Goal: Task Accomplishment & Management: Manage account settings

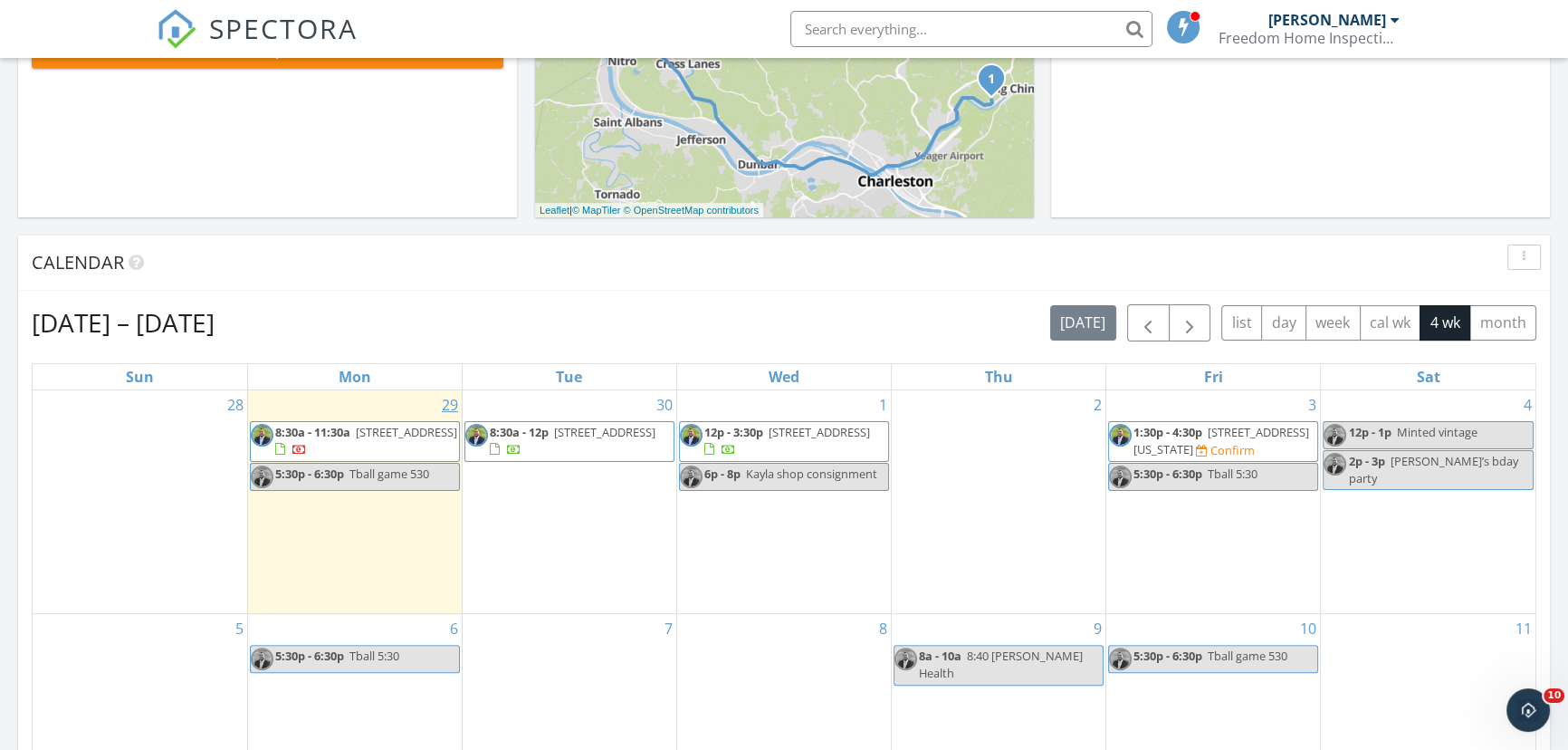
scroll to position [658, 0]
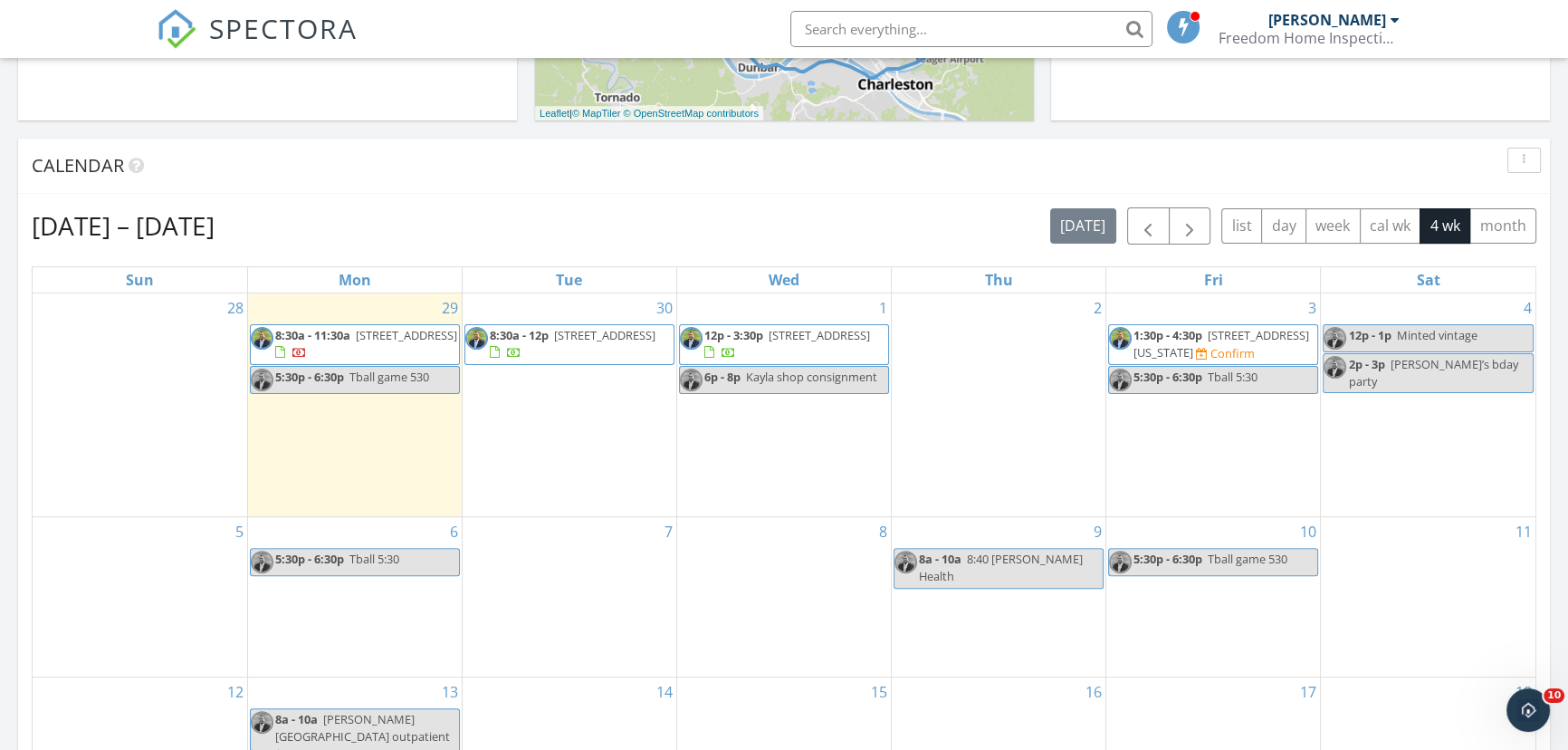
drag, startPoint x: 1101, startPoint y: 344, endPoint x: 1291, endPoint y: 346, distance: 190.0
click at [1291, 346] on span "1:30p - 4:30p 2508 Washington Ave, Saint Albans 25177 Confirm" at bounding box center [1213, 345] width 208 height 35
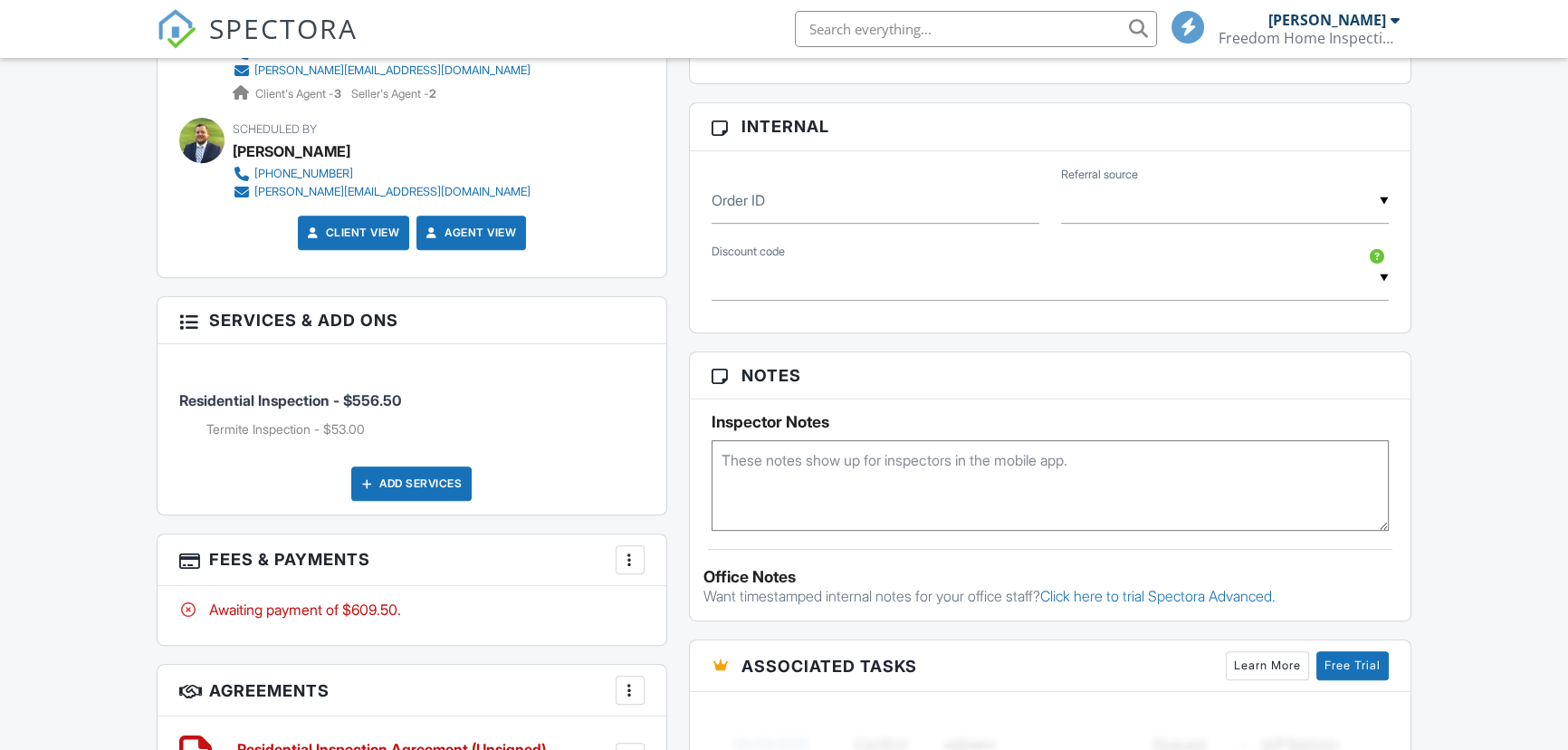
scroll to position [987, 0]
click at [929, 493] on textarea at bounding box center [1049, 485] width 677 height 91
click at [788, 470] on textarea at bounding box center [1049, 485] width 677 height 91
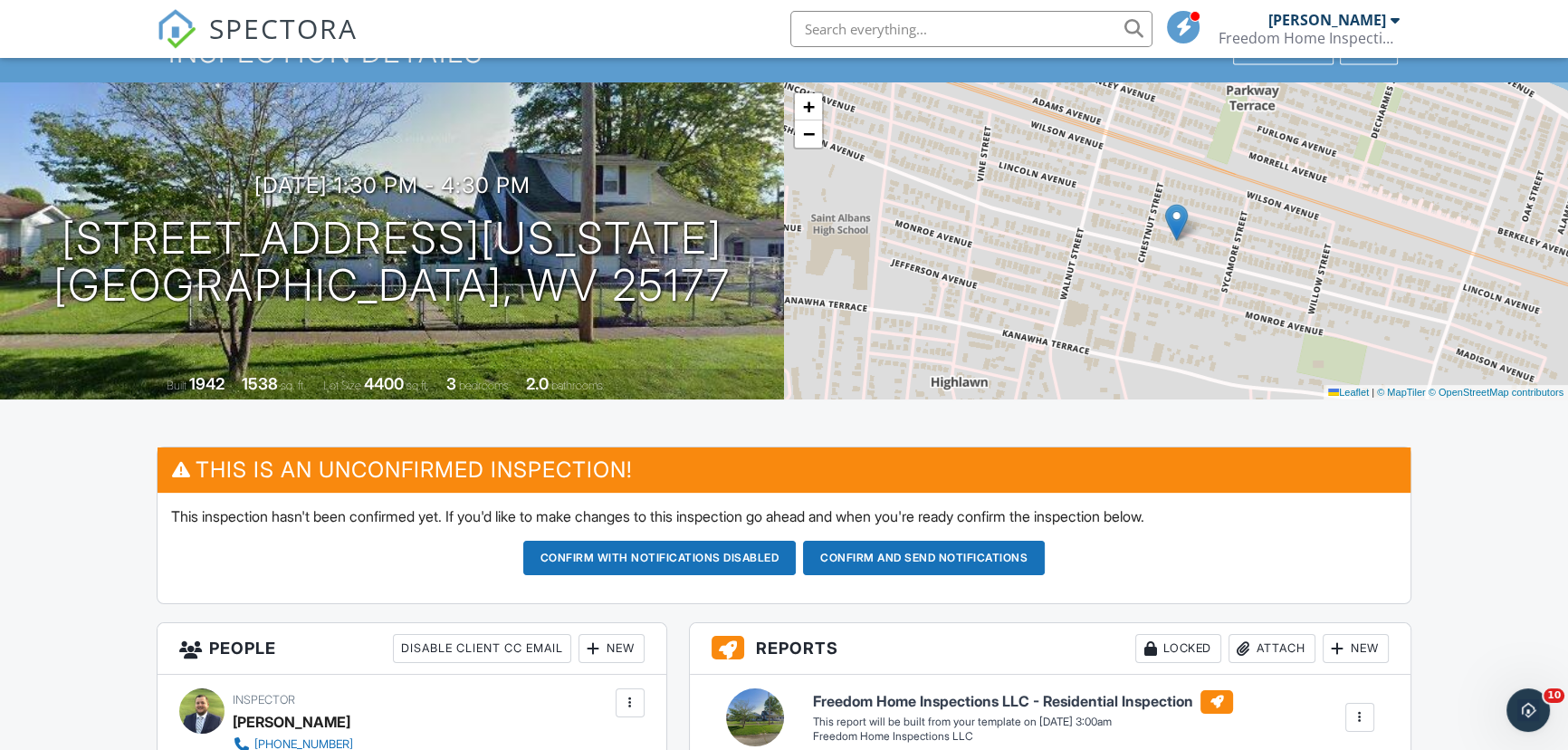
scroll to position [82, 0]
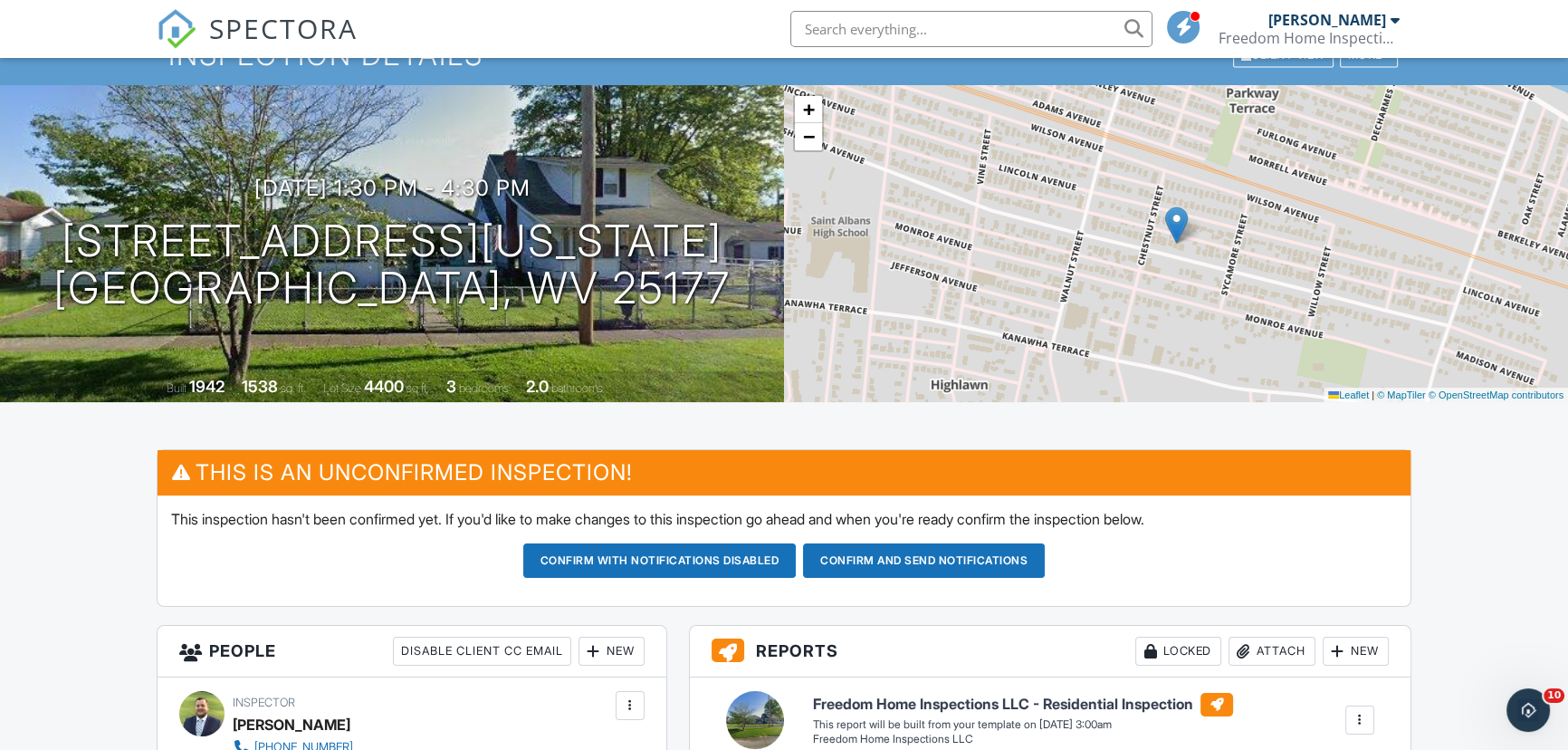
type textarea "Client on site 3:30"
click at [922, 559] on button "Confirm and send notifications" at bounding box center [923, 560] width 242 height 34
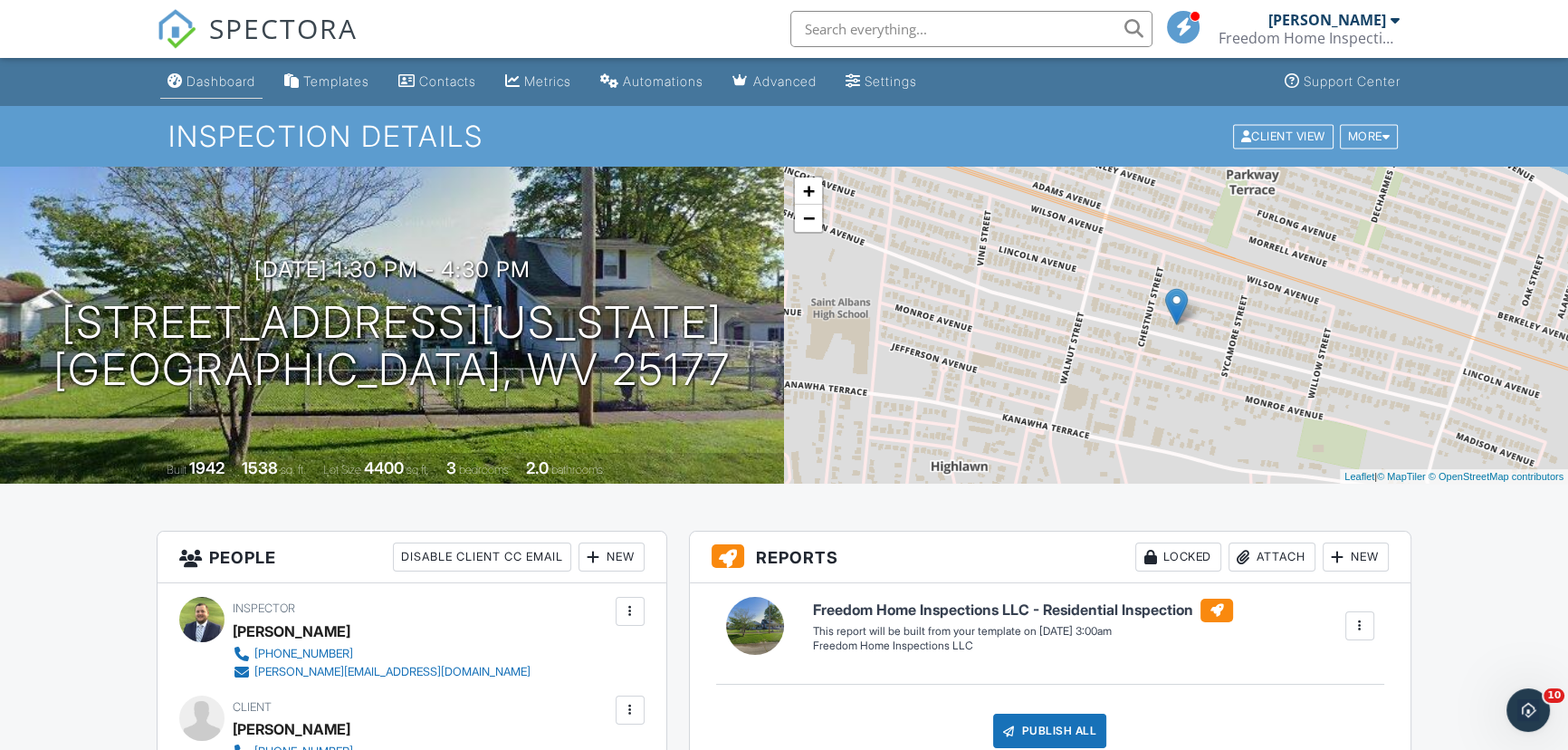
click at [215, 80] on div "Dashboard" at bounding box center [220, 81] width 69 height 16
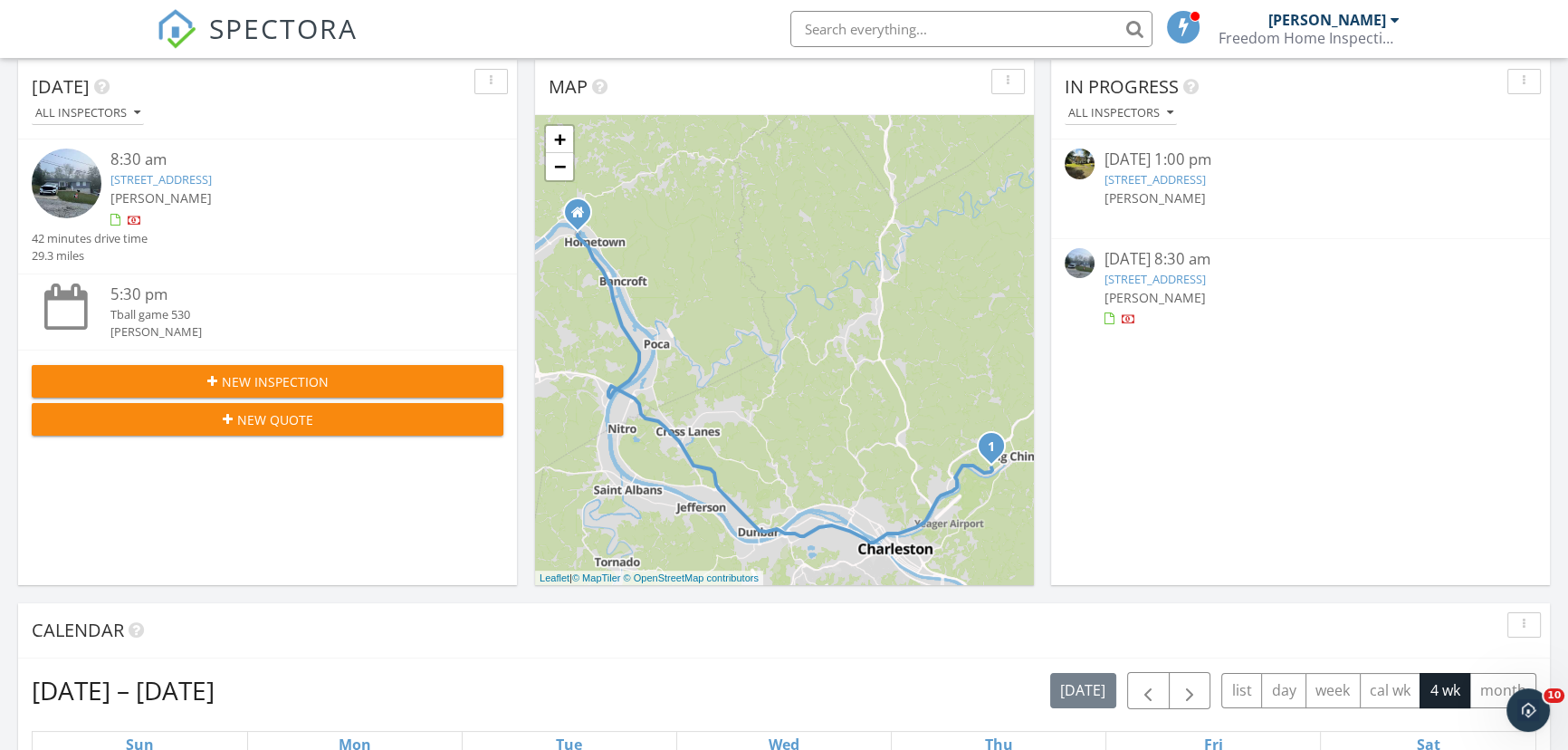
scroll to position [246, 0]
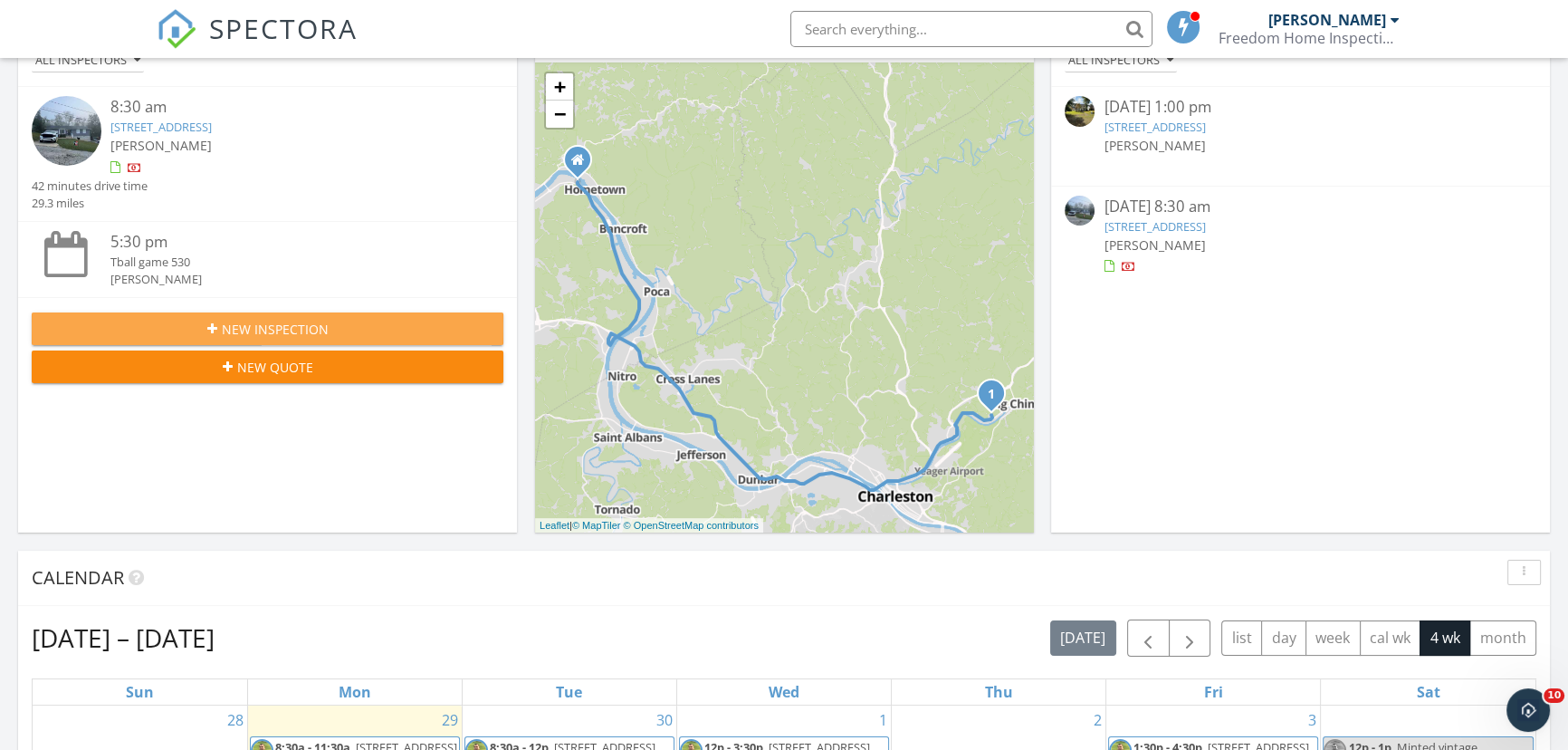
click at [317, 319] on span "New Inspection" at bounding box center [276, 329] width 107 height 19
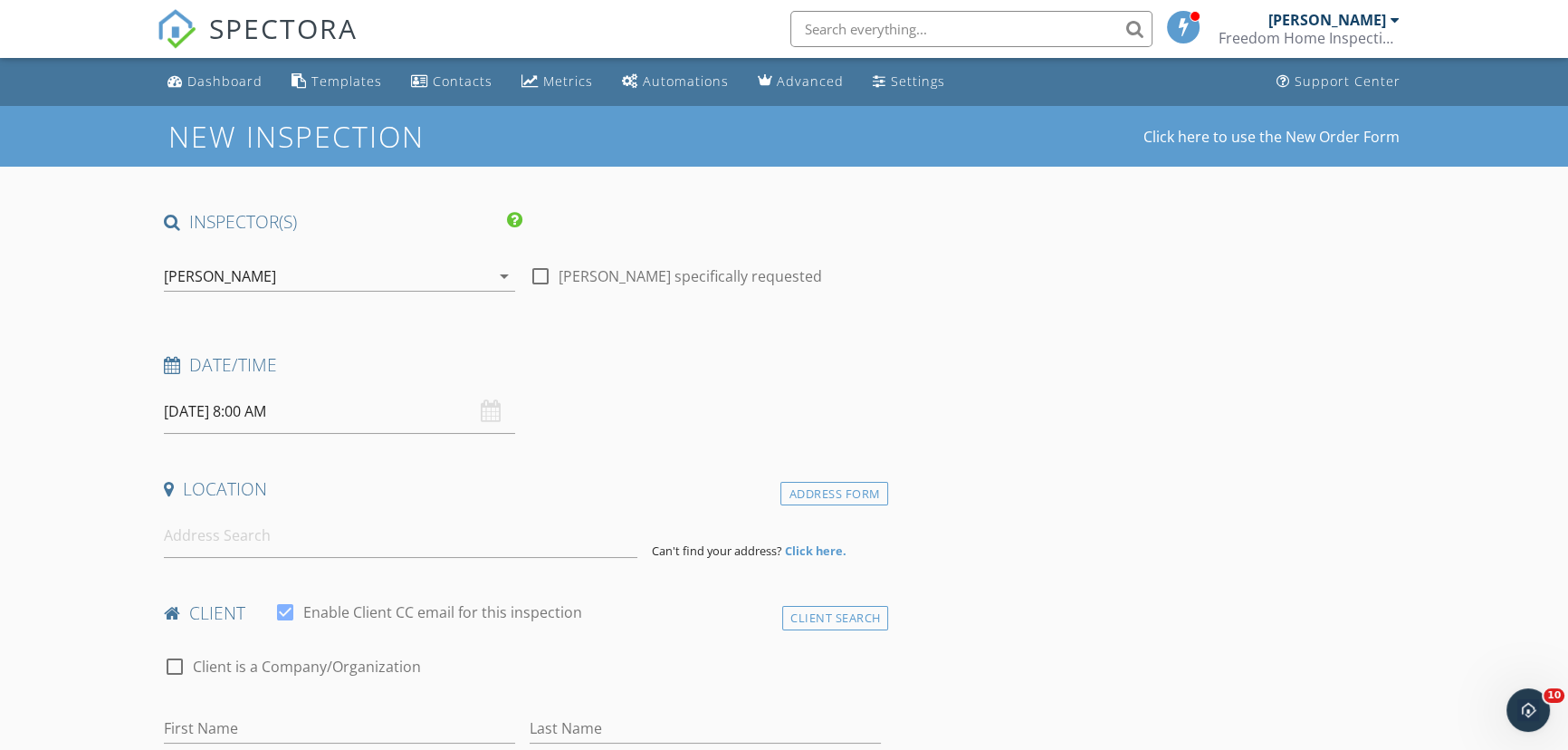
click at [327, 407] on input "09/30/2025 8:00 AM" at bounding box center [339, 412] width 352 height 45
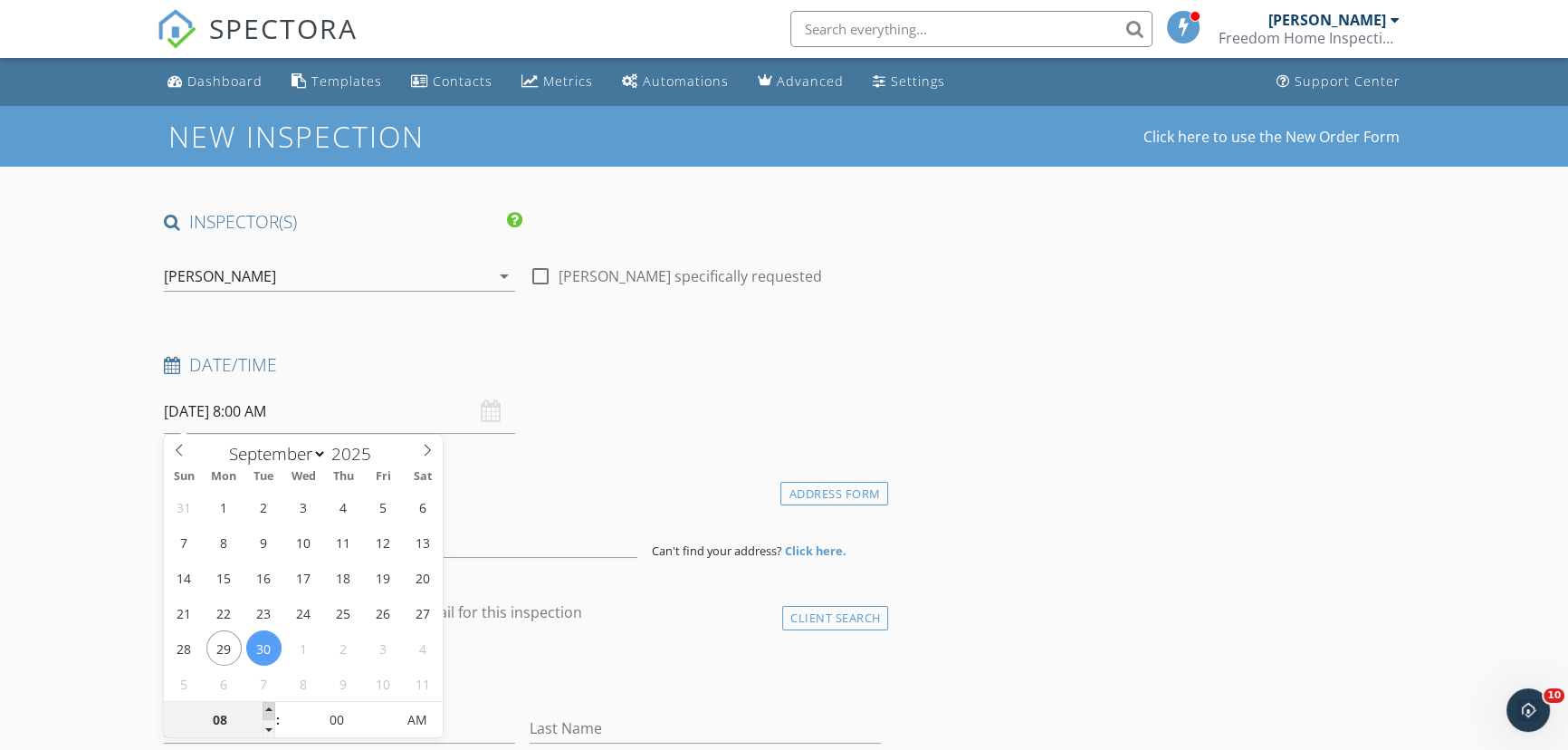
type input "09"
type input "09/30/2025 9:00 AM"
click at [272, 706] on span at bounding box center [269, 710] width 13 height 19
type input "10"
type input "09/30/2025 10:00 AM"
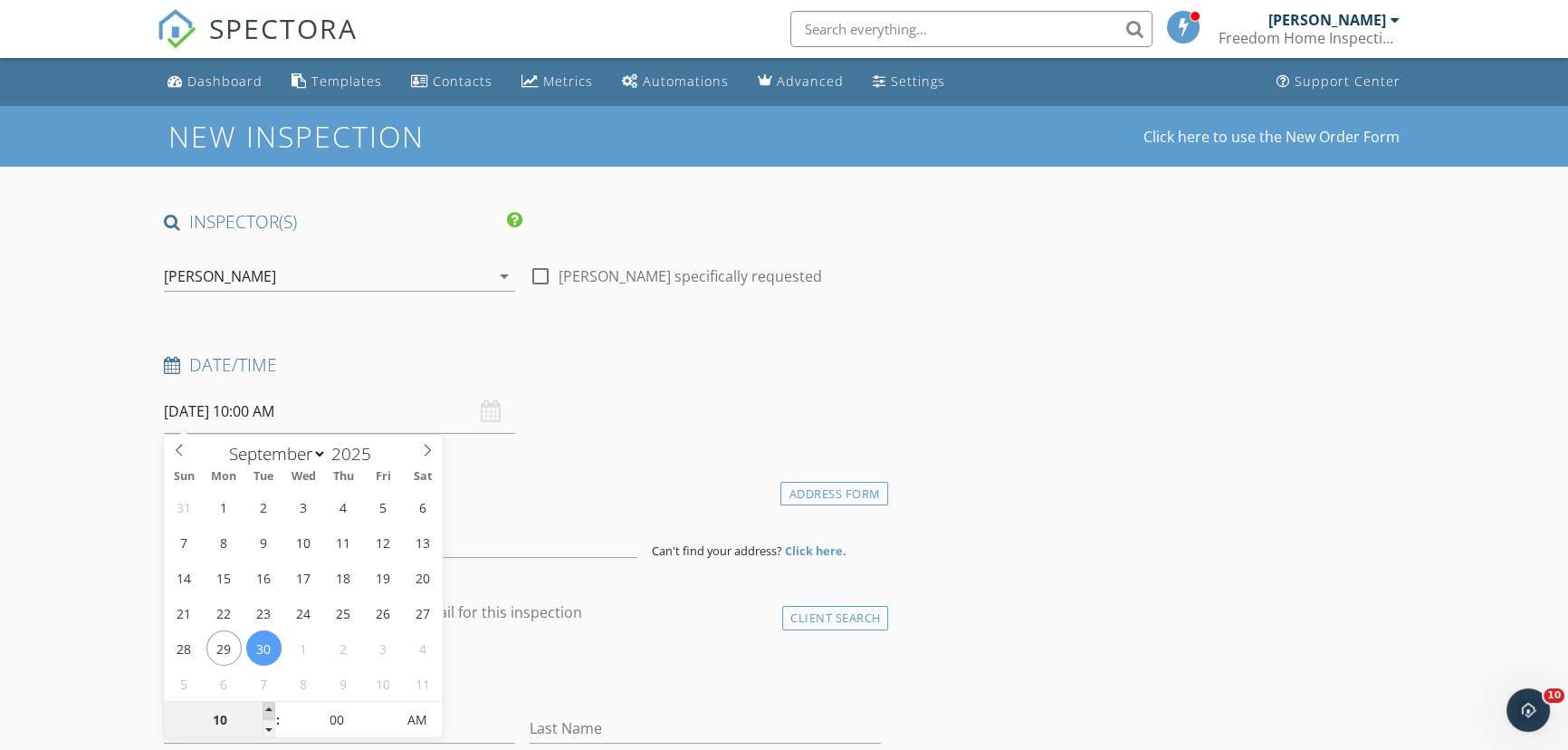
click at [272, 706] on span at bounding box center [269, 710] width 13 height 19
type input "11"
type input "09/30/2025 11:00 AM"
click at [272, 706] on span at bounding box center [269, 710] width 13 height 19
type input "12"
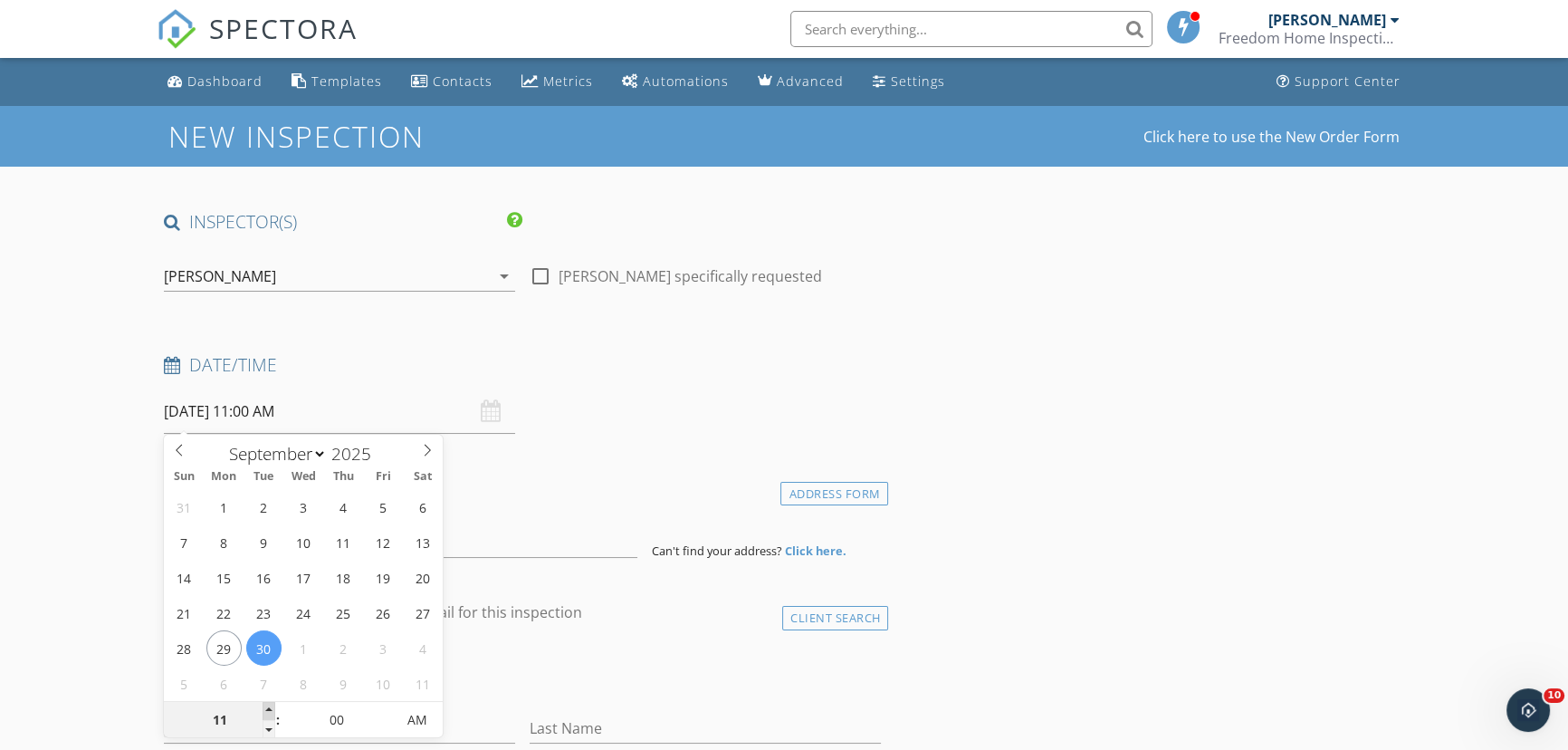
type input "09/30/2025 12:00 PM"
click at [272, 706] on span at bounding box center [269, 710] width 13 height 19
type input "01"
type input "09/30/2025 1:00 PM"
click at [272, 706] on span at bounding box center [269, 710] width 13 height 19
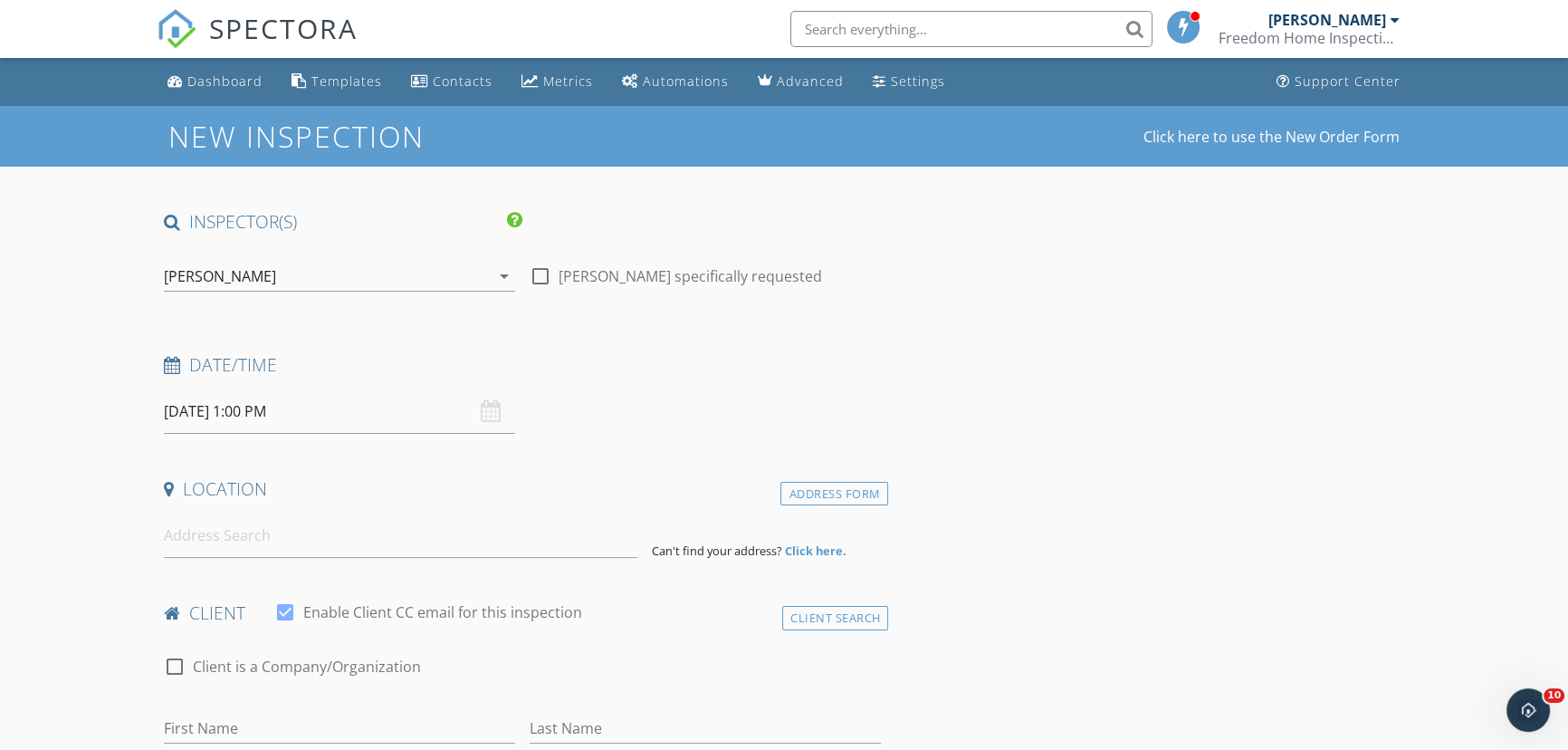
click at [217, 539] on input at bounding box center [400, 536] width 473 height 45
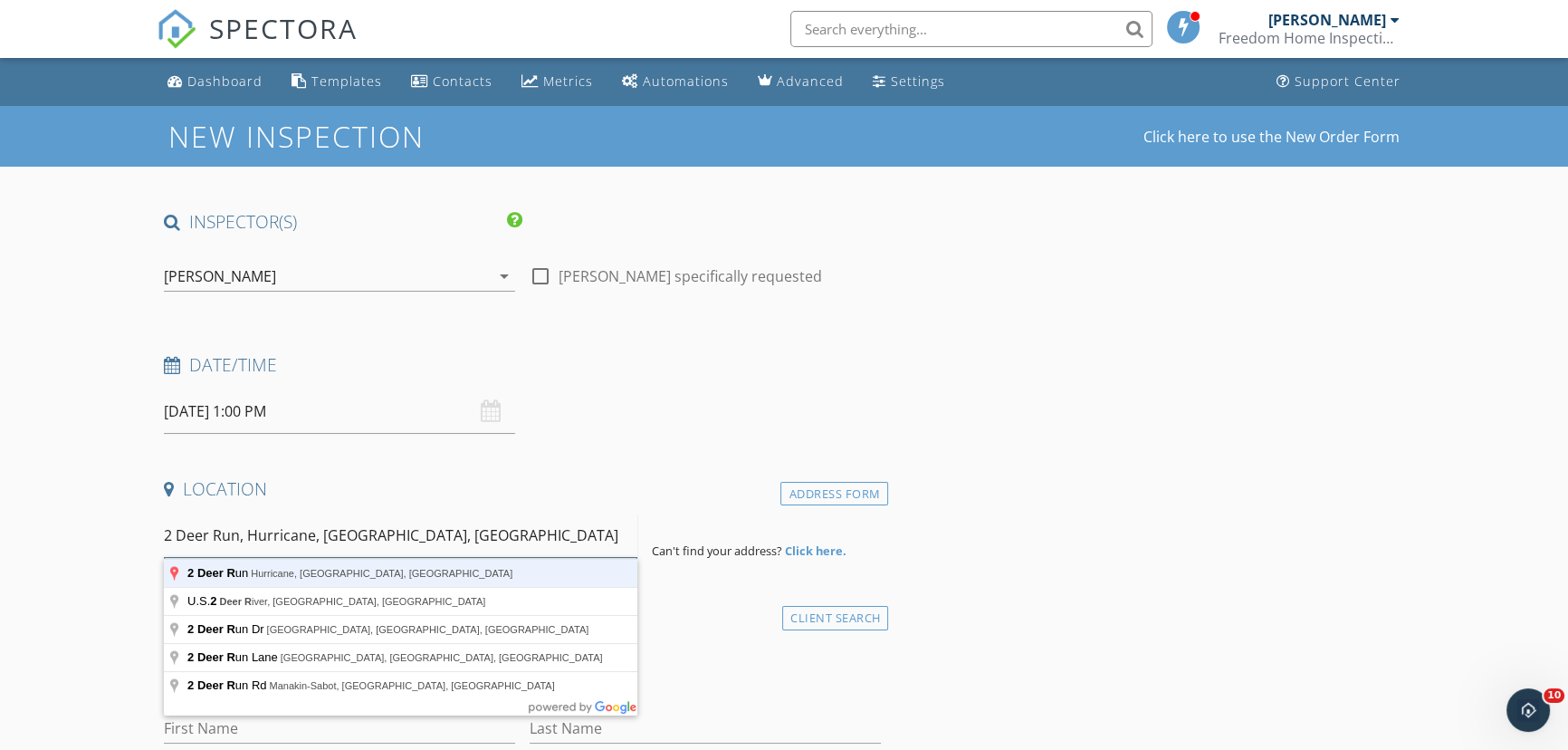
type input "2 Deer Run, Hurricane, WV, USA"
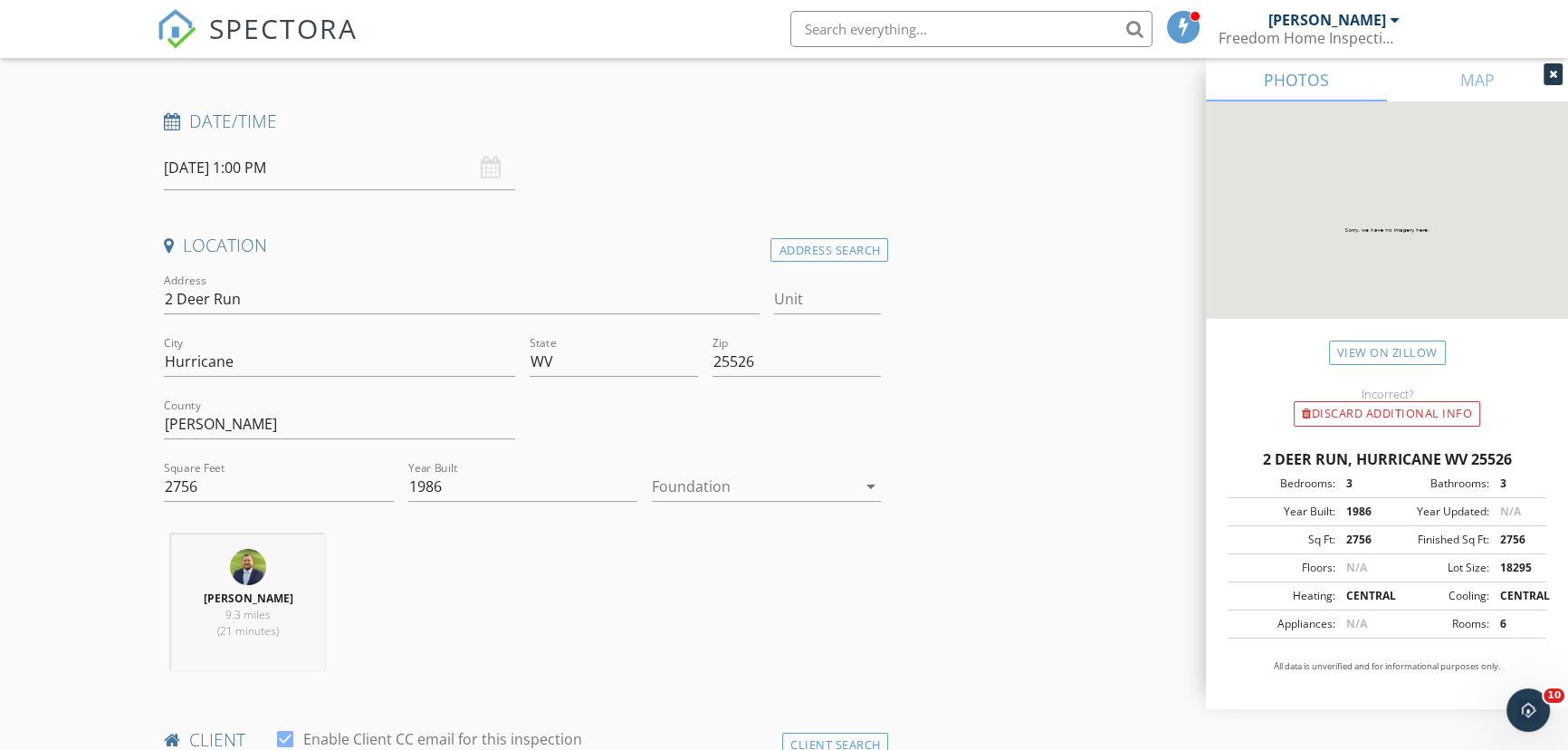
scroll to position [246, 0]
drag, startPoint x: 218, startPoint y: 490, endPoint x: 172, endPoint y: 485, distance: 46.3
click at [172, 485] on input "2756" at bounding box center [278, 483] width 229 height 30
type input "2364"
click at [812, 579] on div "David Dew 9.3 miles (21 minutes)" at bounding box center [522, 607] width 731 height 150
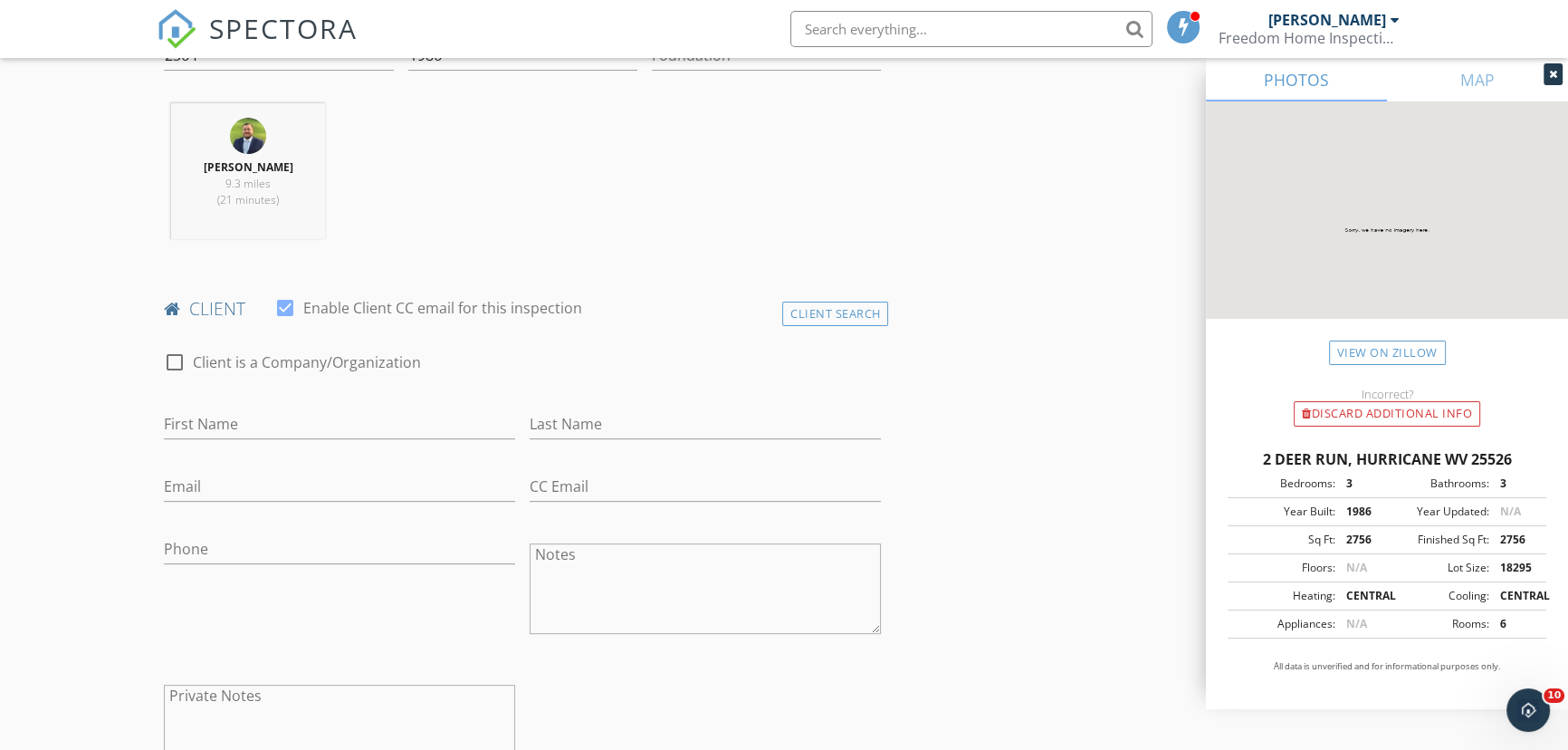
scroll to position [740, 0]
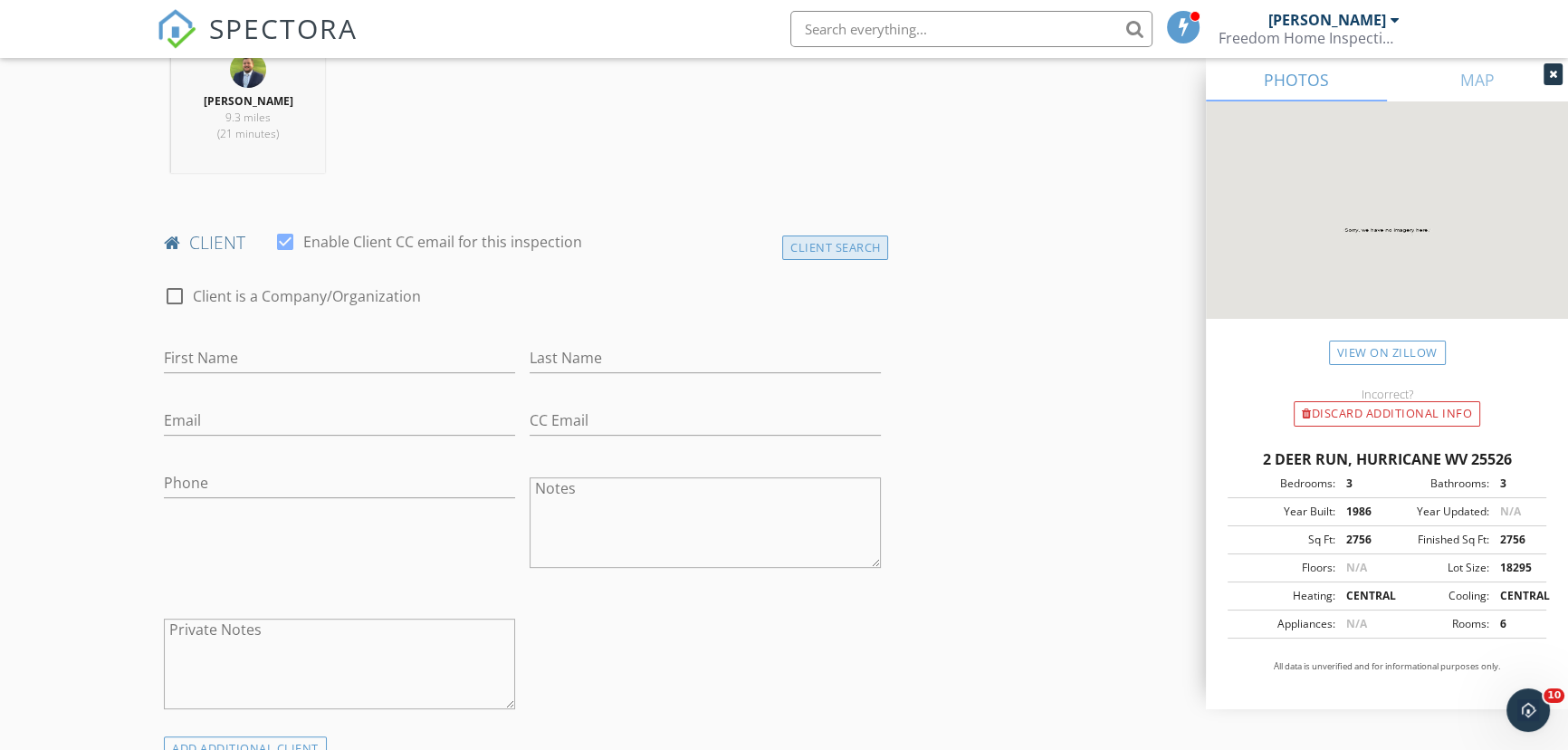
click at [819, 236] on div "Client Search" at bounding box center [836, 247] width 107 height 24
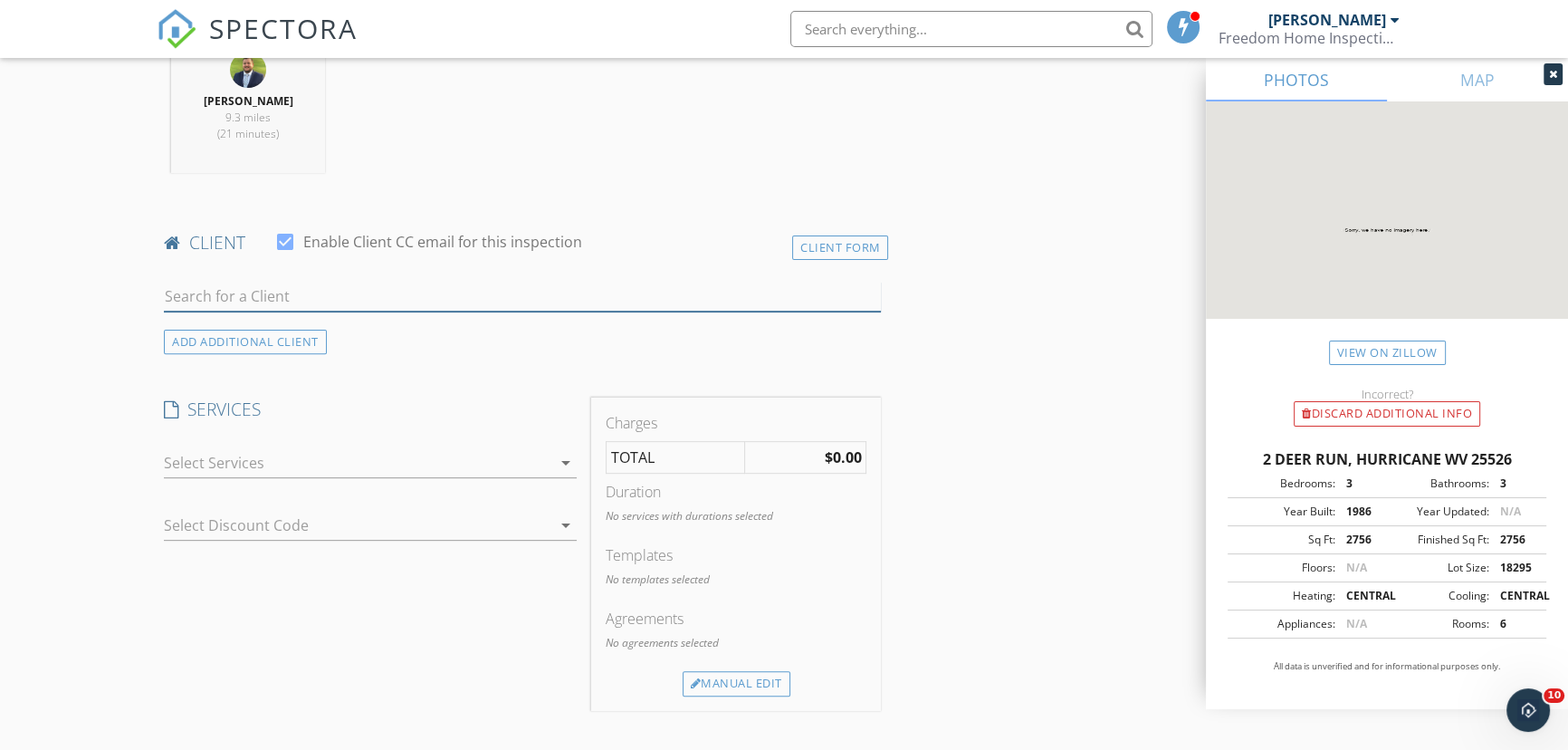
click at [312, 298] on input "text" at bounding box center [522, 296] width 717 height 30
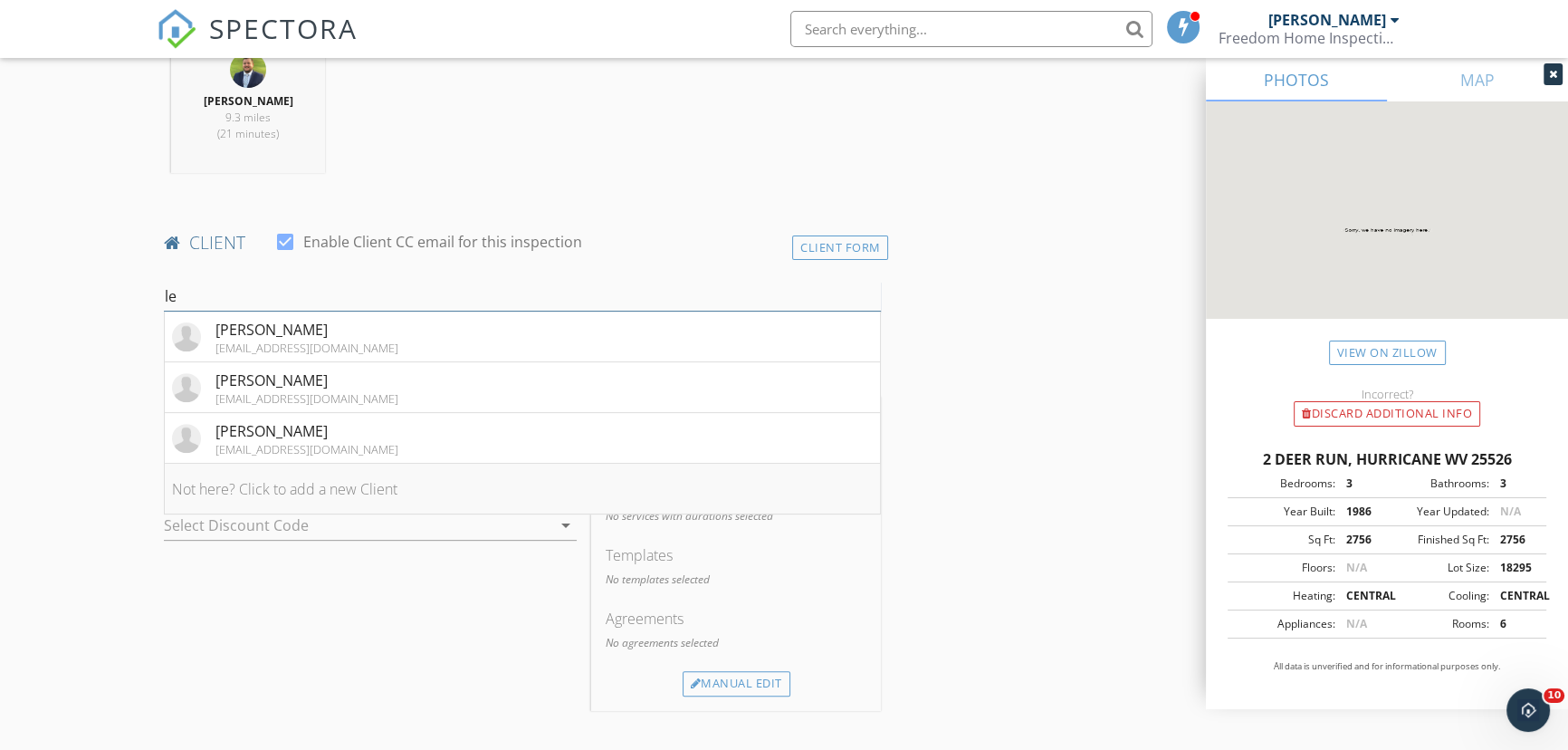
type input "l"
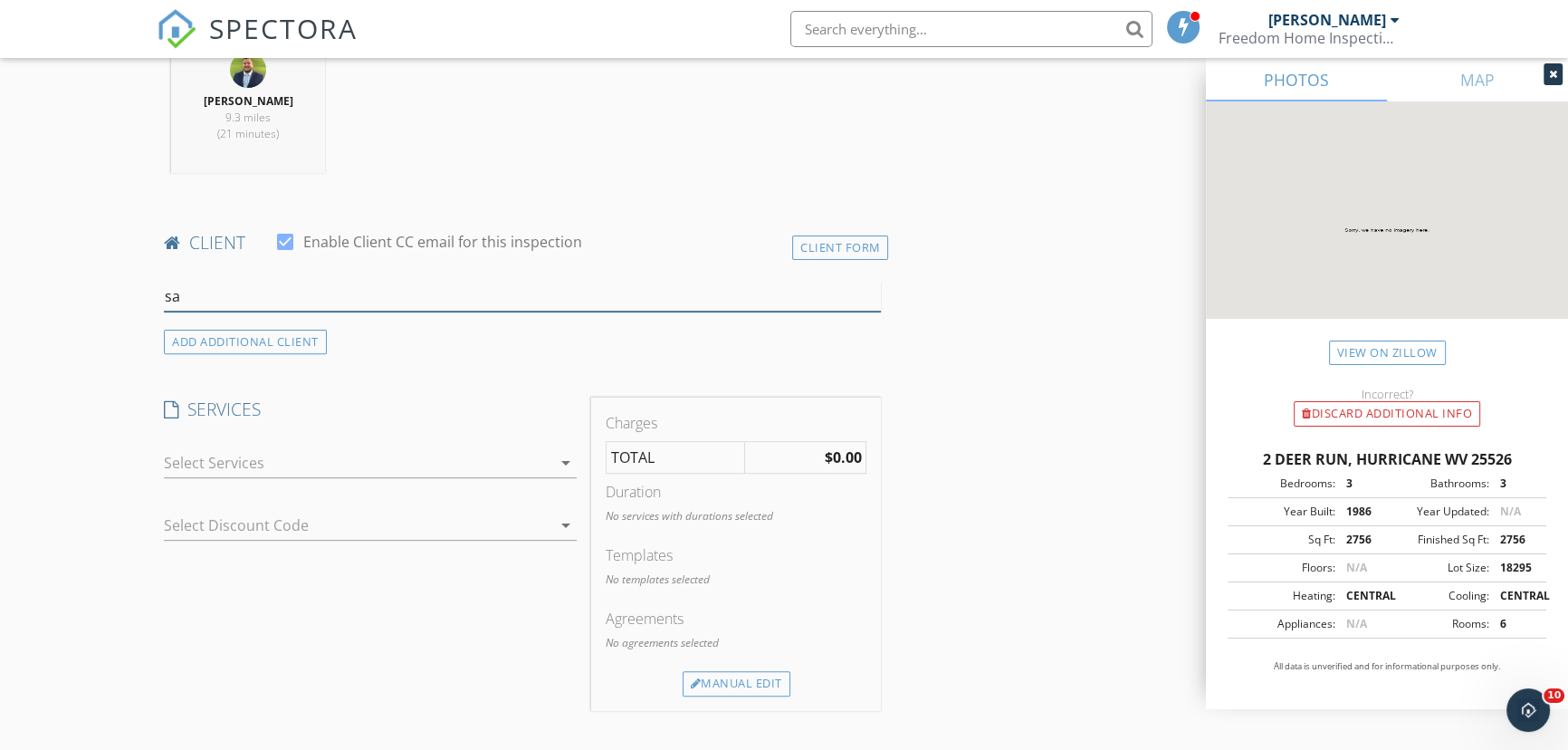
type input "s"
type input "richardson"
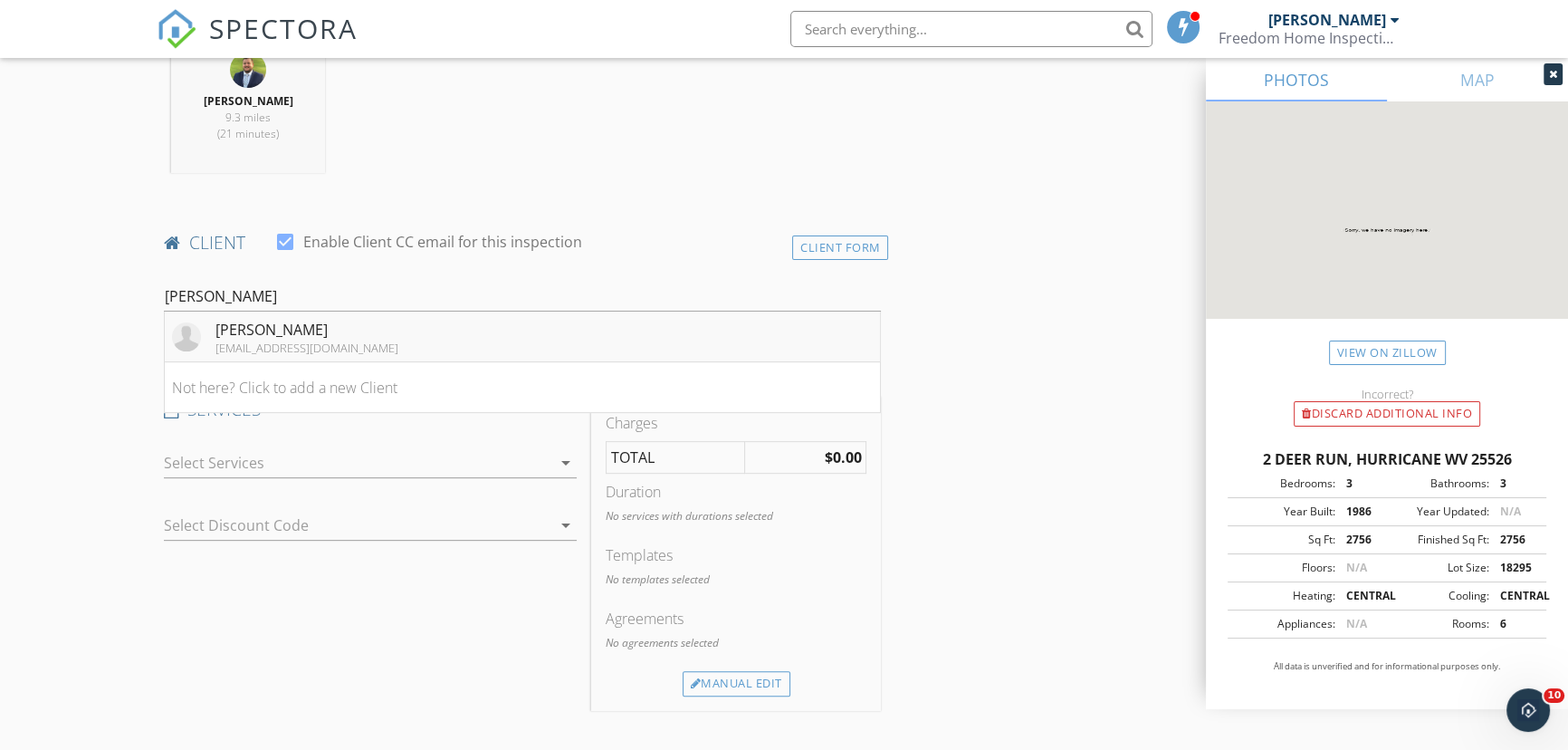
click at [264, 332] on div "Sam Richardson" at bounding box center [307, 329] width 183 height 21
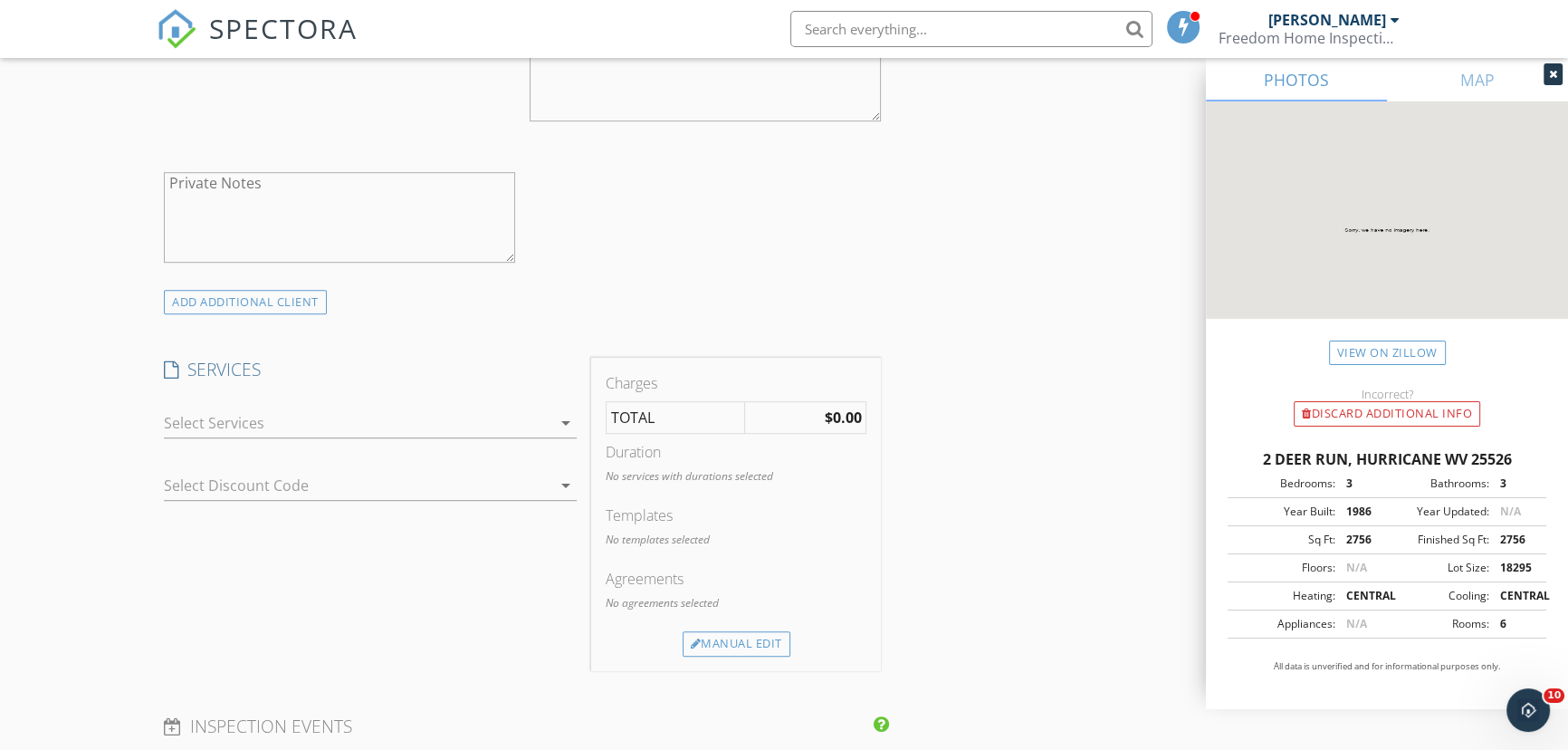
scroll to position [1234, 0]
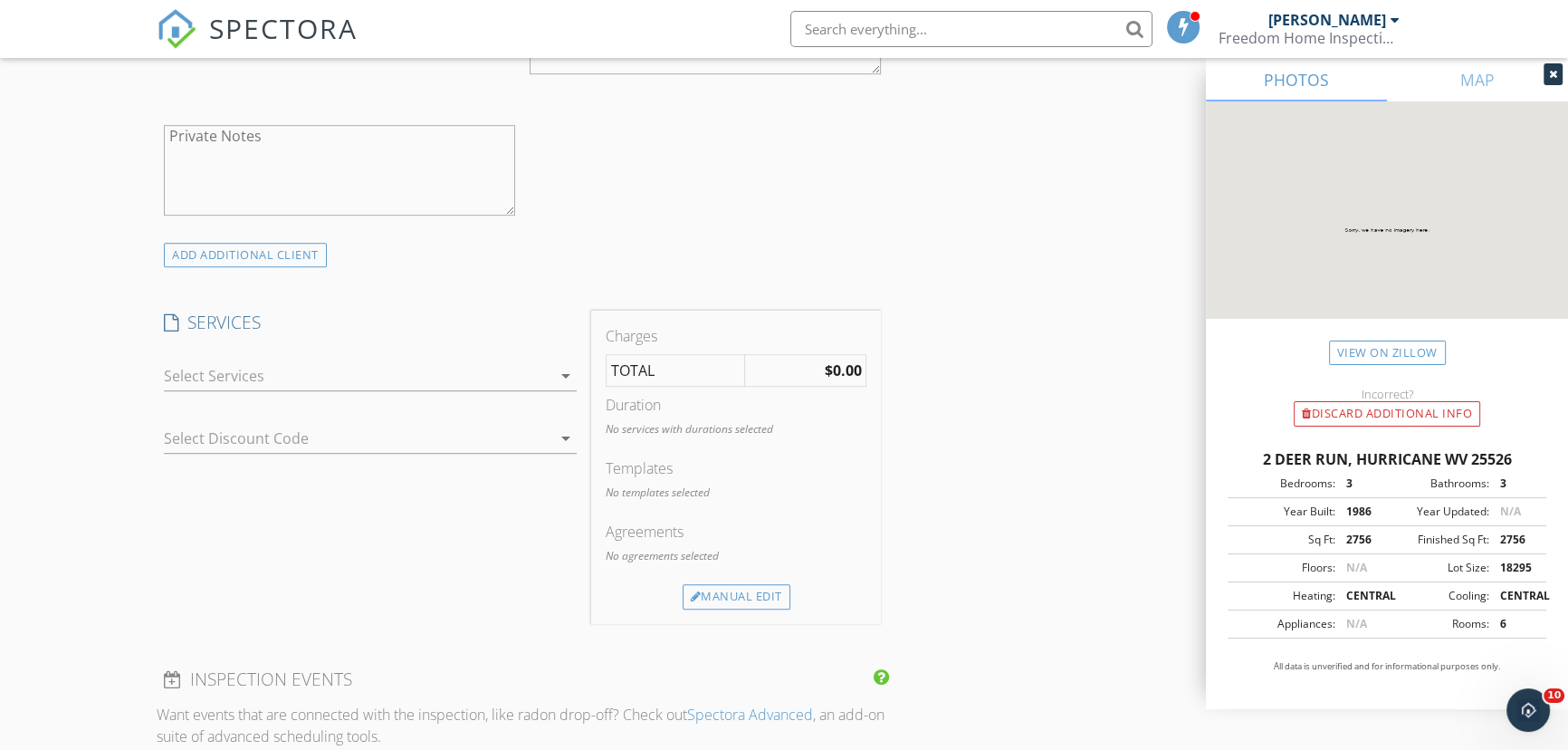
click at [240, 372] on div at bounding box center [356, 376] width 387 height 29
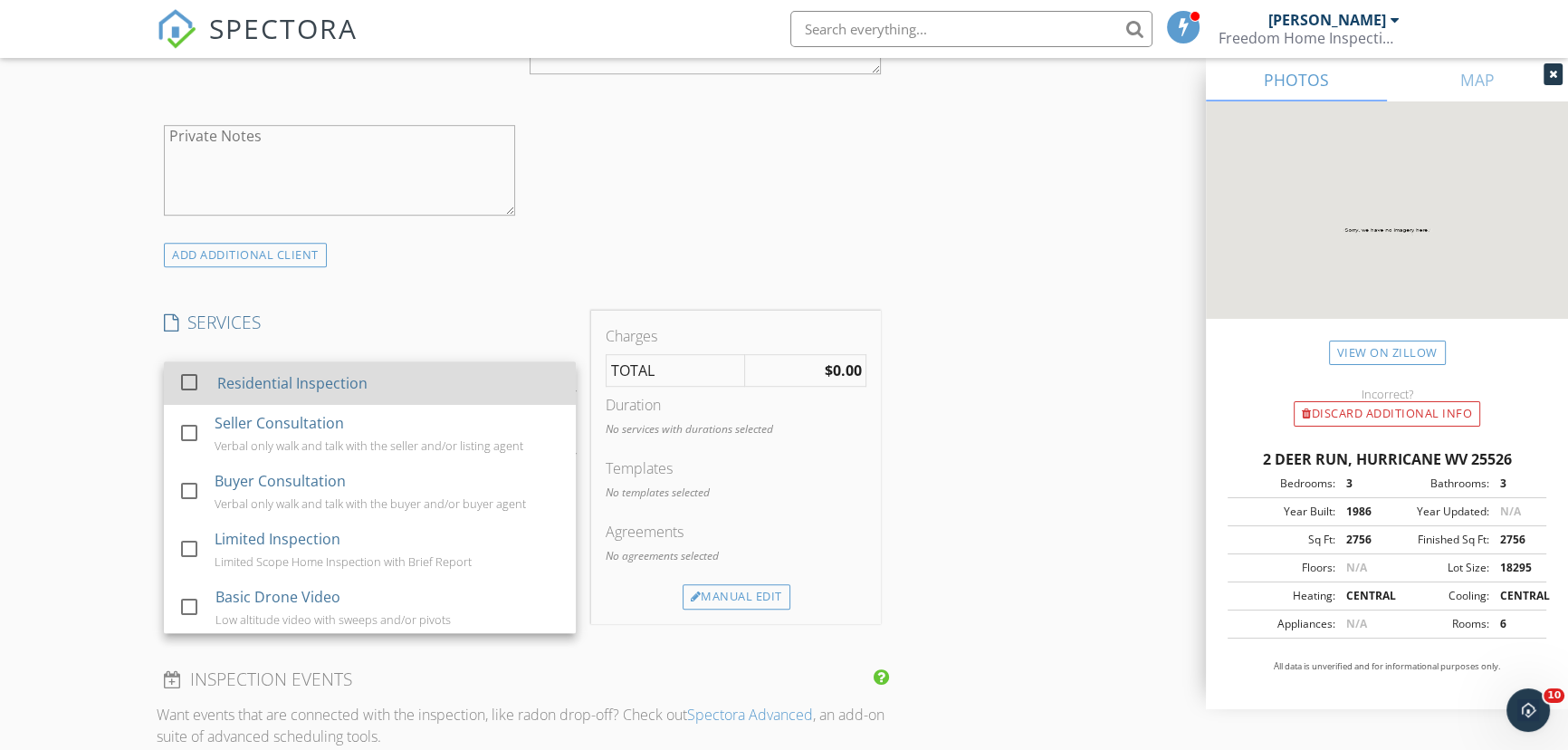
click at [174, 380] on div at bounding box center [189, 382] width 31 height 31
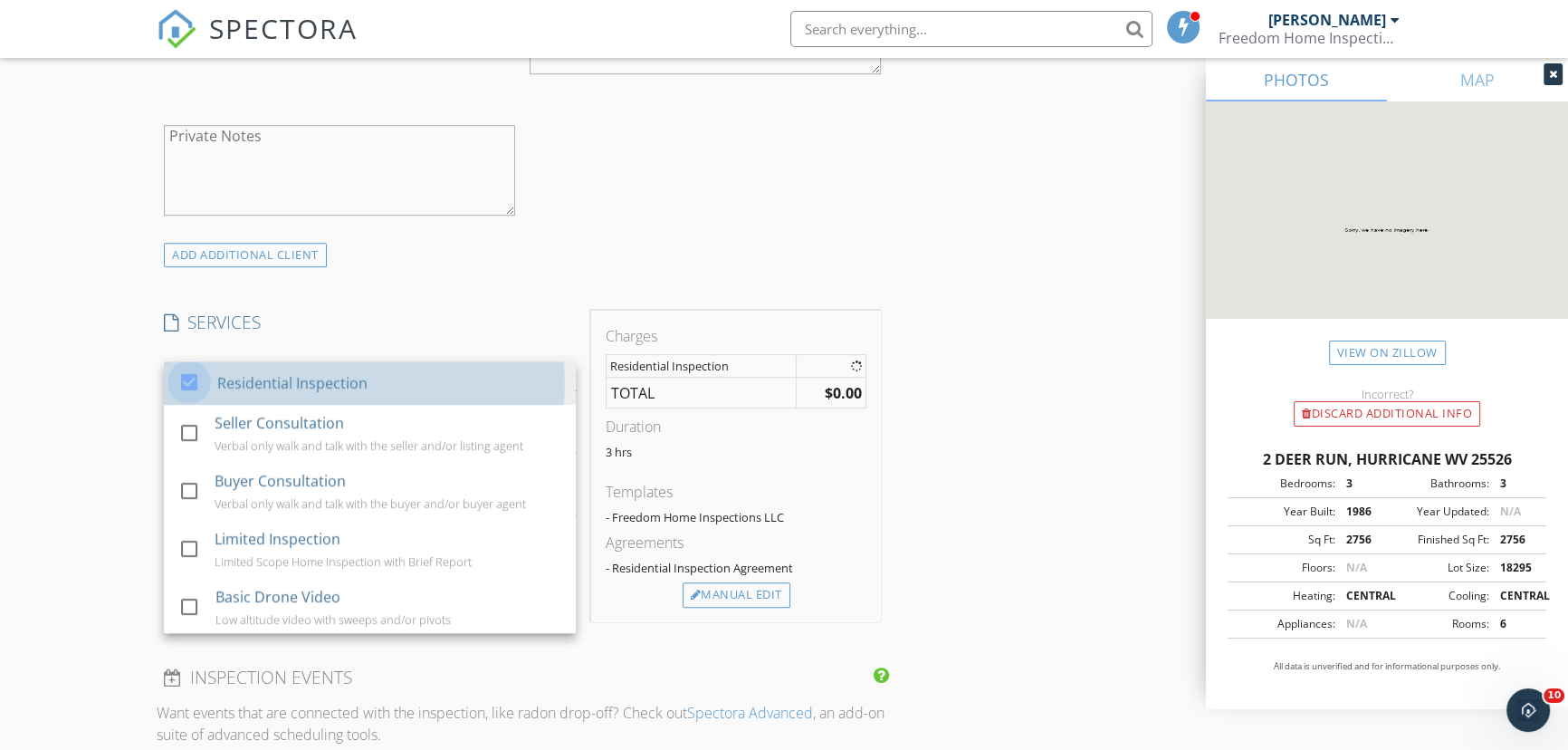
click at [80, 397] on div "New Inspection Click here to use the New Order Form INSPECTOR(S) check_box Davi…" at bounding box center [784, 429] width 1568 height 3114
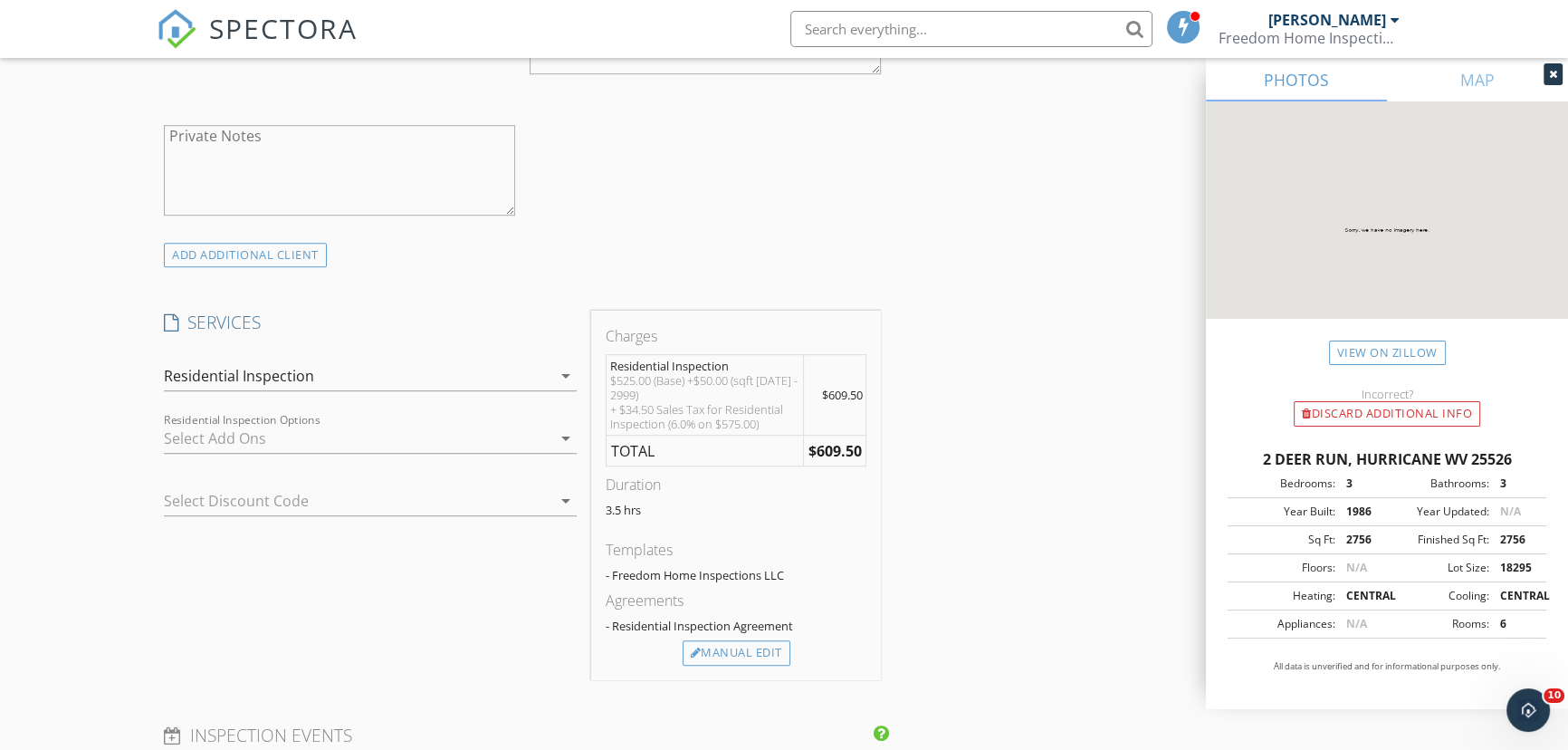
click at [256, 451] on div "Residential Inspection Options arrow_drop_down" at bounding box center [369, 438] width 412 height 30
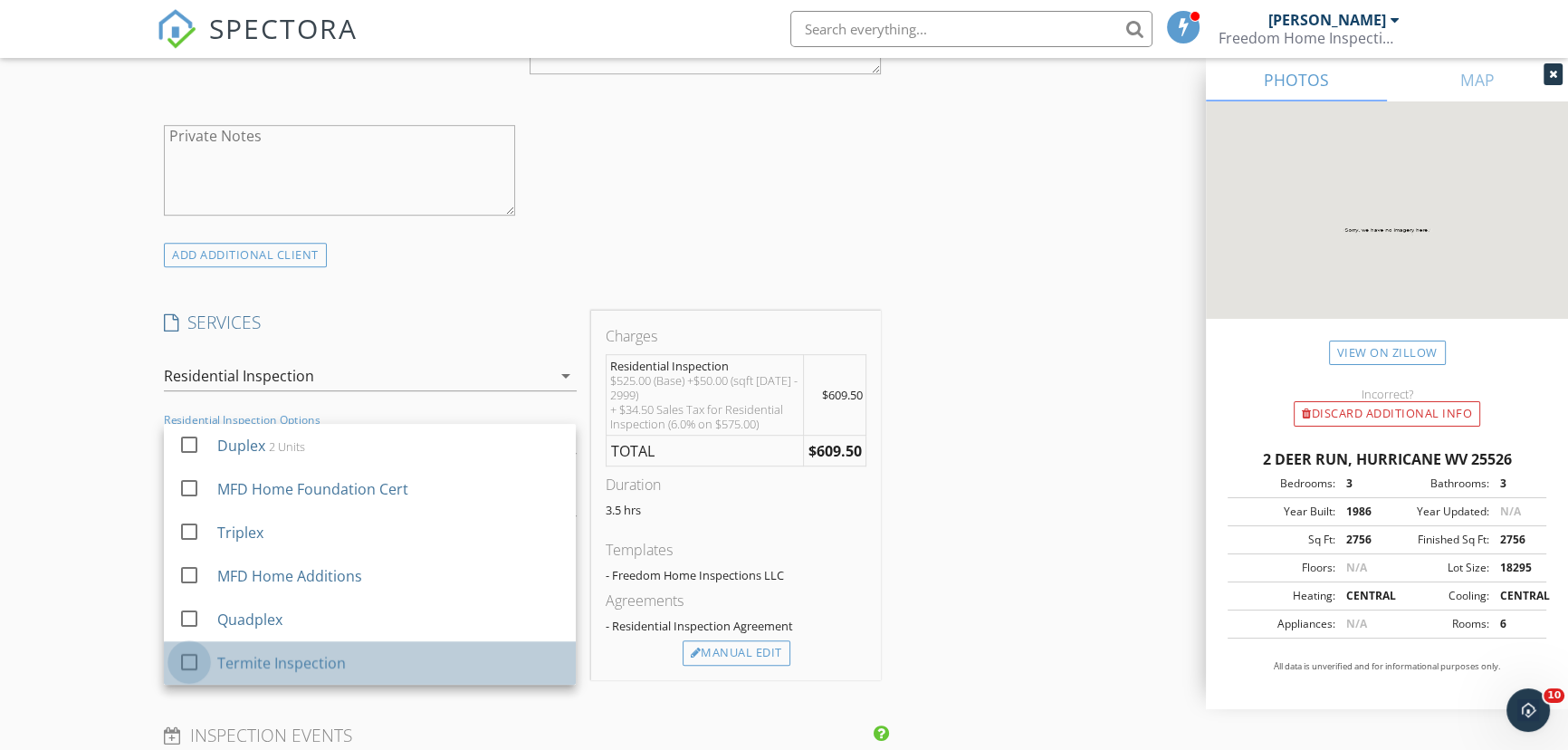
click at [182, 661] on div at bounding box center [189, 662] width 31 height 31
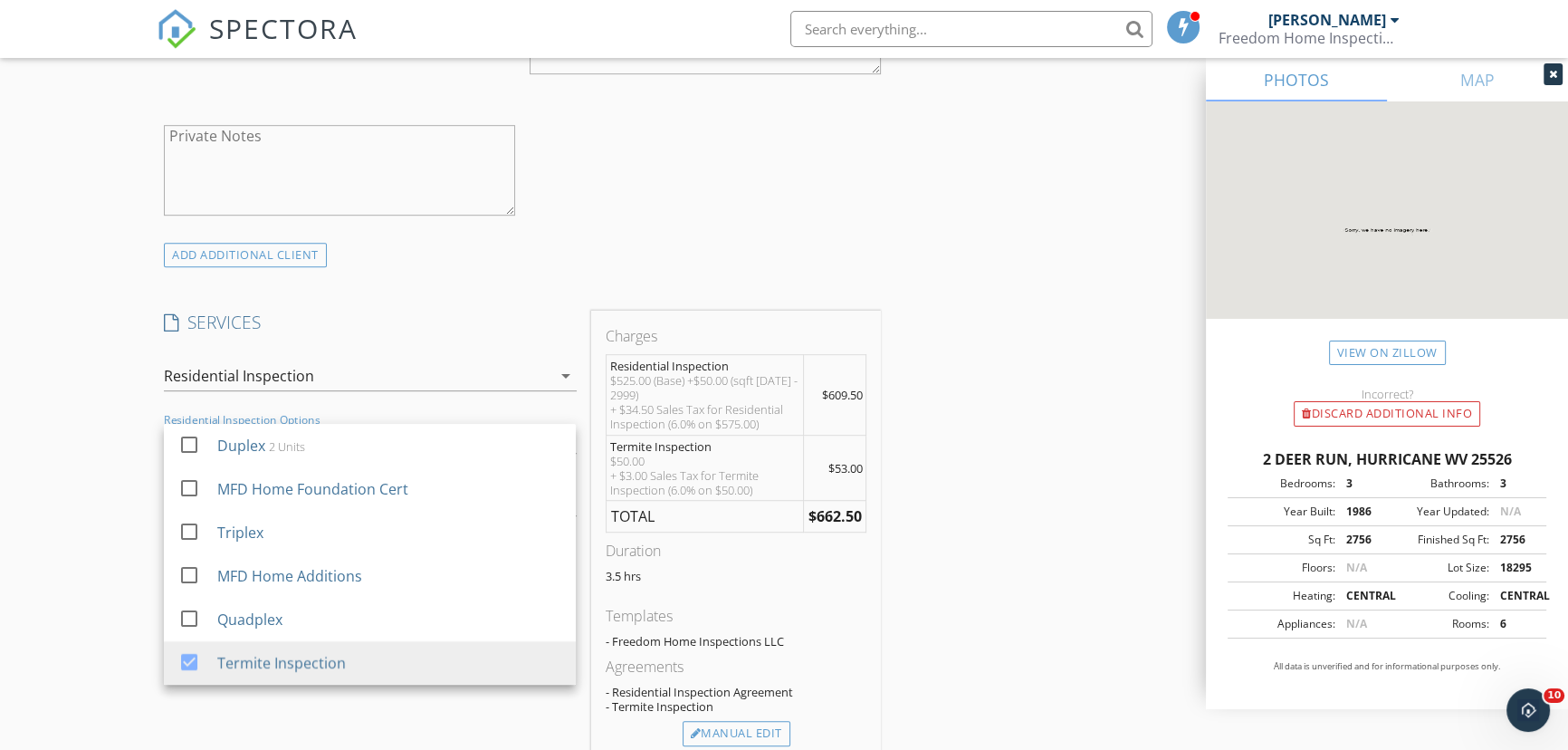
click at [50, 519] on div "New Inspection Click here to use the New Order Form INSPECTOR(S) check_box Davi…" at bounding box center [784, 498] width 1568 height 3252
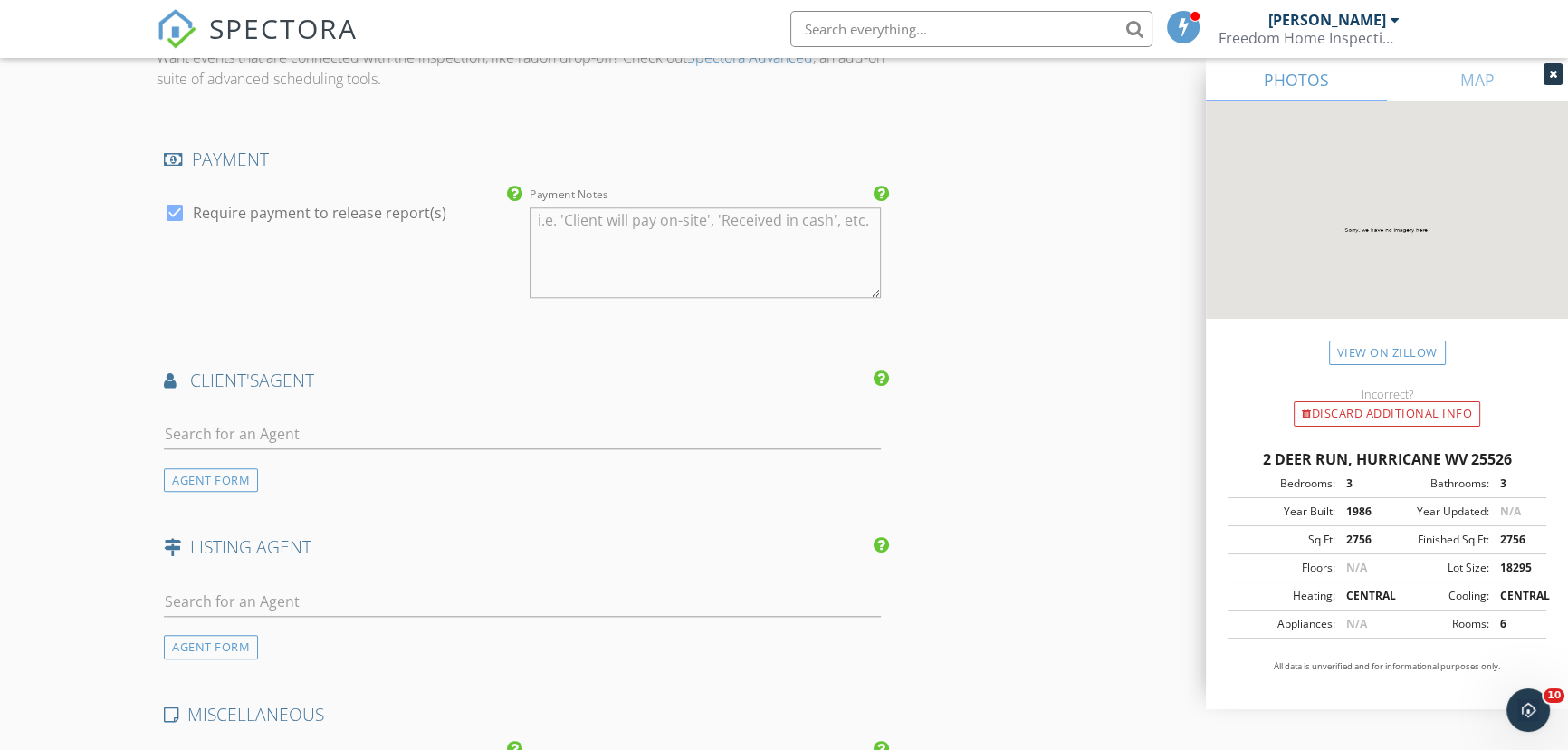
scroll to position [2057, 0]
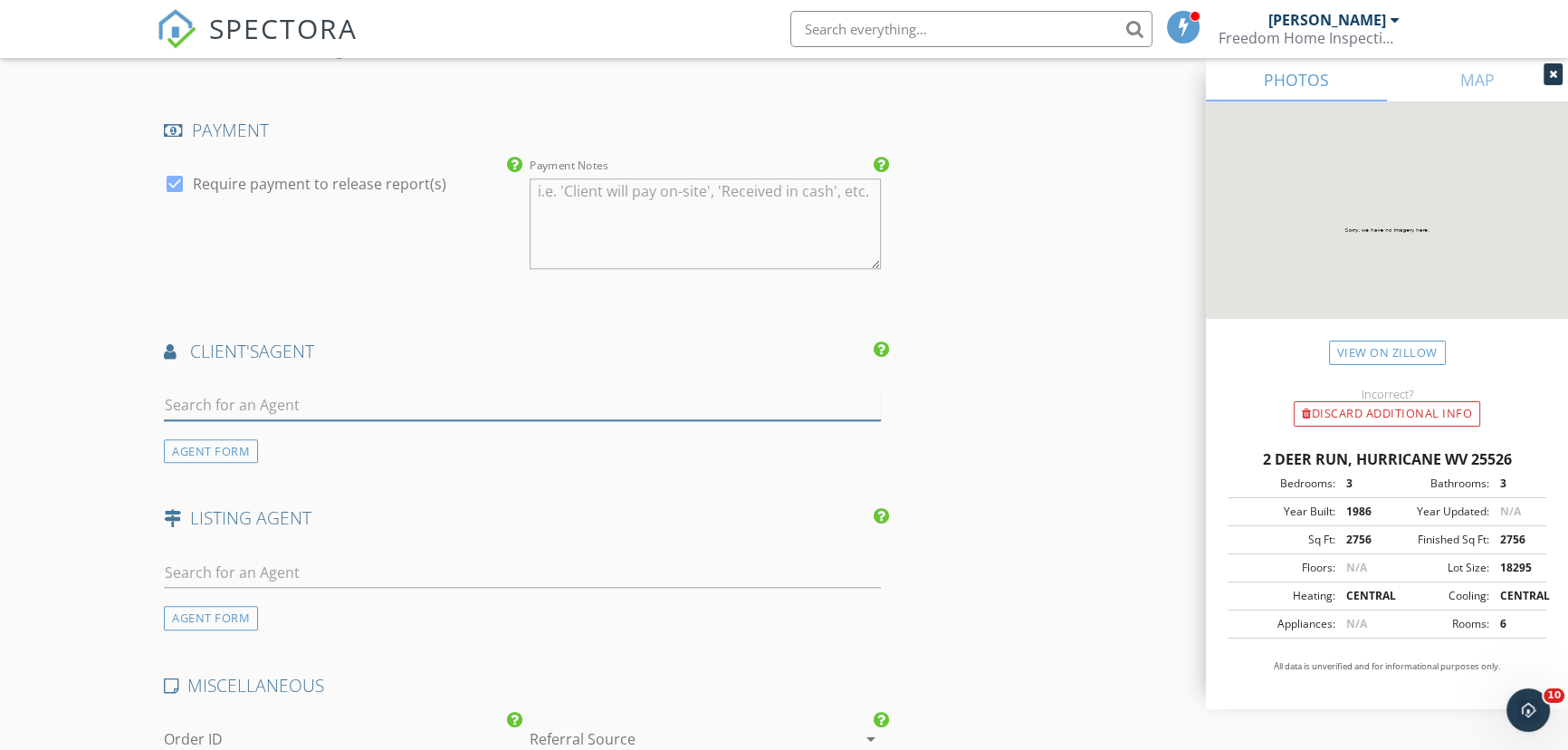
click at [319, 406] on input "text" at bounding box center [522, 405] width 717 height 30
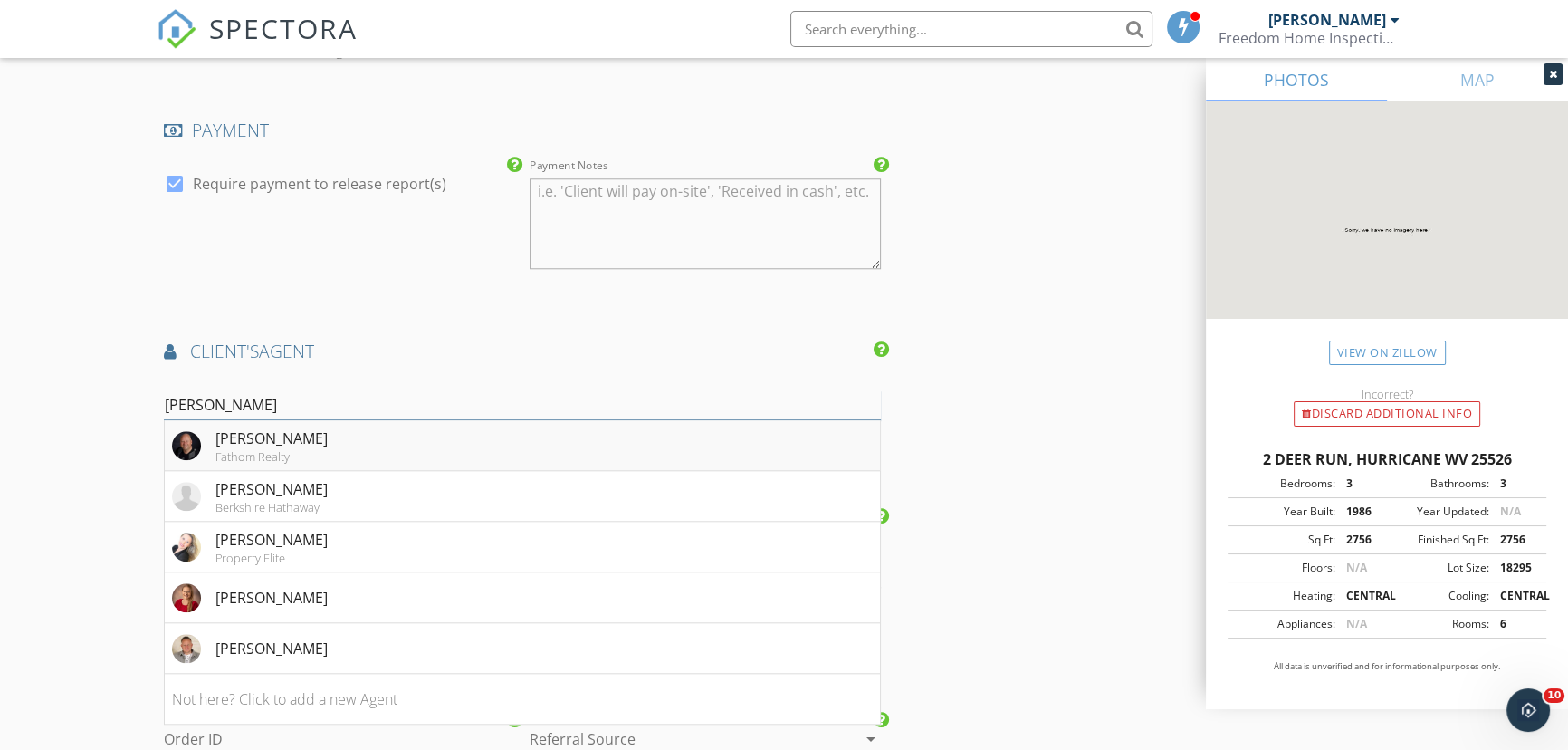
type input "thom"
click at [217, 449] on div "Fathom Realty" at bounding box center [271, 456] width 112 height 15
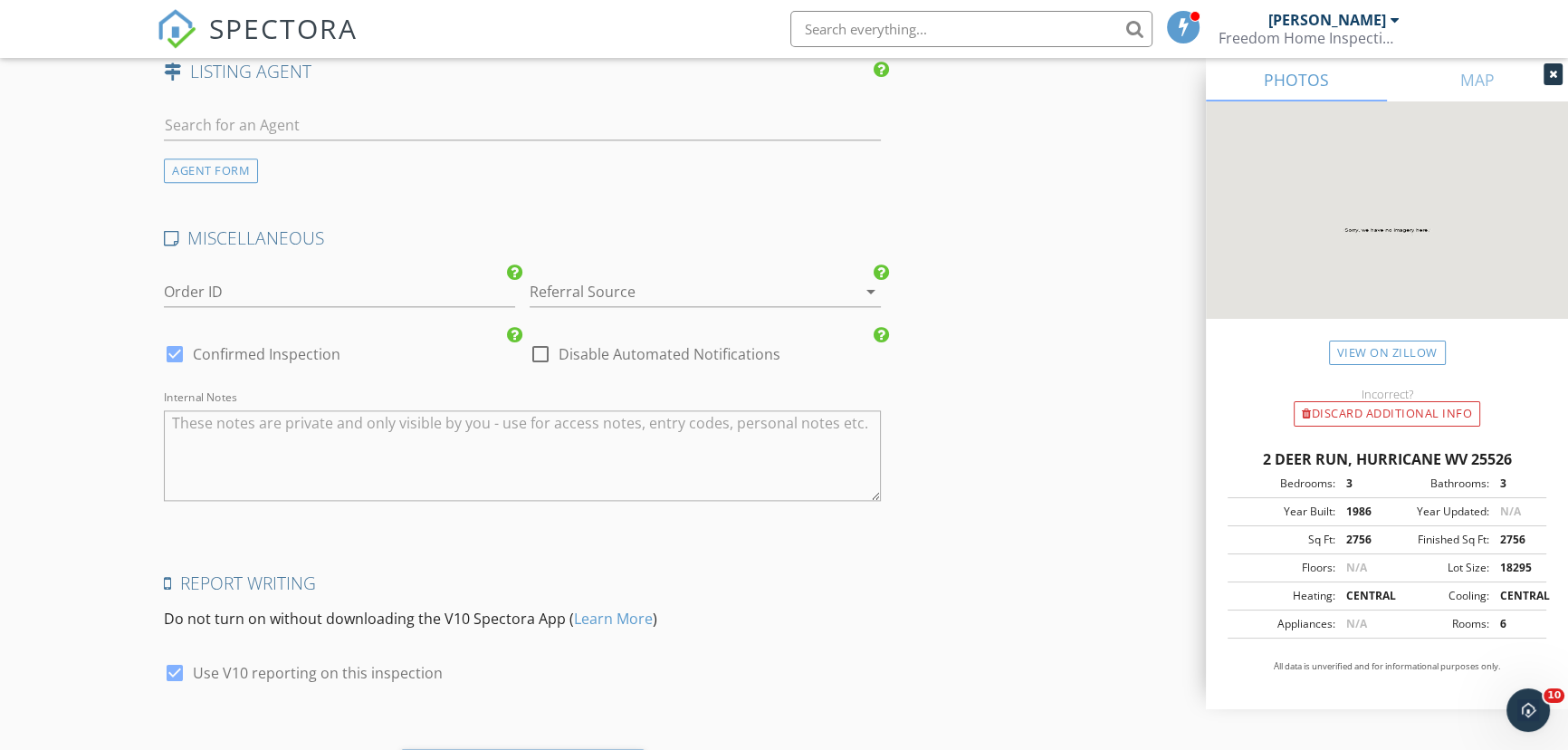
scroll to position [2770, 0]
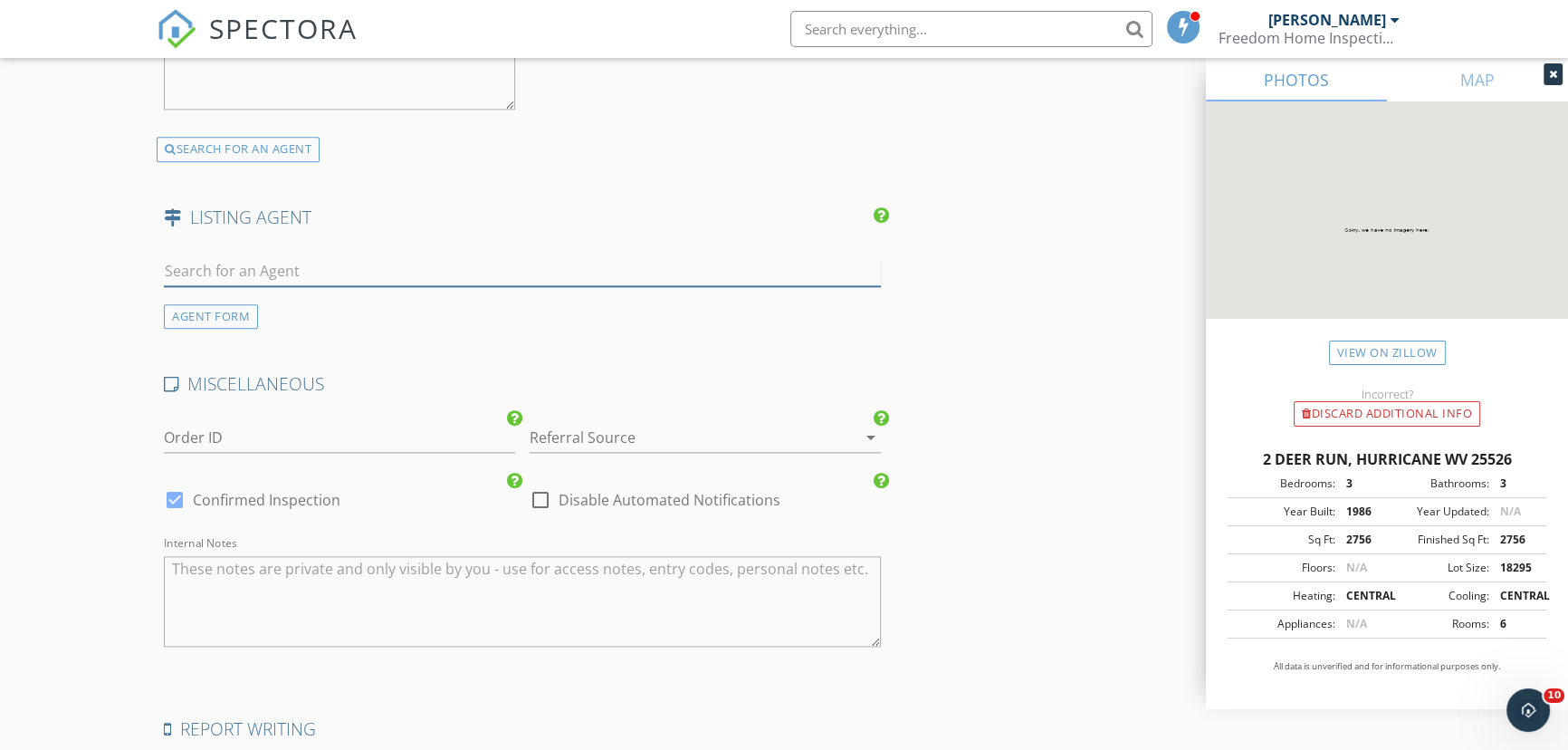
click at [227, 271] on input "text" at bounding box center [522, 271] width 717 height 30
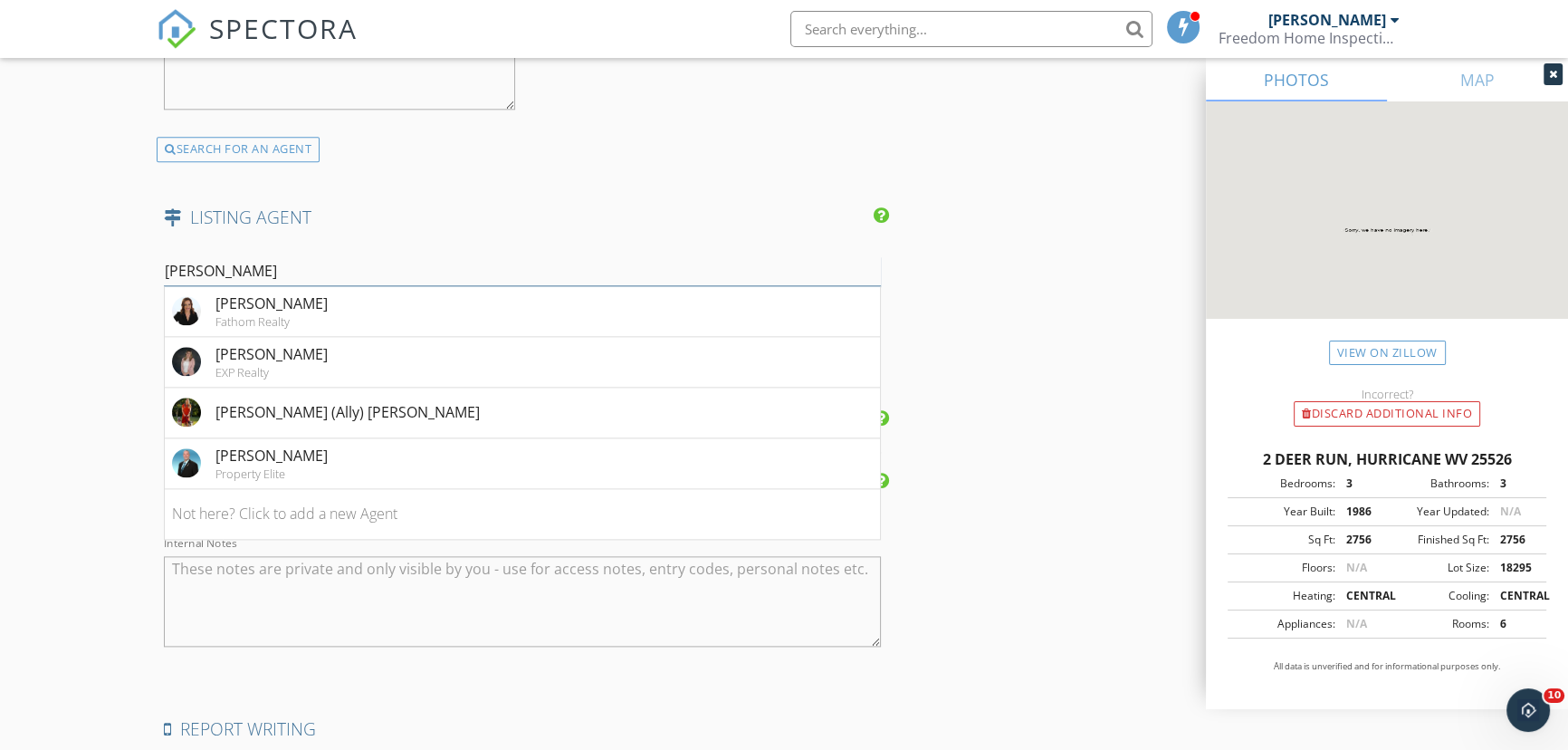
type input "Allison"
drag, startPoint x: 277, startPoint y: 516, endPoint x: 263, endPoint y: 518, distance: 14.1
click at [278, 516] on li "Not here? Click to add a new Agent" at bounding box center [522, 514] width 715 height 51
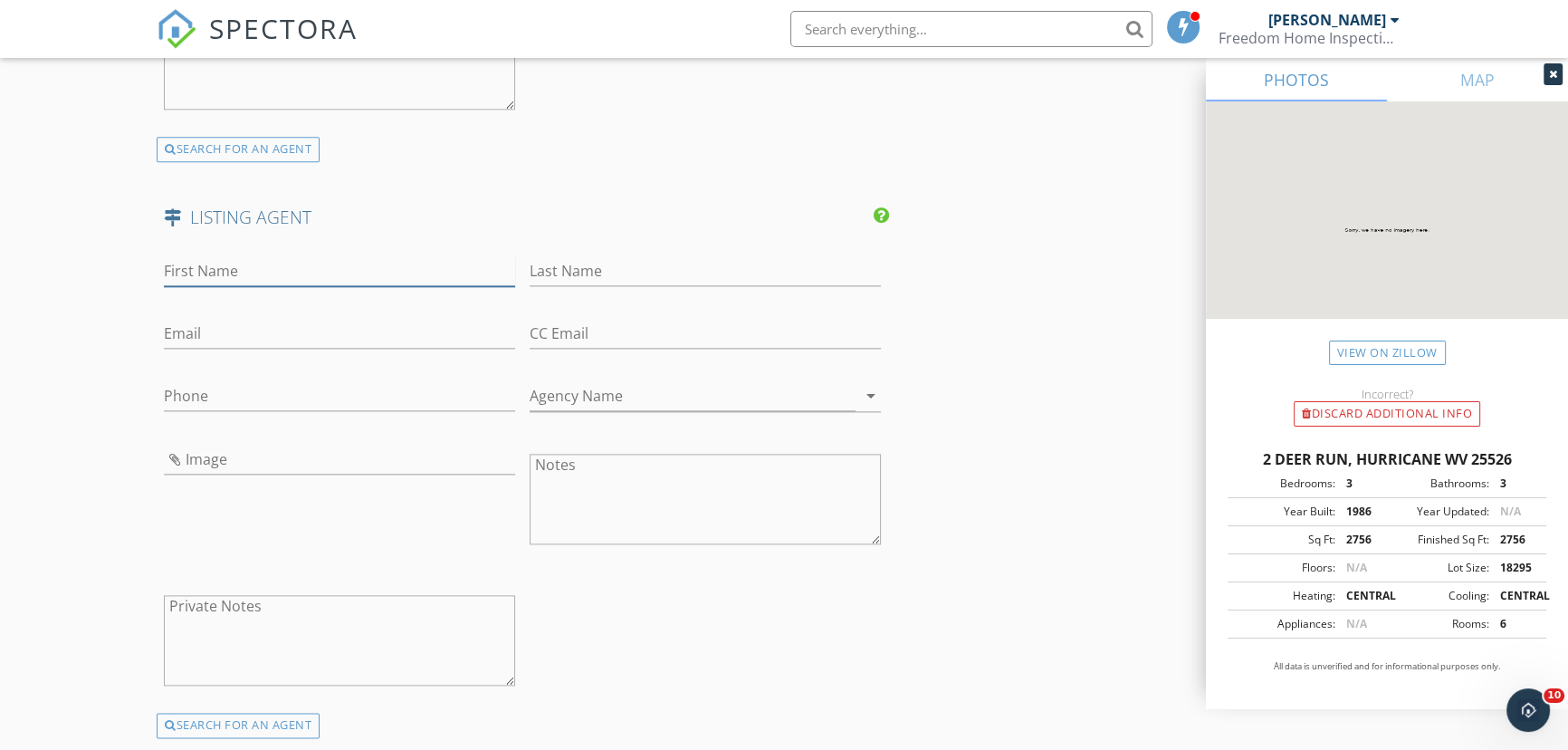
click at [226, 259] on input "First Name" at bounding box center [339, 271] width 352 height 30
drag, startPoint x: 298, startPoint y: 267, endPoint x: 282, endPoint y: 269, distance: 16.1
click at [298, 267] on input "First Name" at bounding box center [339, 271] width 352 height 30
paste input "Allison Watkins"
drag, startPoint x: 285, startPoint y: 267, endPoint x: 217, endPoint y: 268, distance: 68.0
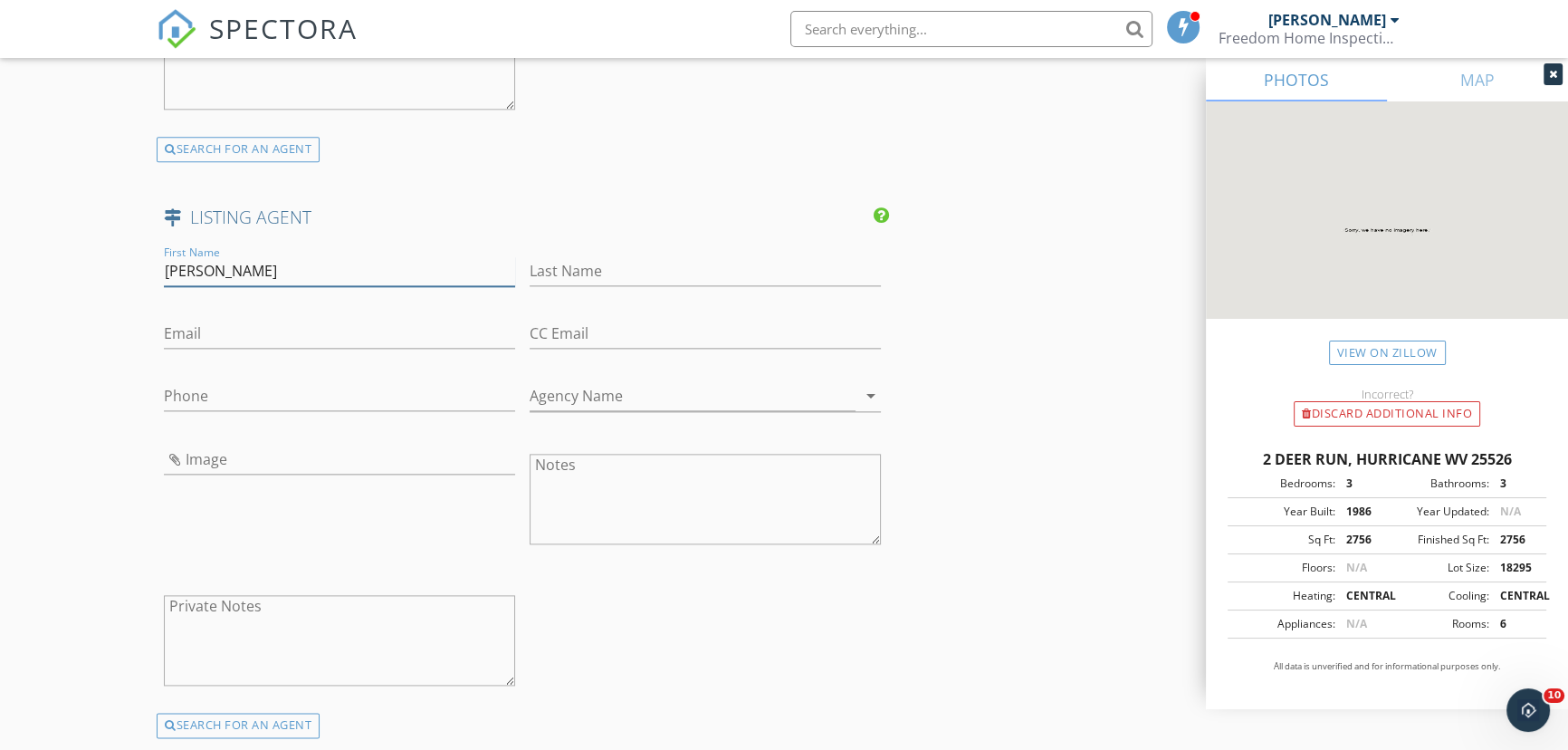
click at [217, 268] on input "Allison Watkins" at bounding box center [339, 271] width 352 height 30
type input "Allison"
click at [576, 260] on input "Last Name" at bounding box center [705, 271] width 352 height 30
paste input "Watkins"
type input "Watkins"
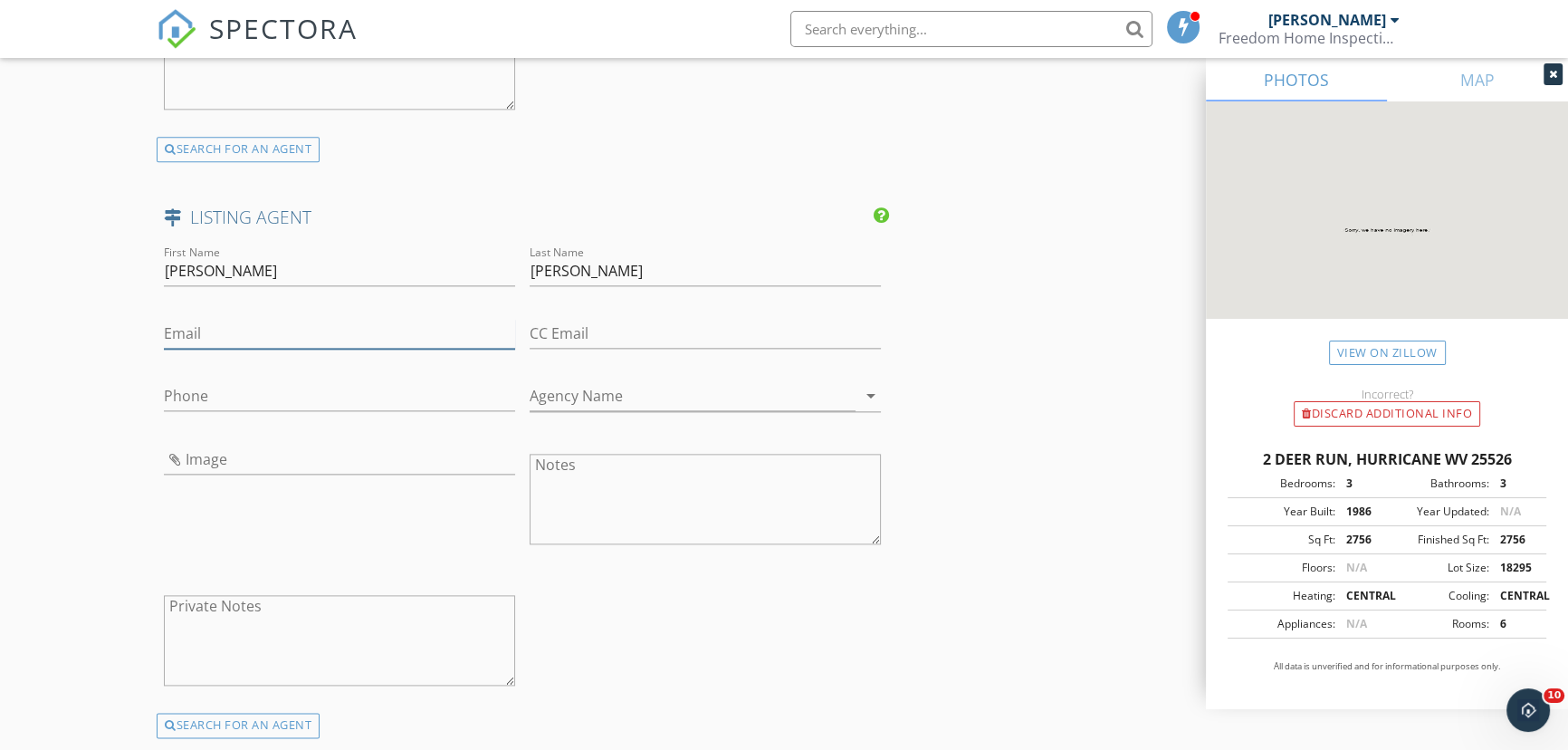
click at [196, 337] on input "Email" at bounding box center [339, 333] width 352 height 30
paste input "awatkins@oldcolony.com"
type input "[EMAIL_ADDRESS][DOMAIN_NAME]"
click at [222, 387] on input "Phone" at bounding box center [339, 395] width 352 height 30
paste input "[PHONE_NUMBER]"
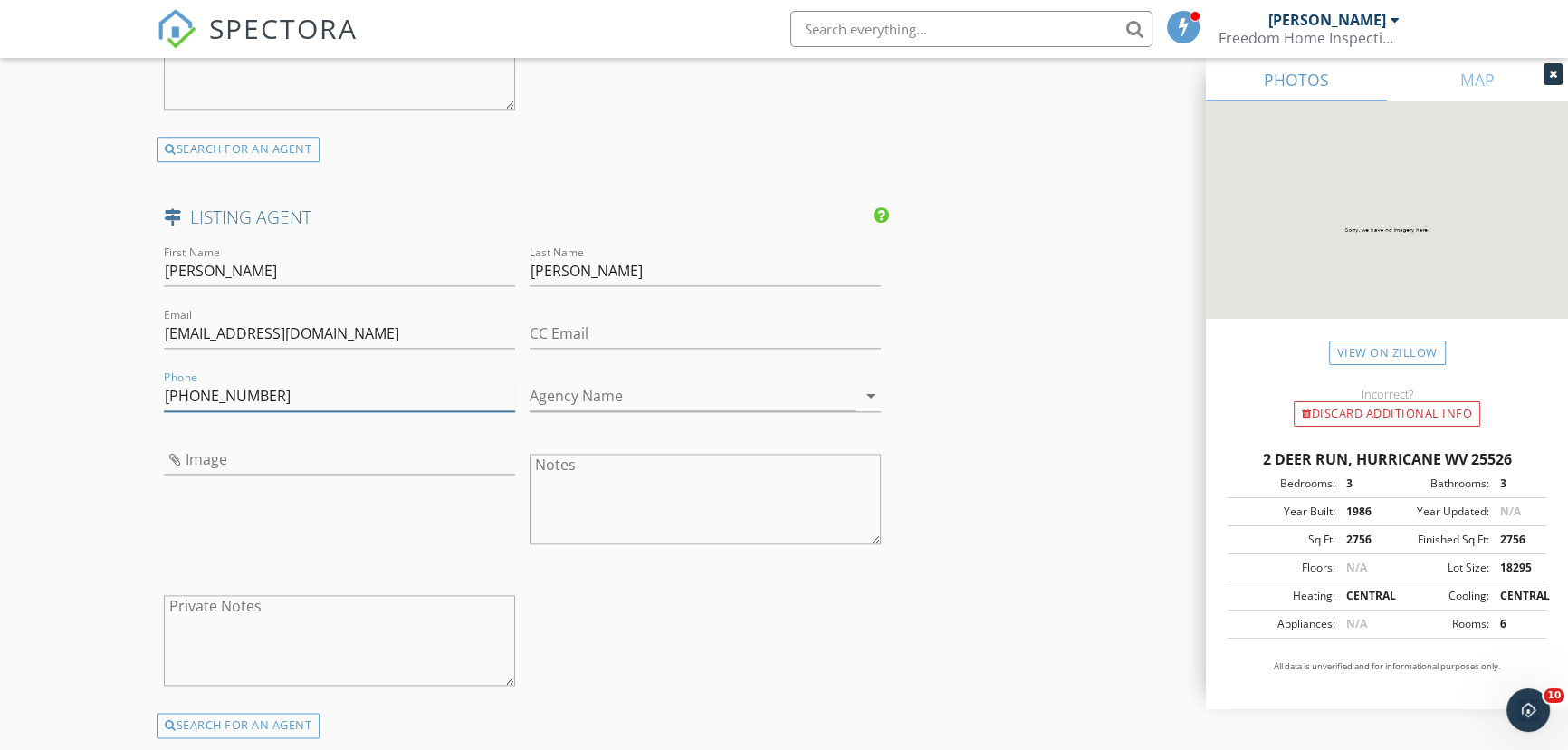
type input "[PHONE_NUMBER]"
click at [207, 469] on input "Image" at bounding box center [339, 459] width 352 height 30
type input "Allison Watkins.jpg"
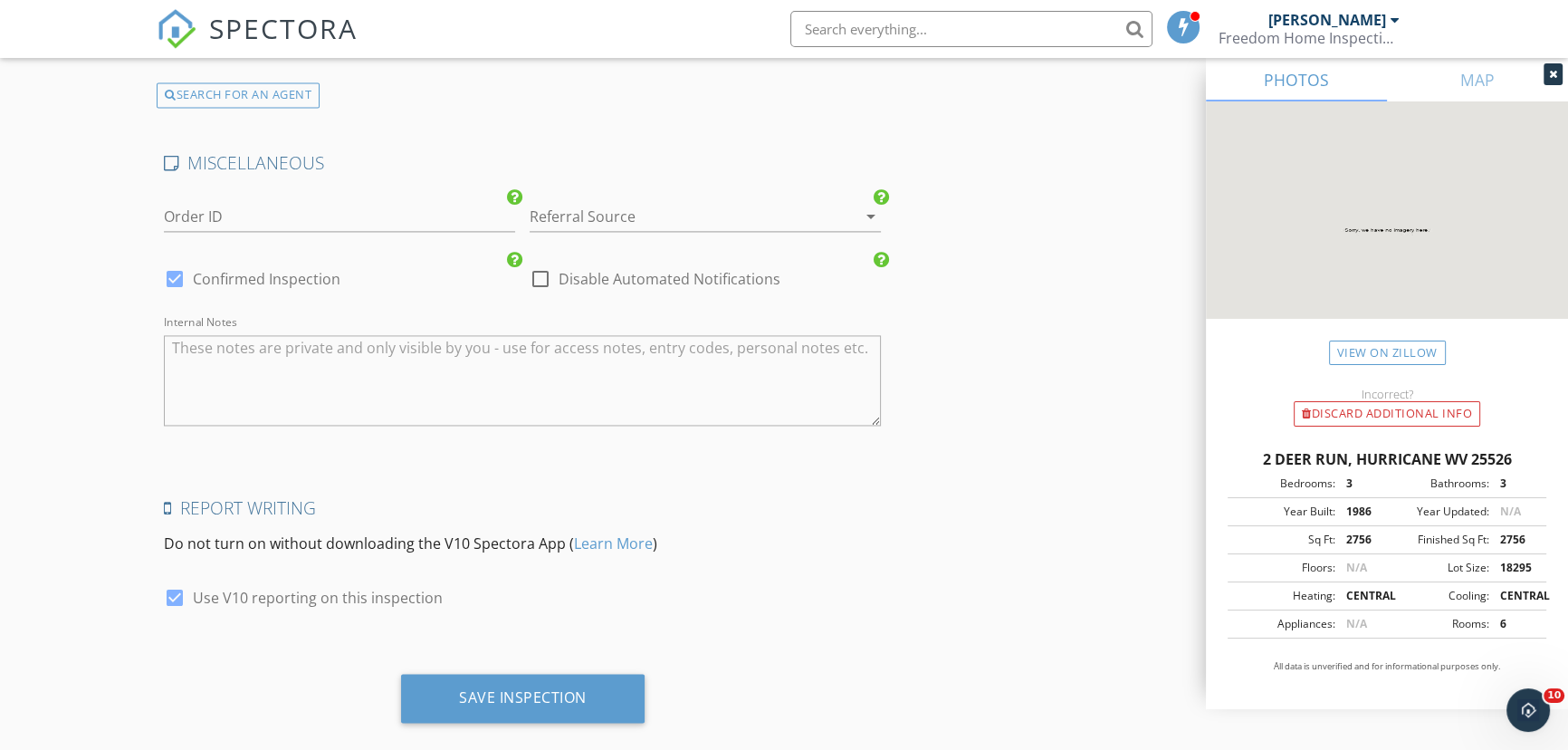
scroll to position [3425, 0]
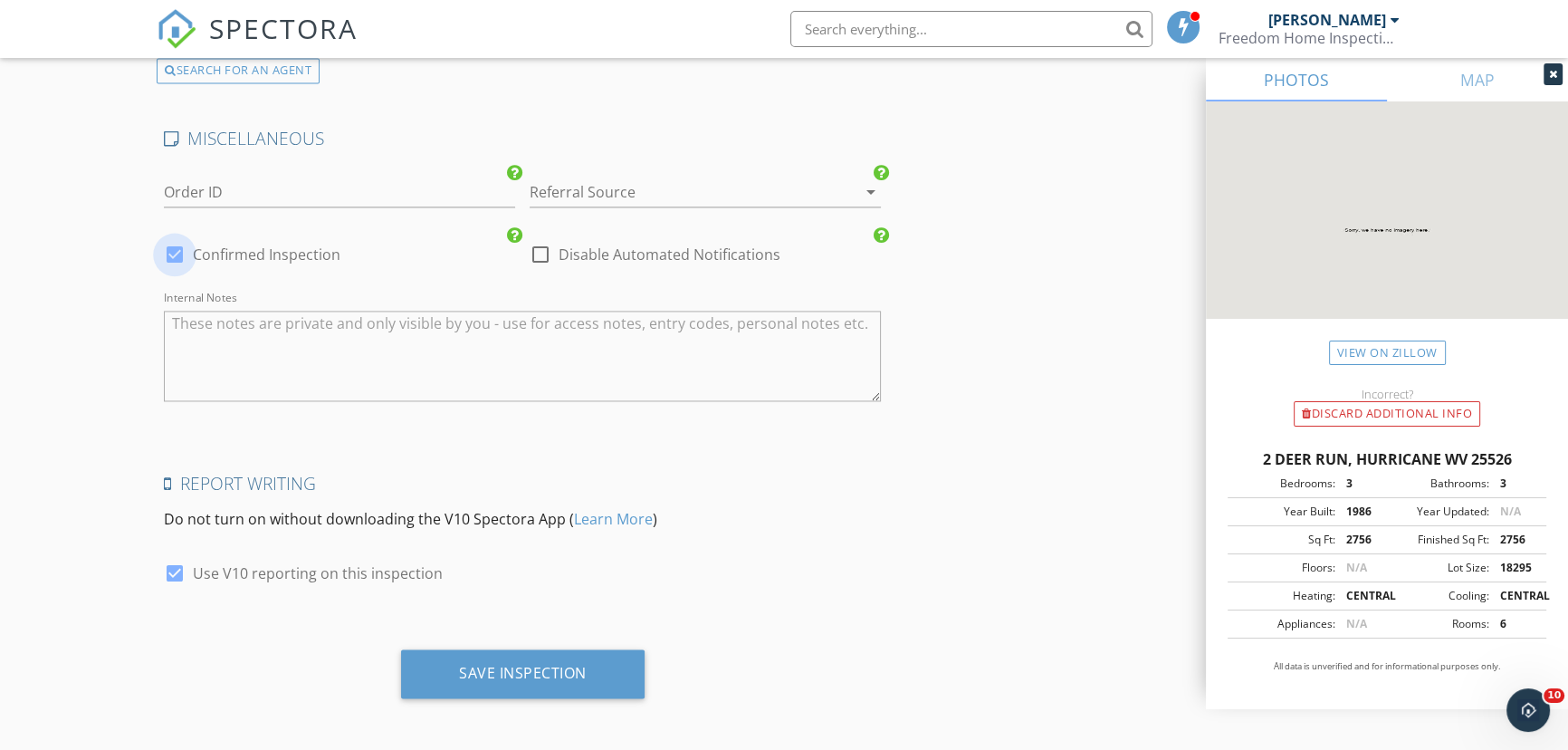
click at [172, 263] on div at bounding box center [175, 254] width 31 height 31
checkbox input "false"
checkbox input "true"
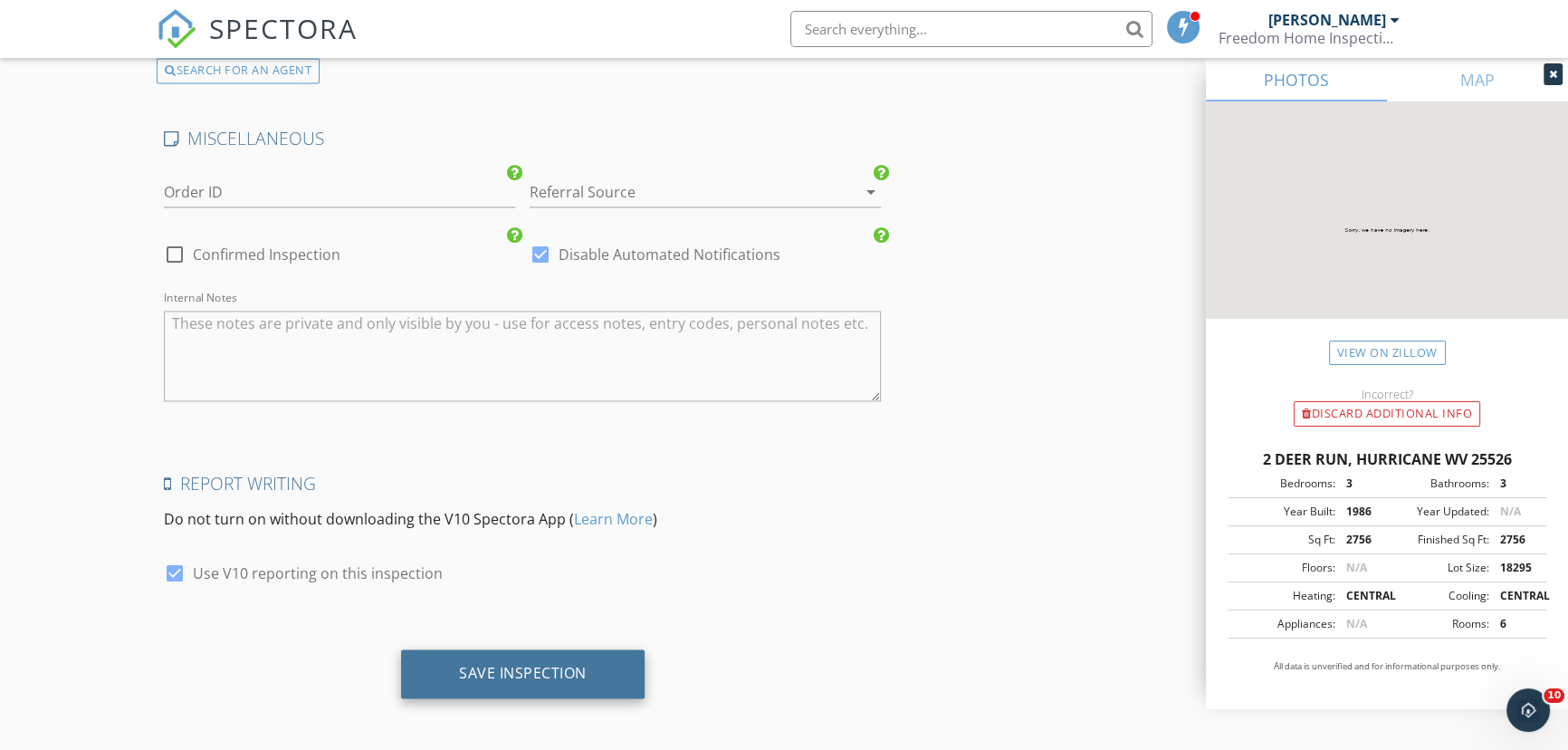
click at [524, 652] on div "Save Inspection" at bounding box center [523, 673] width 243 height 49
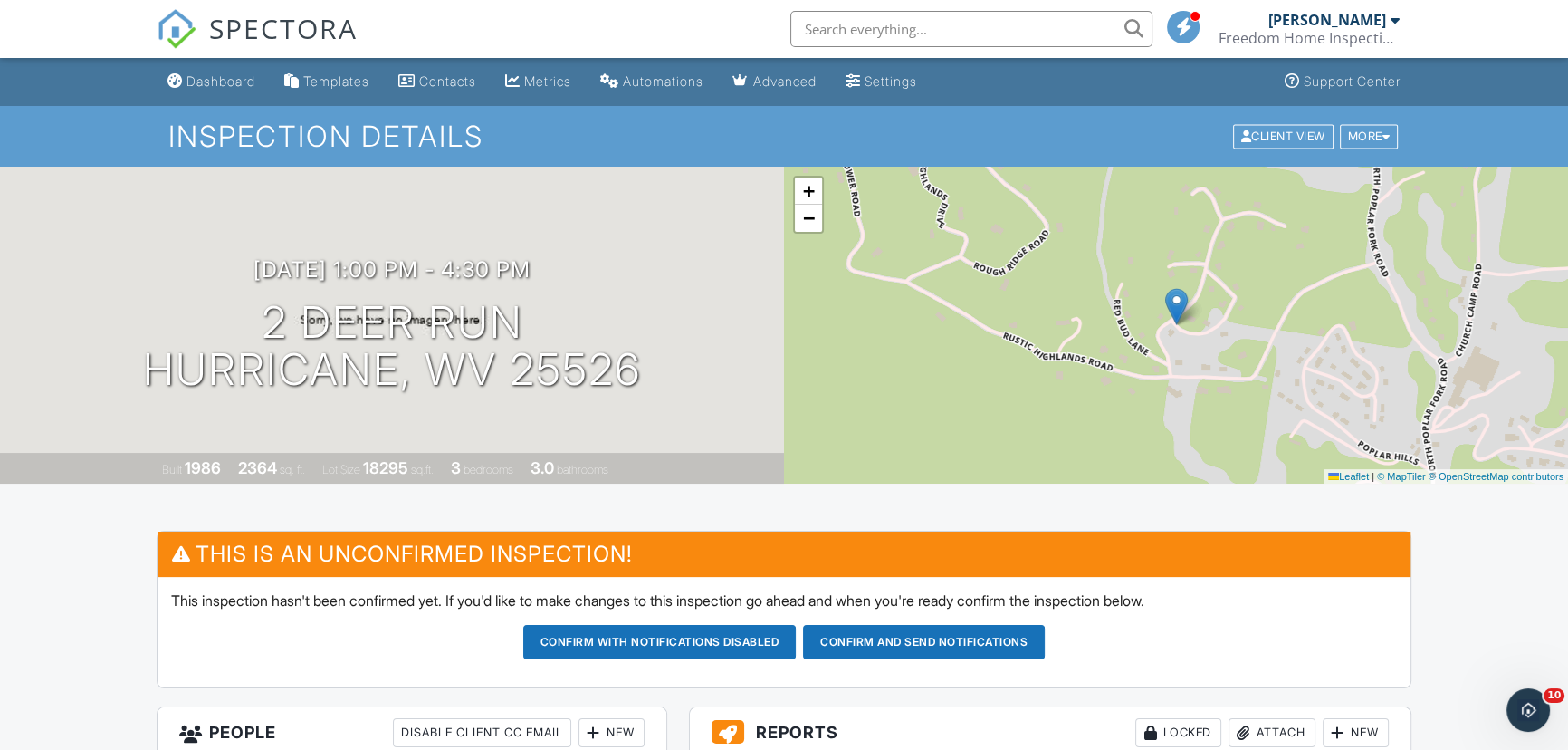
click at [961, 21] on input "text" at bounding box center [971, 28] width 362 height 36
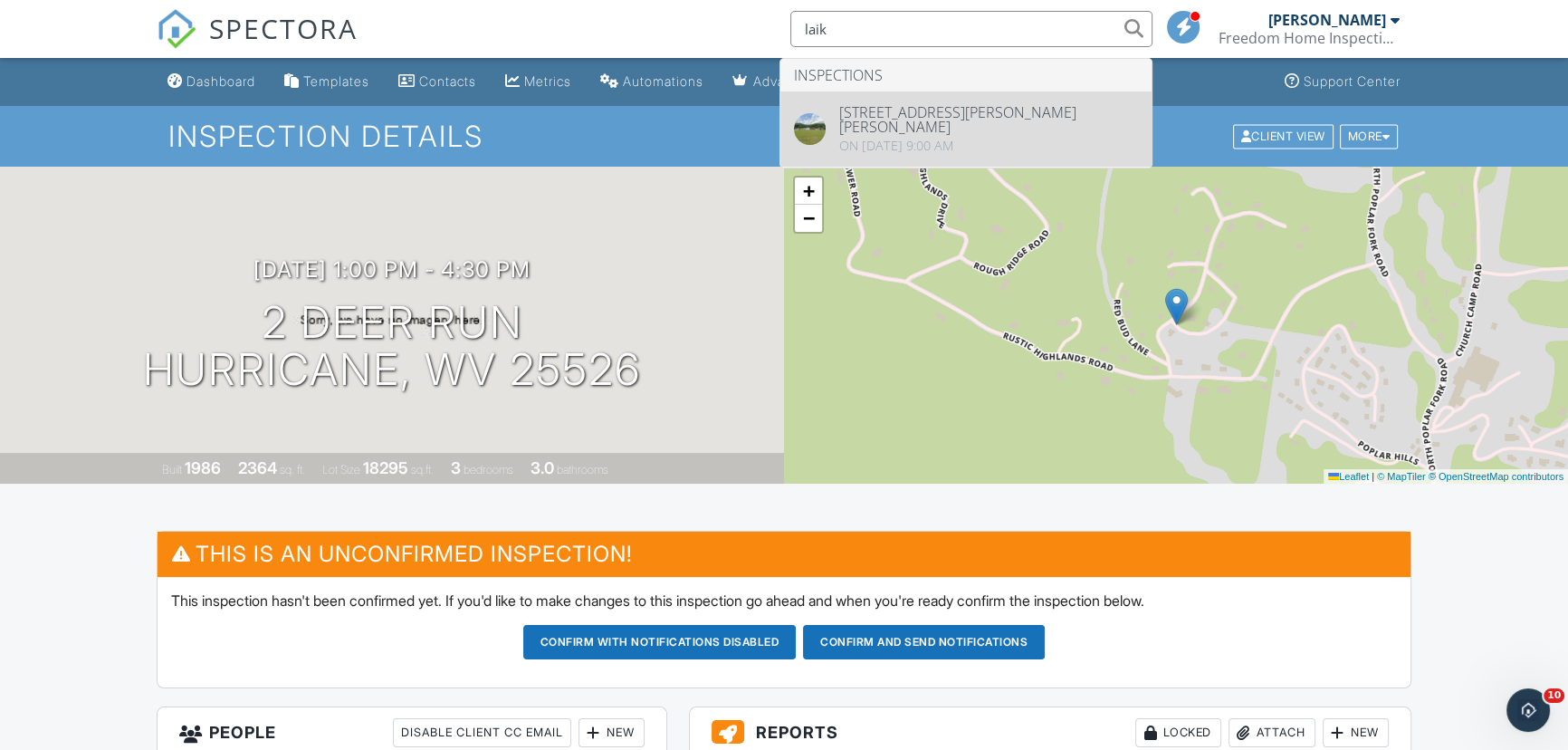
type input "laik"
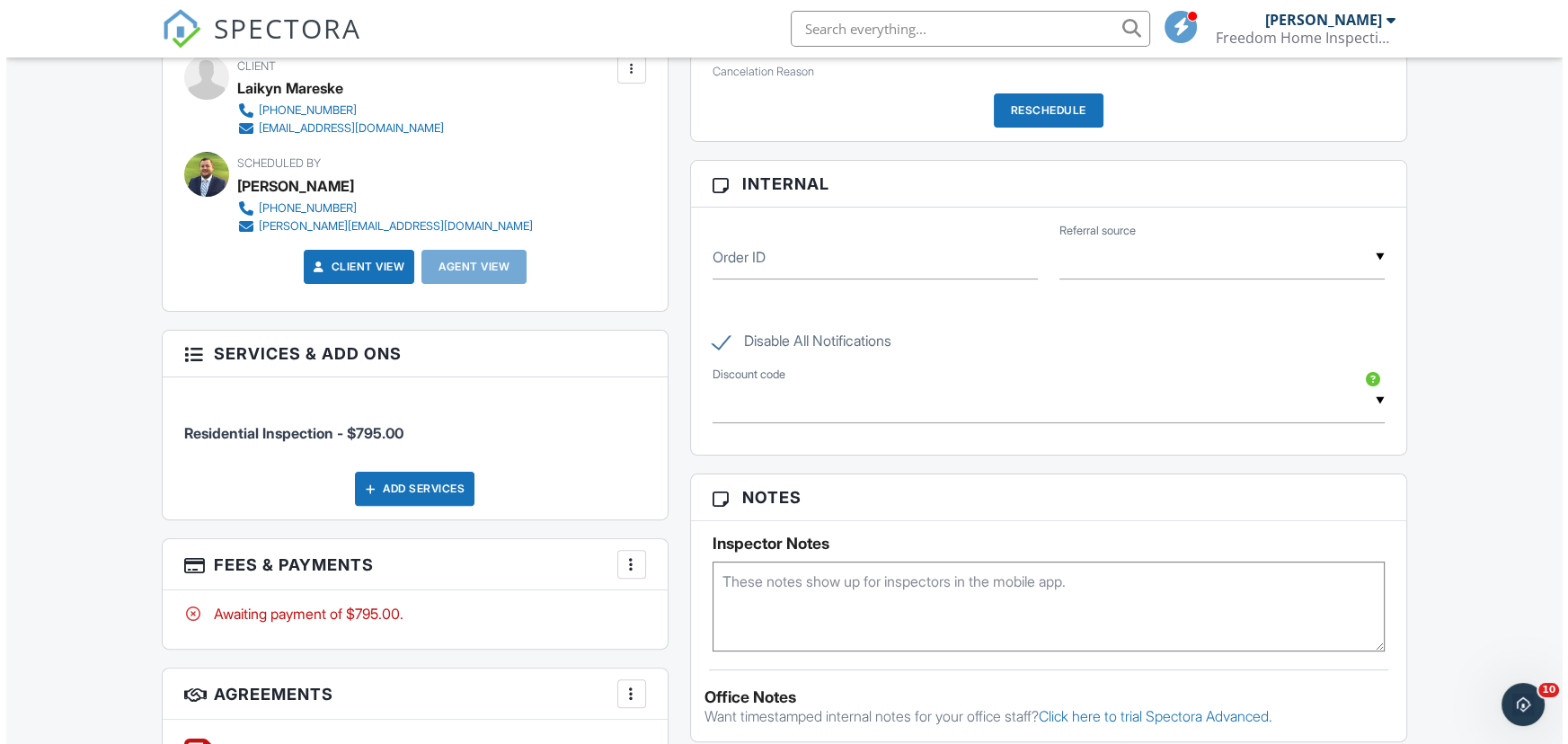
scroll to position [571, 0]
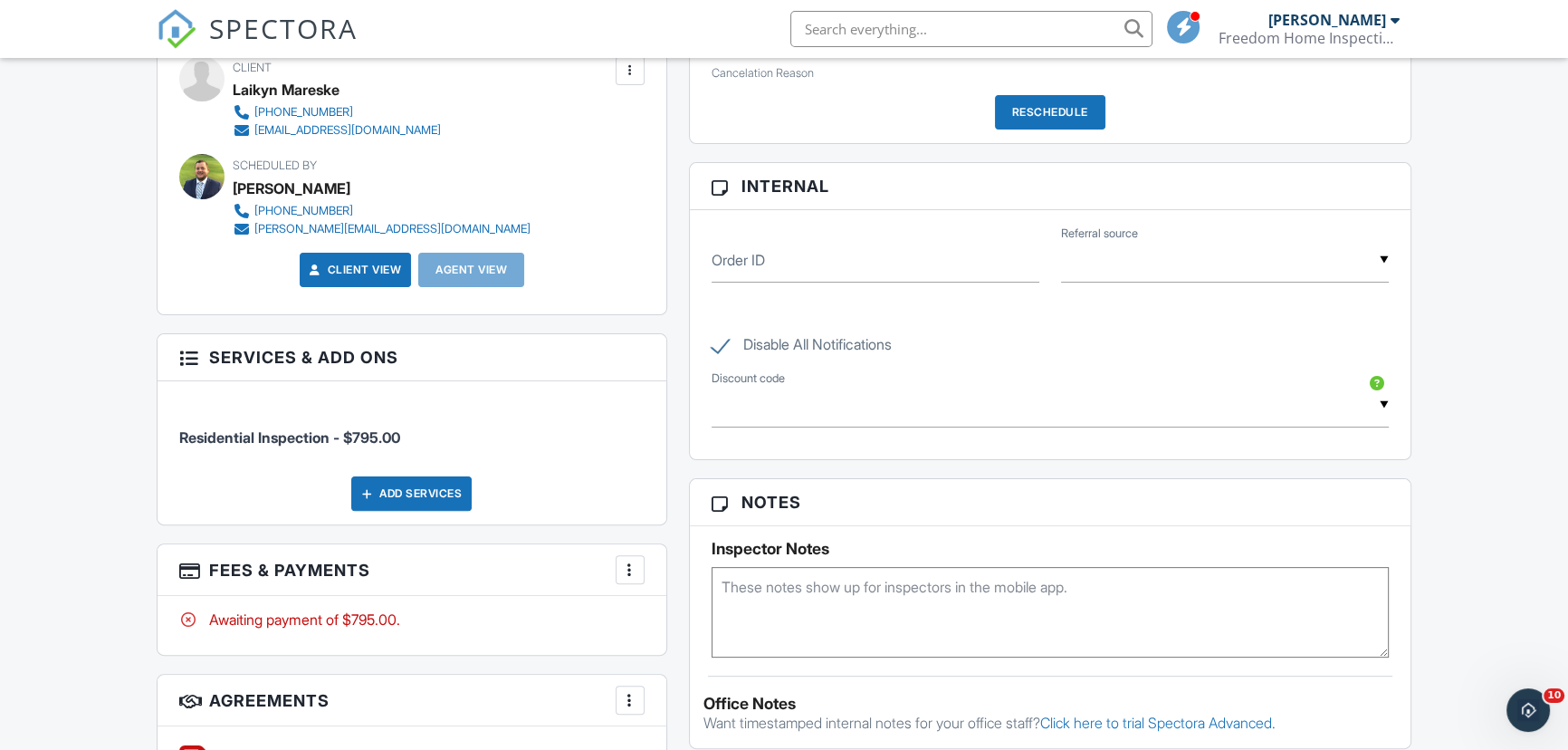
click at [633, 571] on div at bounding box center [630, 569] width 19 height 19
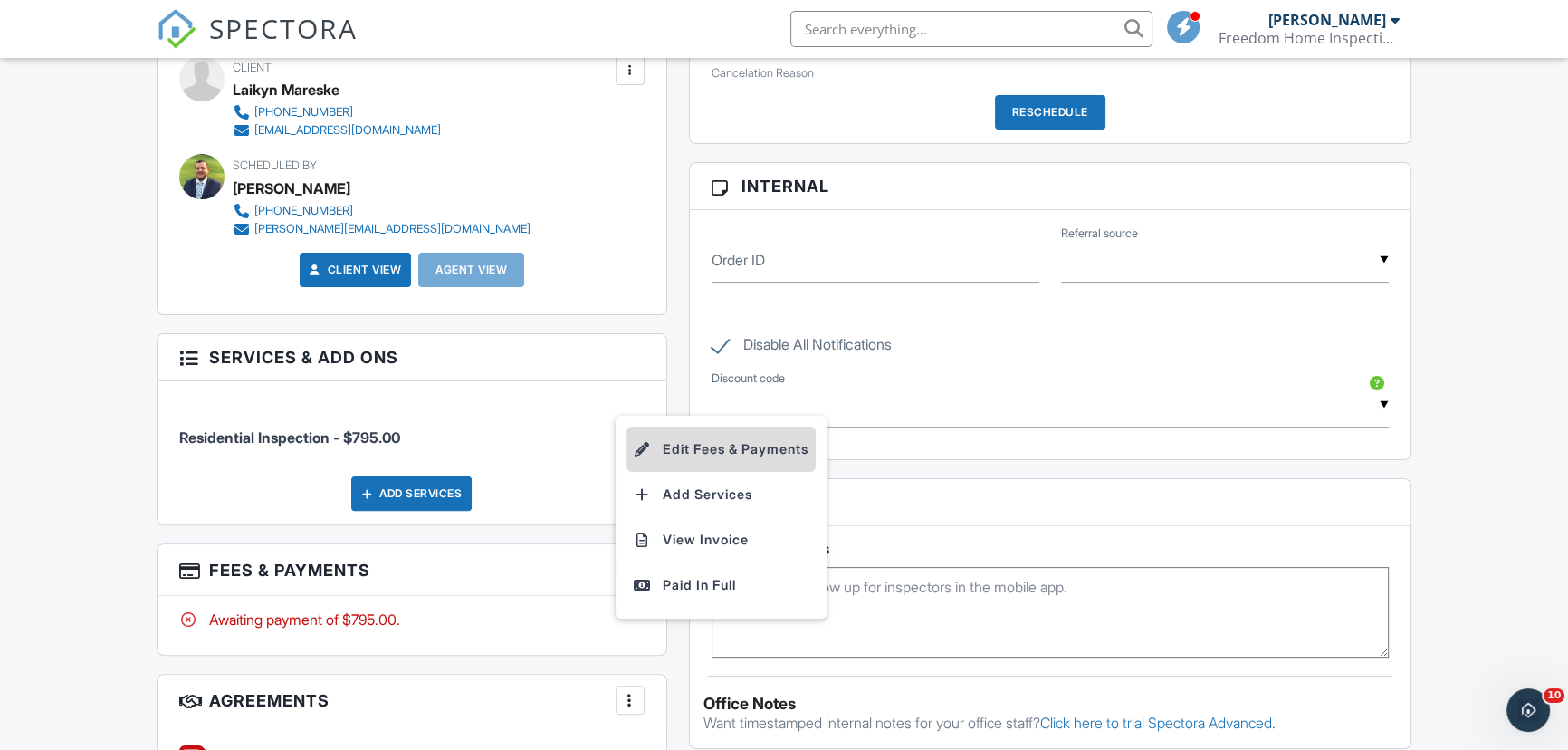
click at [740, 448] on li "Edit Fees & Payments" at bounding box center [721, 449] width 189 height 45
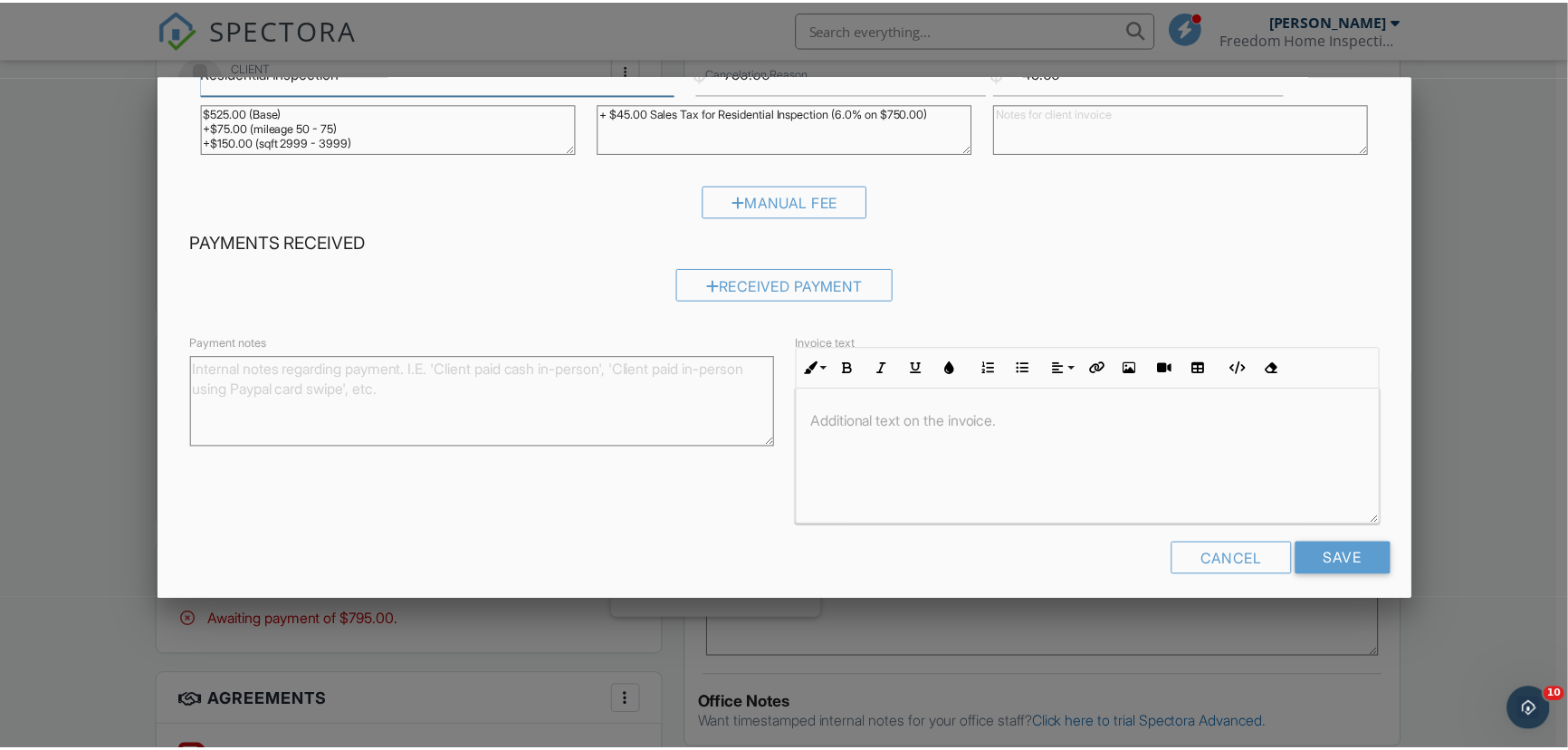
scroll to position [176, 0]
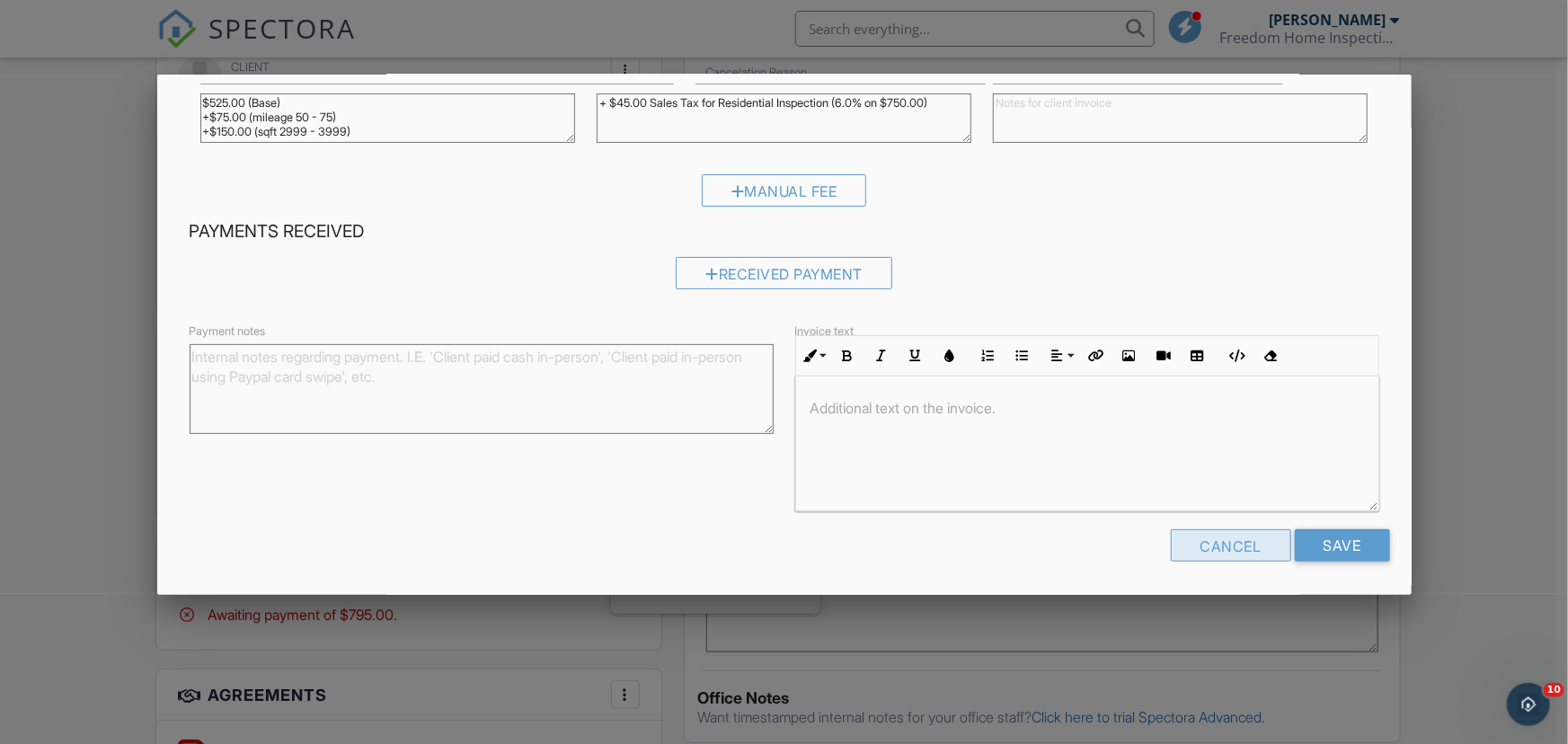
click at [1211, 540] on div "Cancel" at bounding box center [1231, 544] width 121 height 32
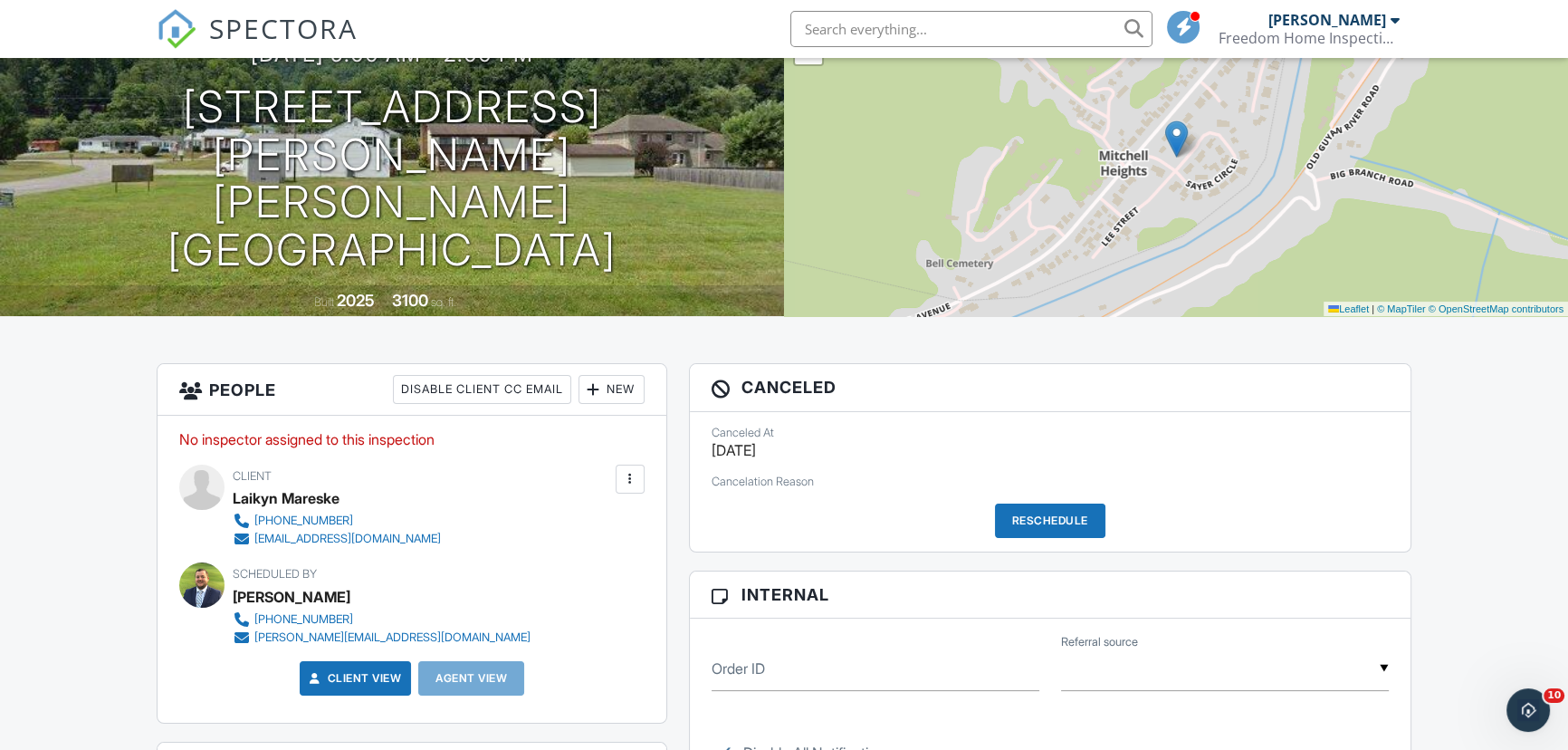
scroll to position [246, 0]
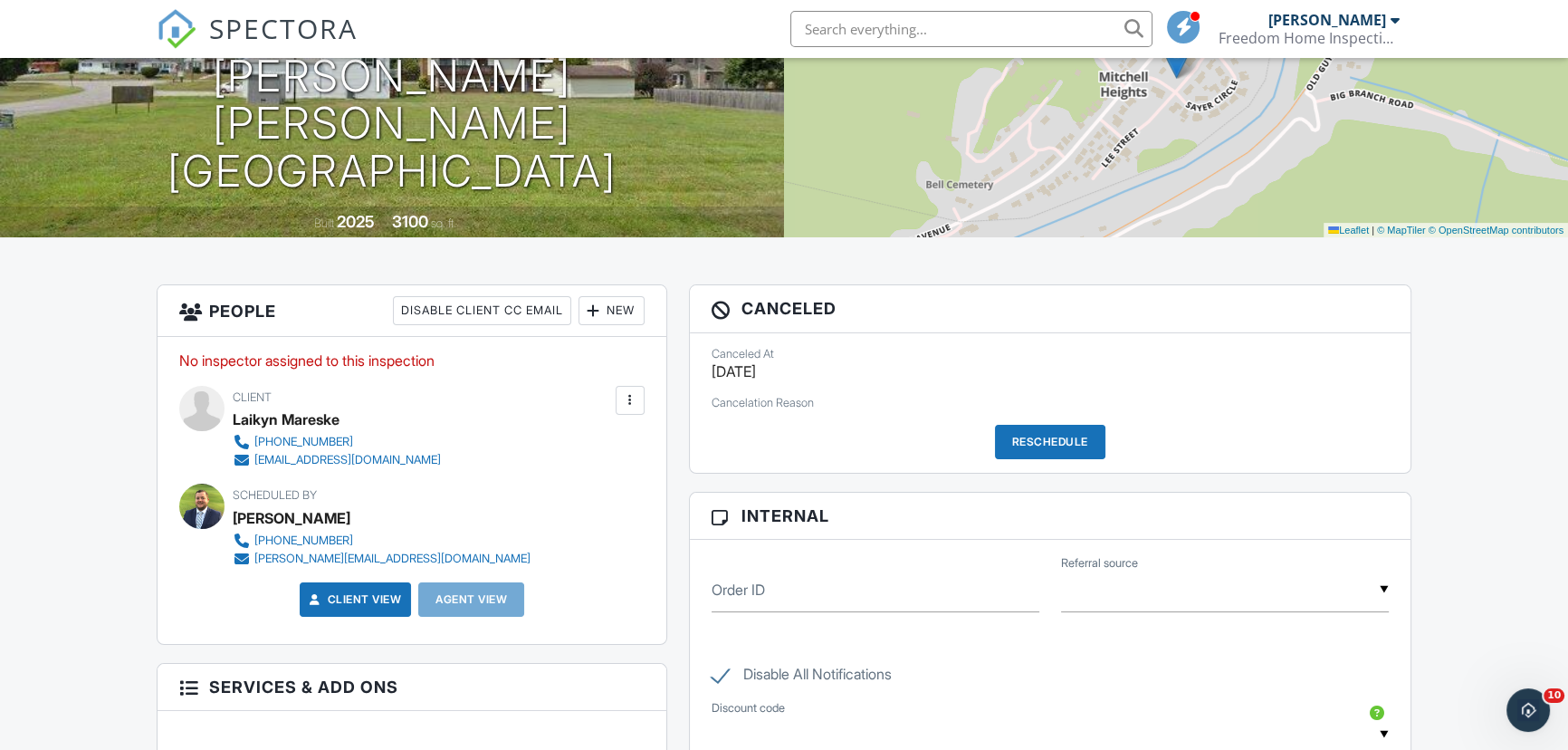
click at [608, 324] on div "New" at bounding box center [612, 311] width 66 height 29
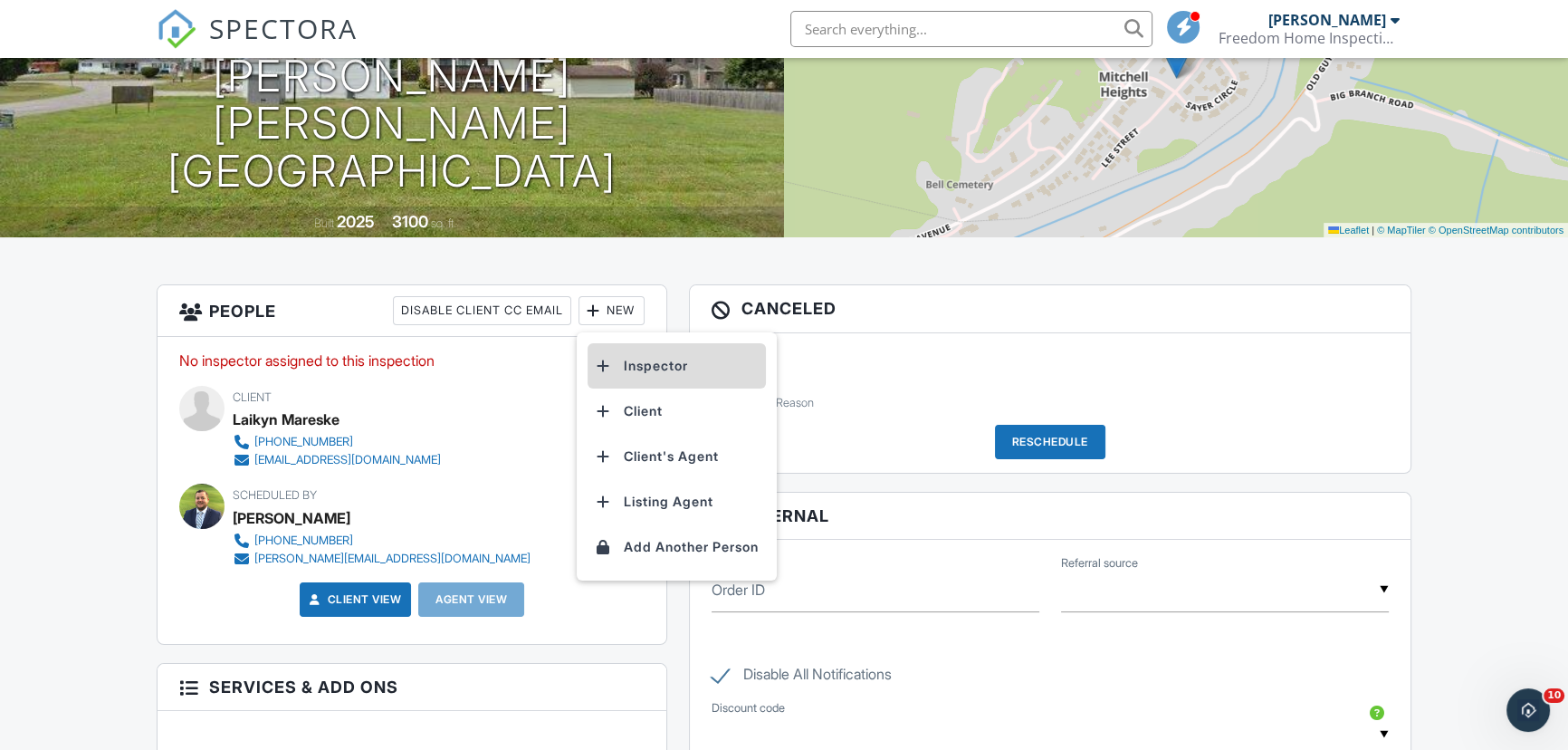
click at [726, 371] on li "Inspector" at bounding box center [676, 365] width 178 height 45
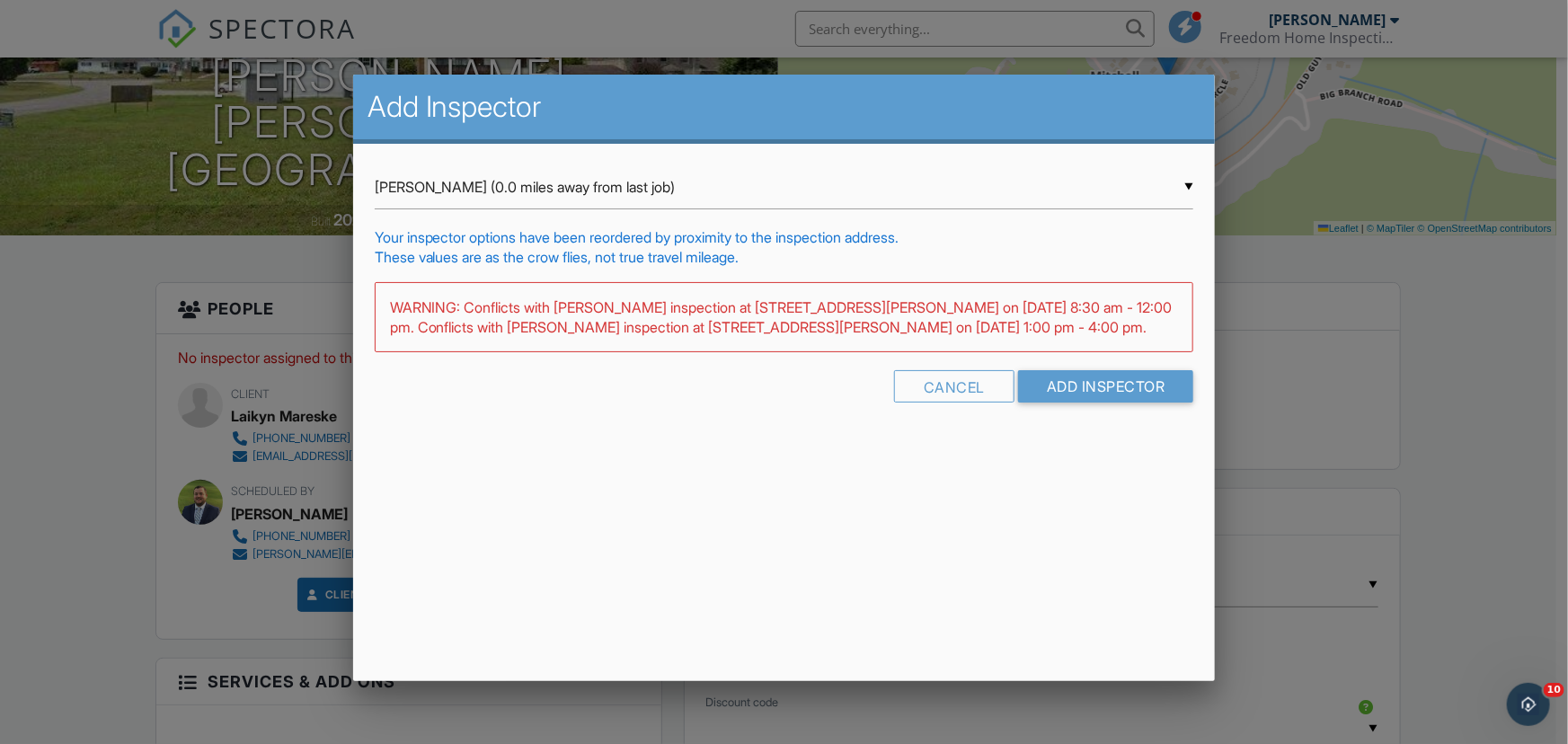
click at [107, 371] on div at bounding box center [784, 375] width 1568 height 930
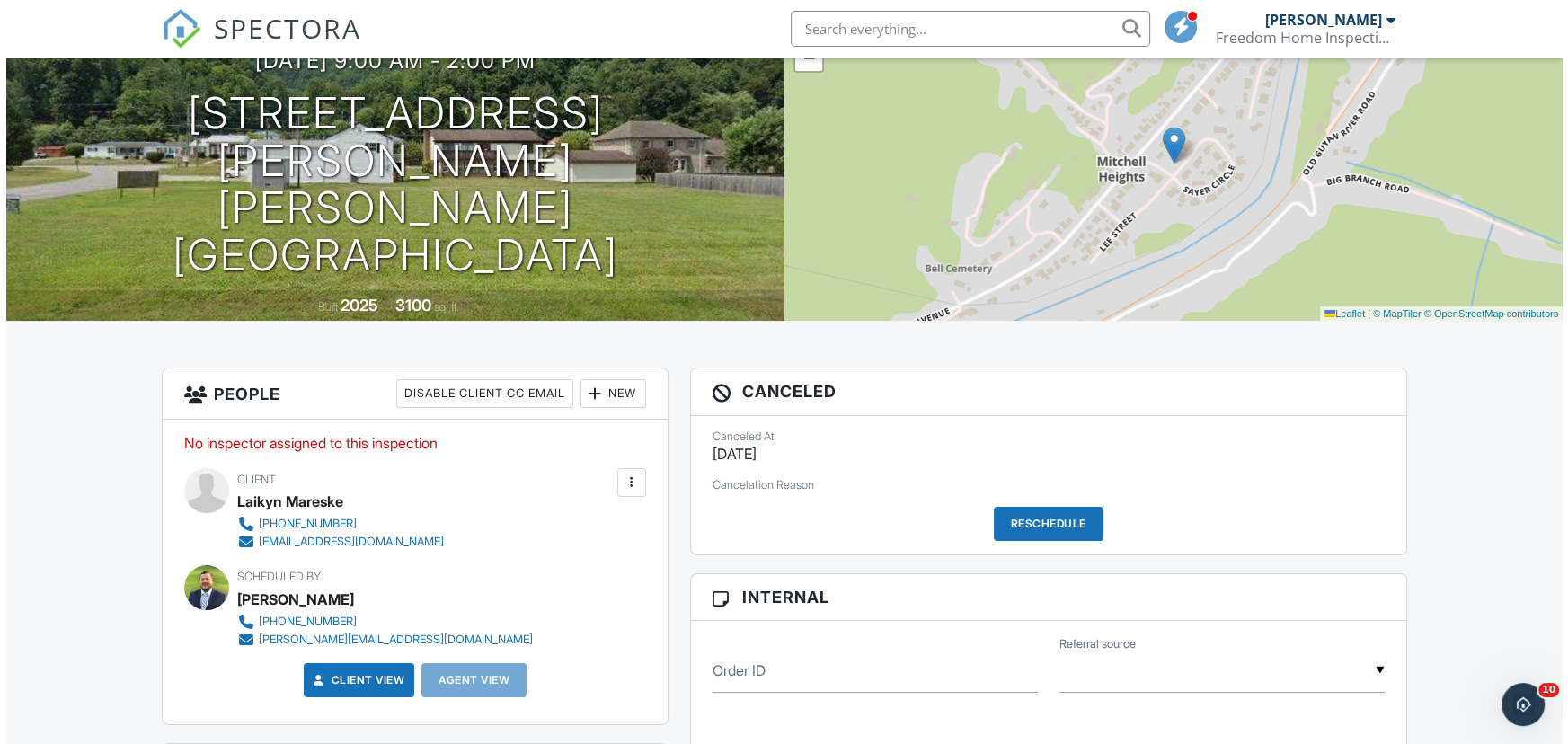
scroll to position [162, 0]
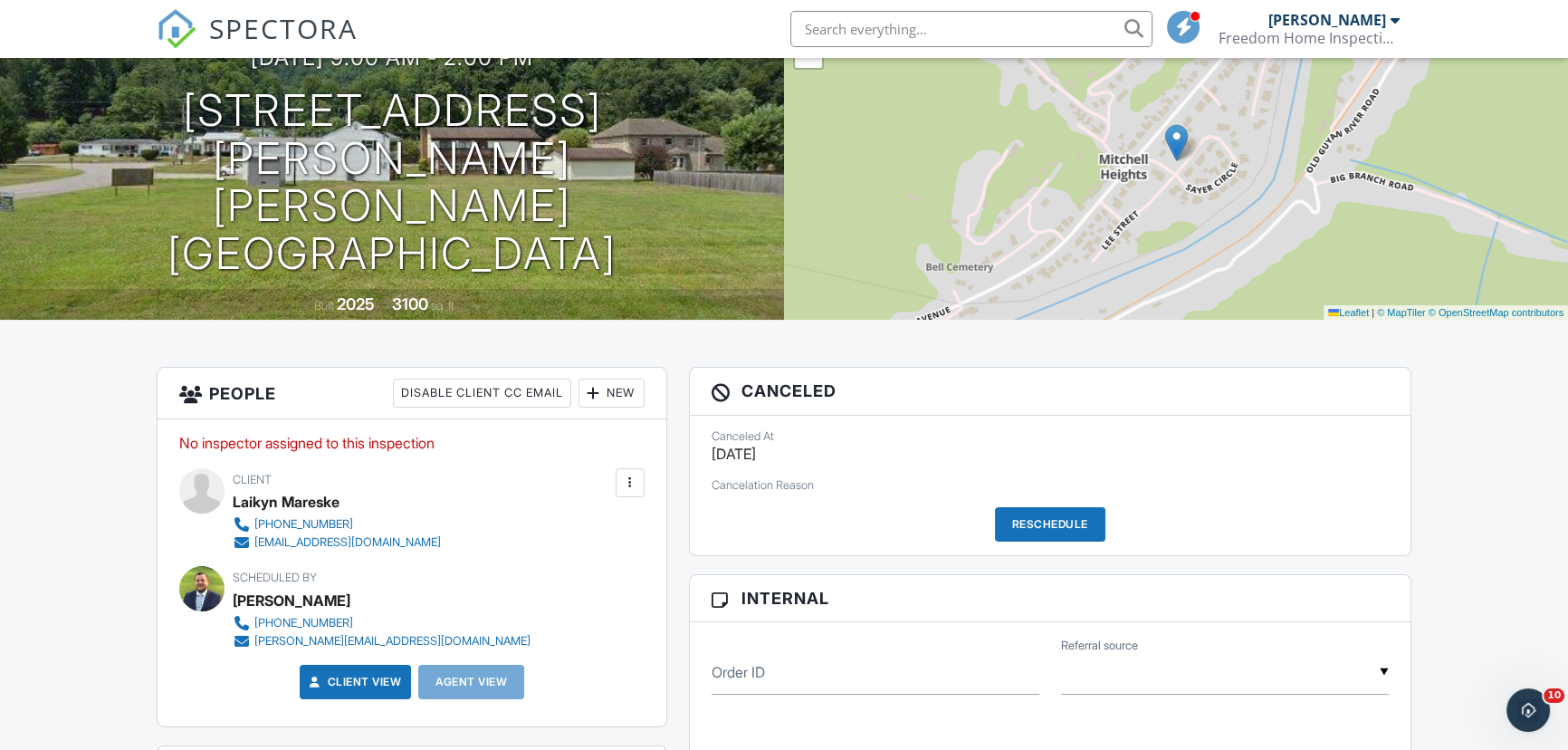
click at [1016, 525] on div "Reschedule" at bounding box center [1049, 523] width 110 height 34
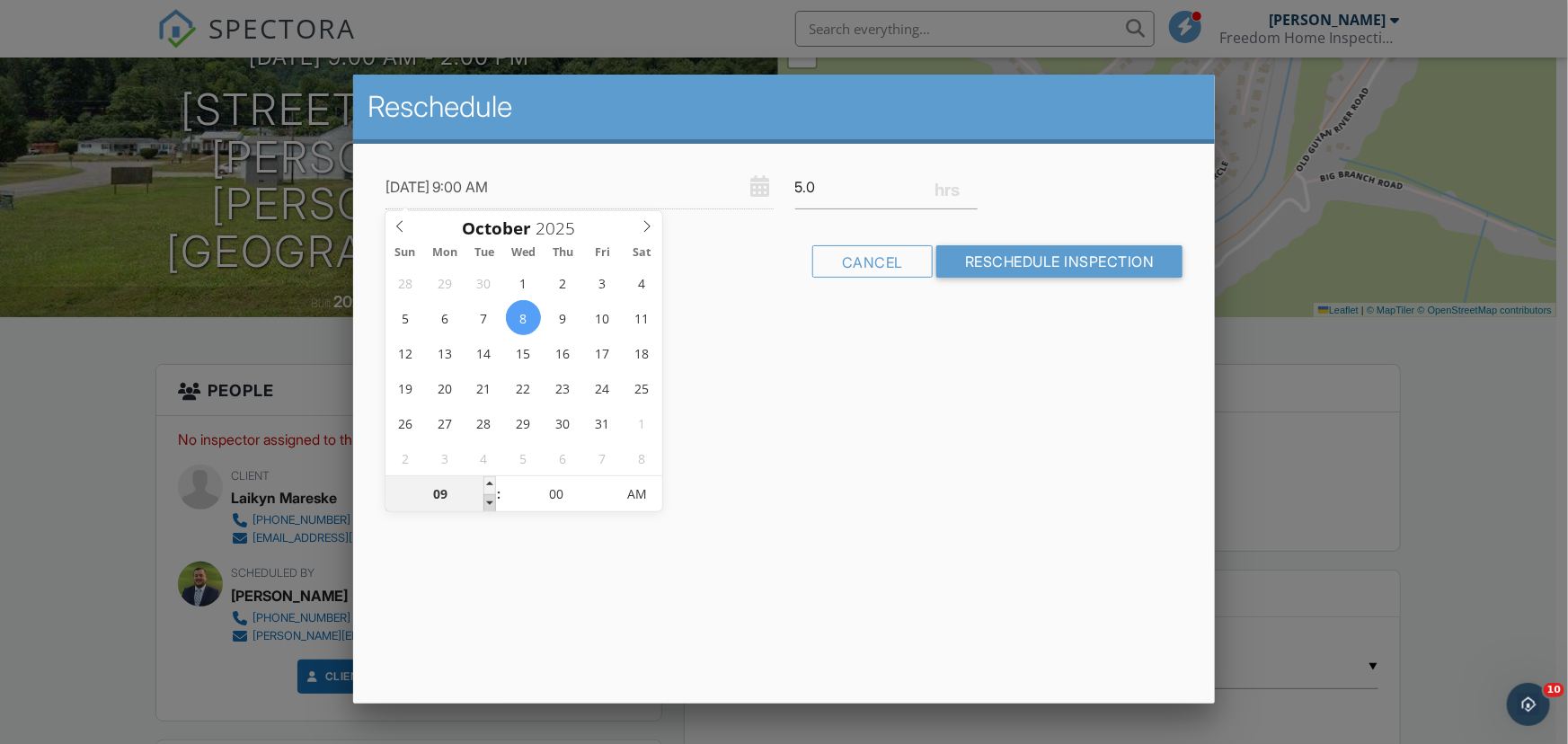
type input "10/08/2025 8:00 AM"
type input "08"
click at [486, 502] on span at bounding box center [489, 502] width 13 height 18
type input "10/08/2025 9:00 AM"
type input "09"
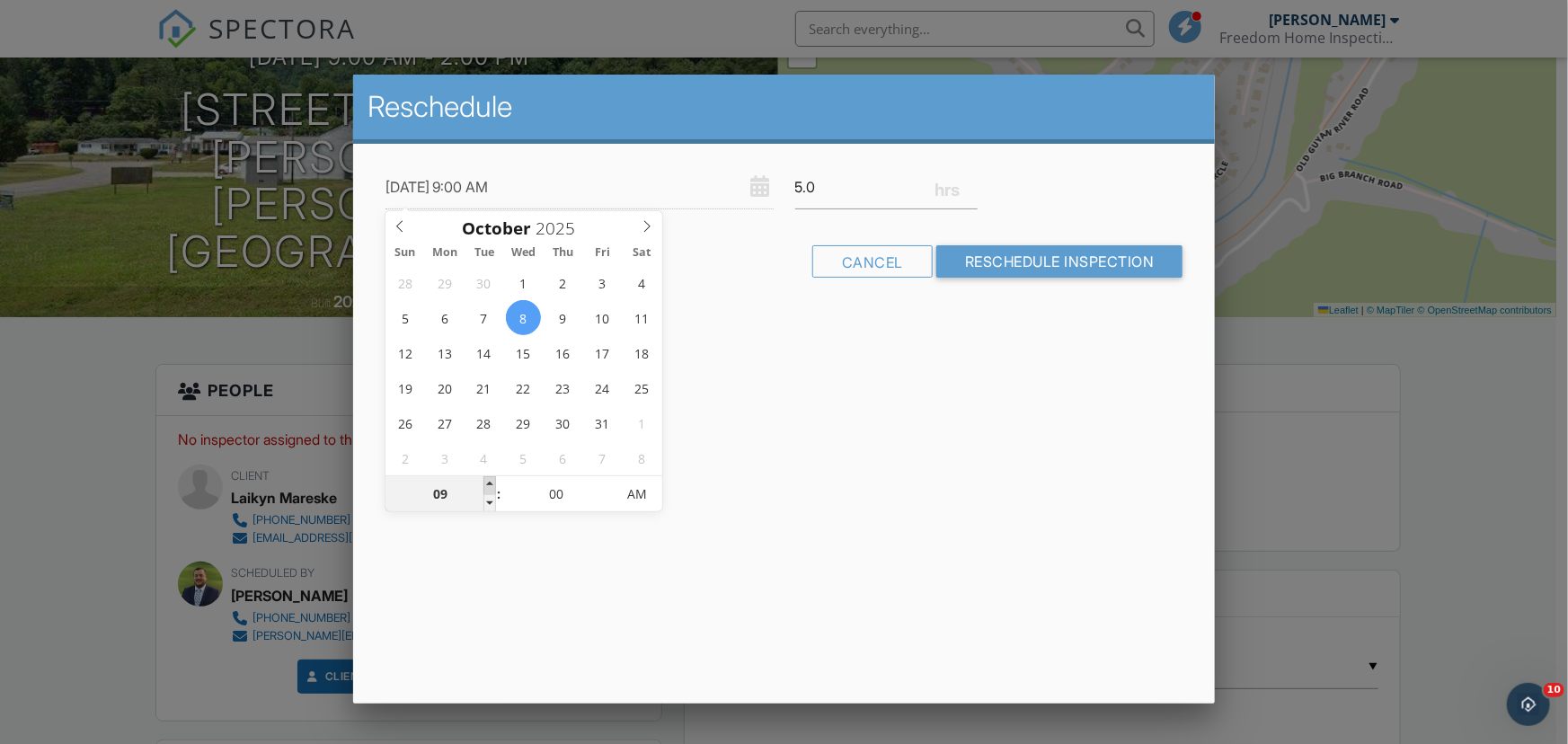
click at [486, 485] on span at bounding box center [489, 485] width 13 height 18
type input "10/08/2025 10:00 AM"
type input "10"
click at [486, 485] on span at bounding box center [489, 485] width 13 height 18
click at [998, 369] on div "Reschedule 10/08/2025 10:00 AM 5.0 Warning: this date/time is in the past. WARN…" at bounding box center [784, 388] width 862 height 629
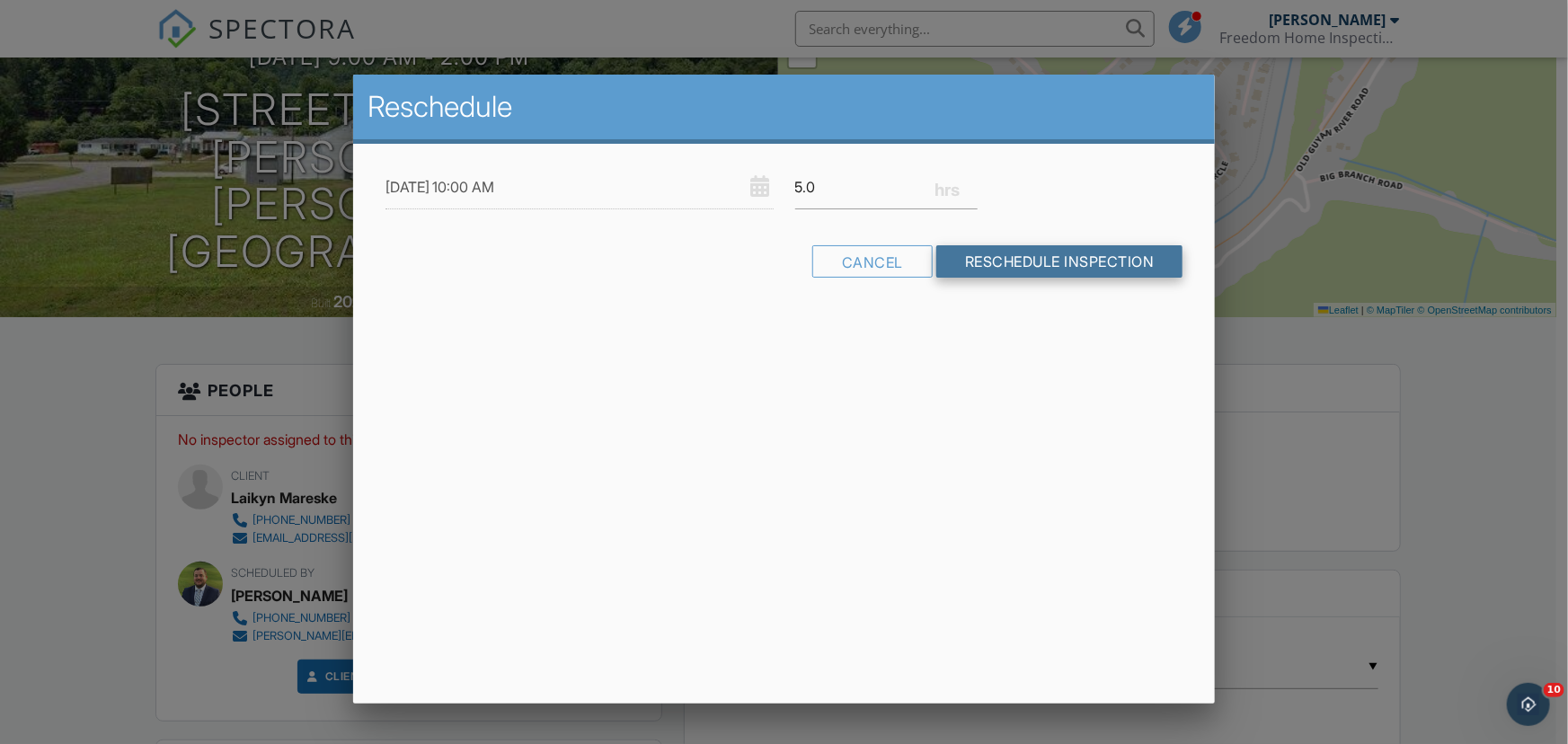
click at [1067, 263] on input "Reschedule Inspection" at bounding box center [1060, 261] width 247 height 32
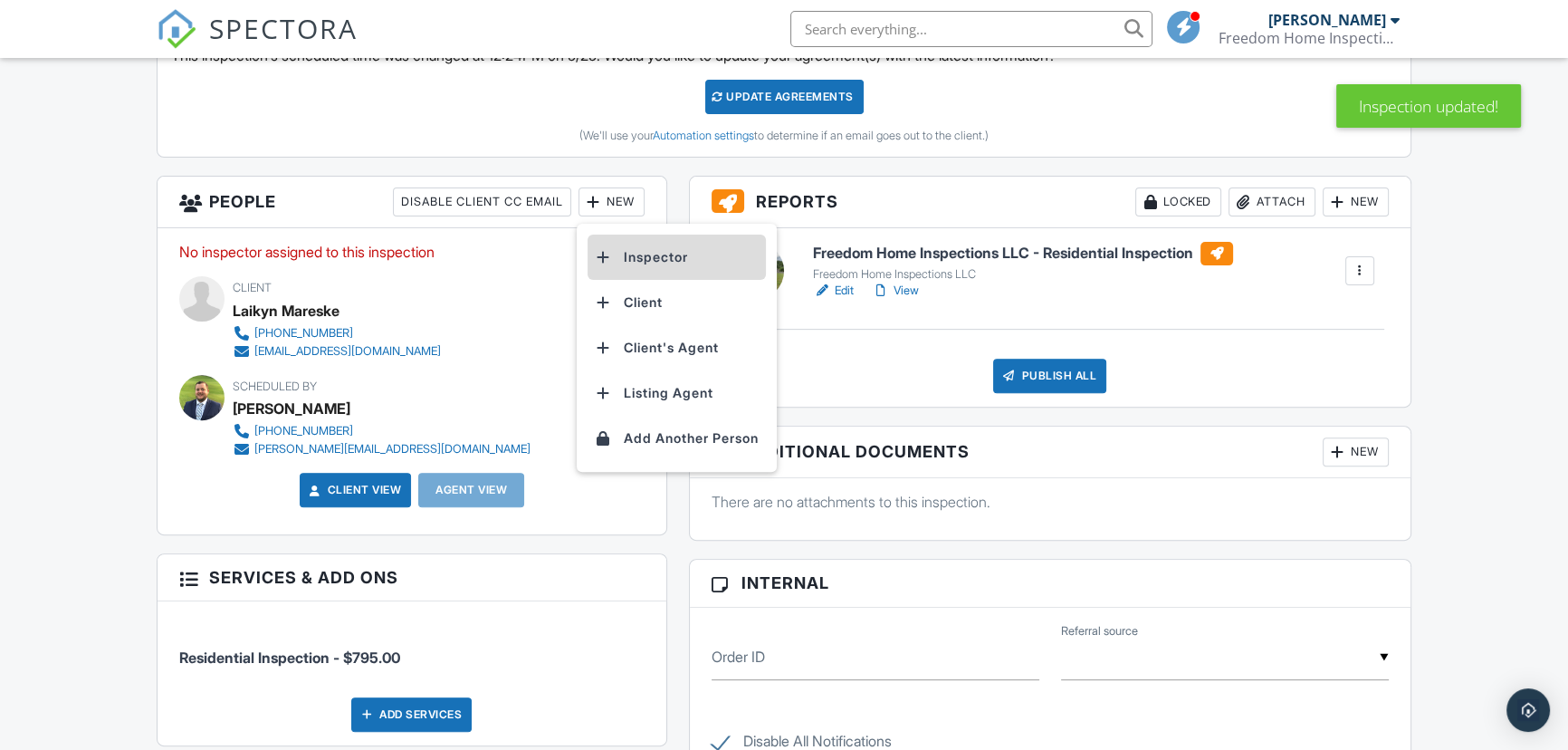
click at [698, 257] on li "Inspector" at bounding box center [676, 257] width 178 height 45
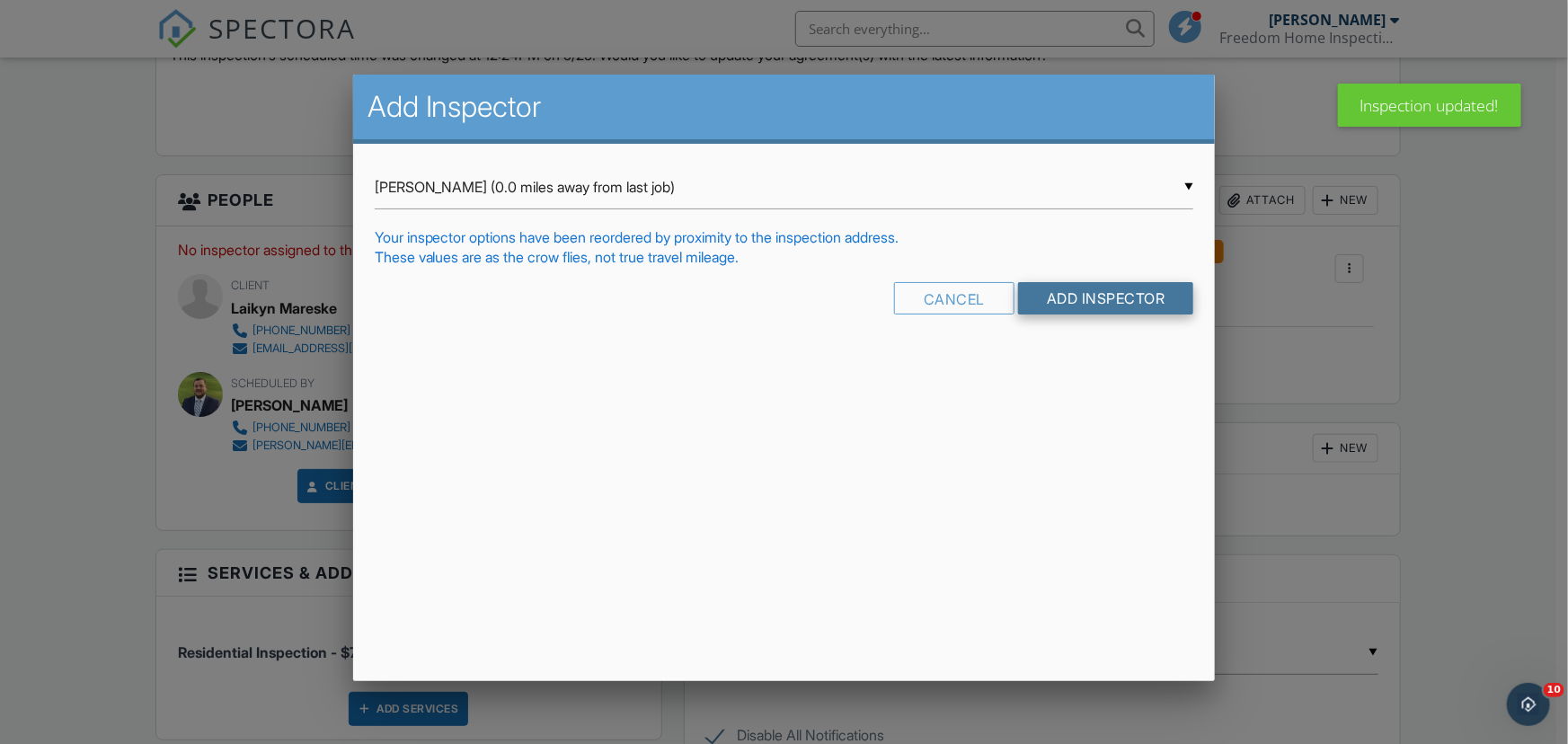
click at [1075, 300] on input "Add Inspector" at bounding box center [1106, 298] width 176 height 32
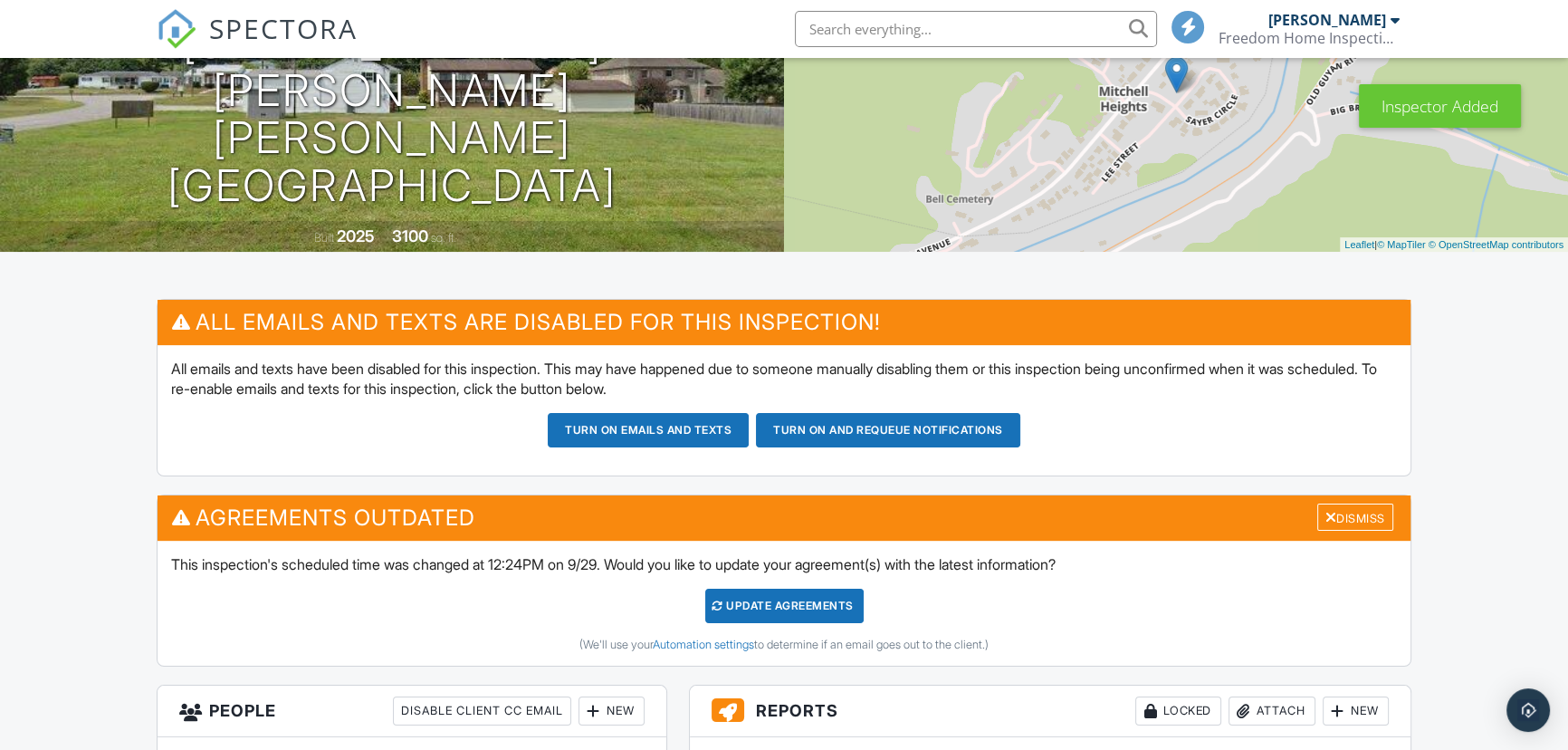
scroll to position [328, 0]
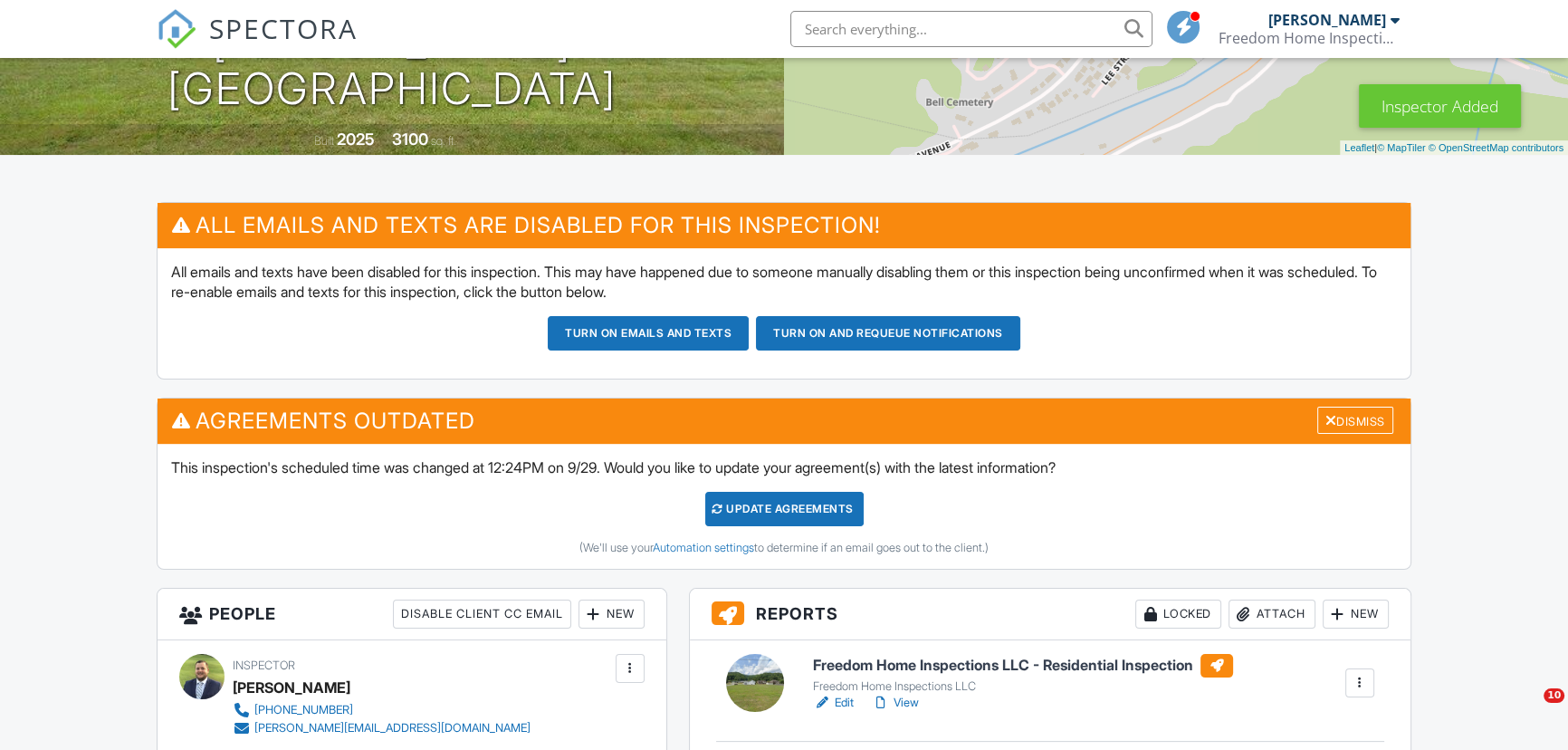
click at [765, 520] on div "Update Agreements" at bounding box center [784, 508] width 159 height 34
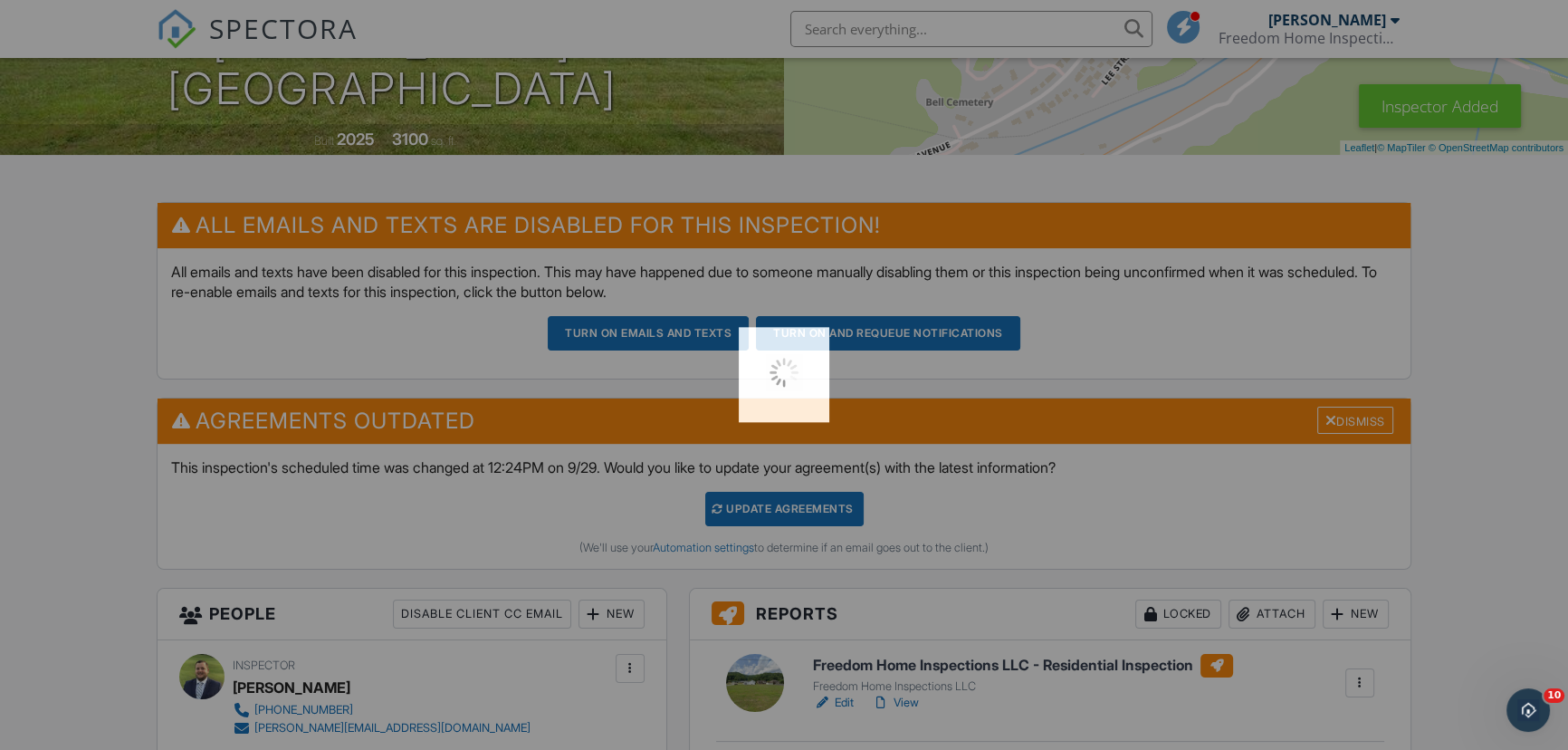
scroll to position [0, 0]
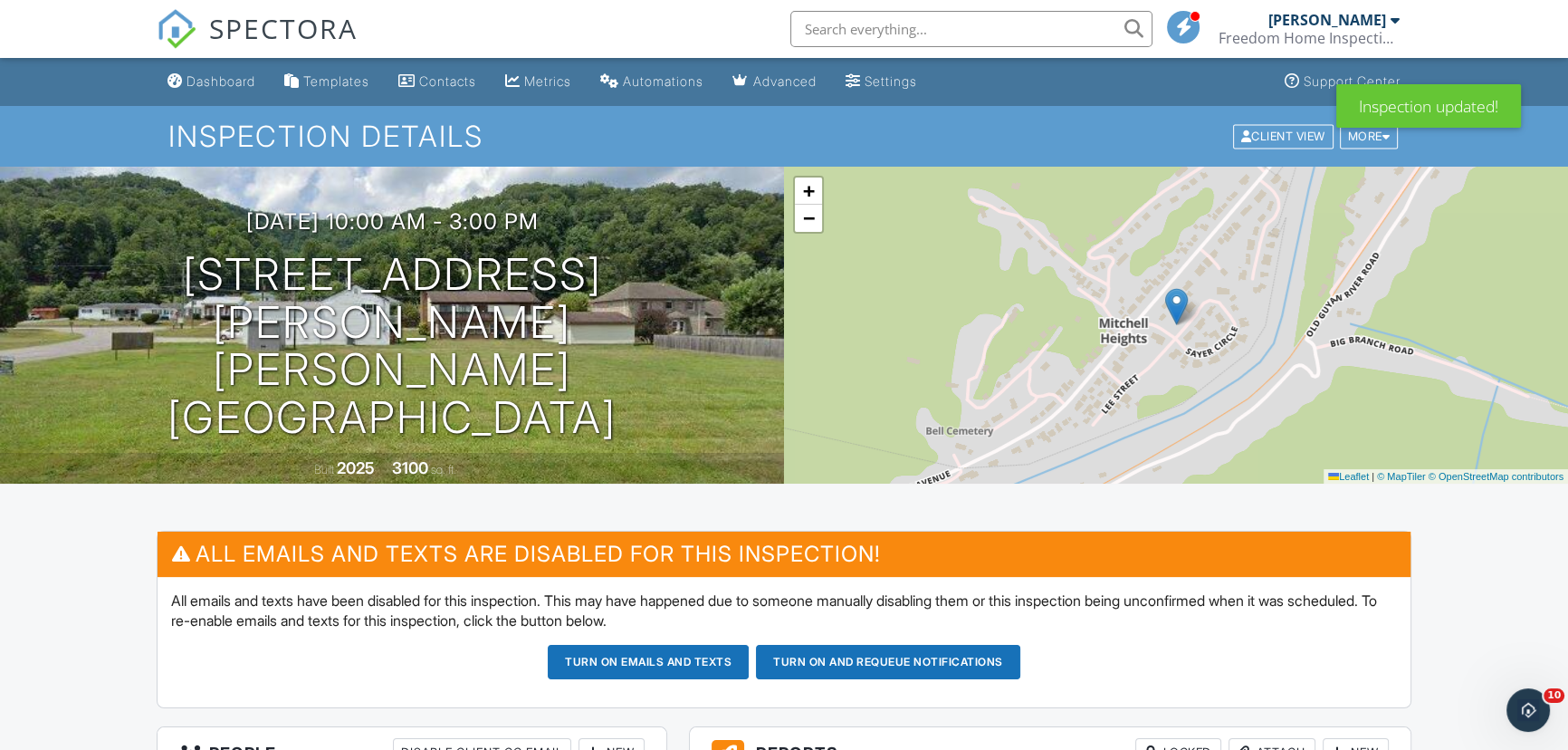
click at [855, 669] on button "Turn on and Requeue Notifications" at bounding box center [887, 661] width 264 height 34
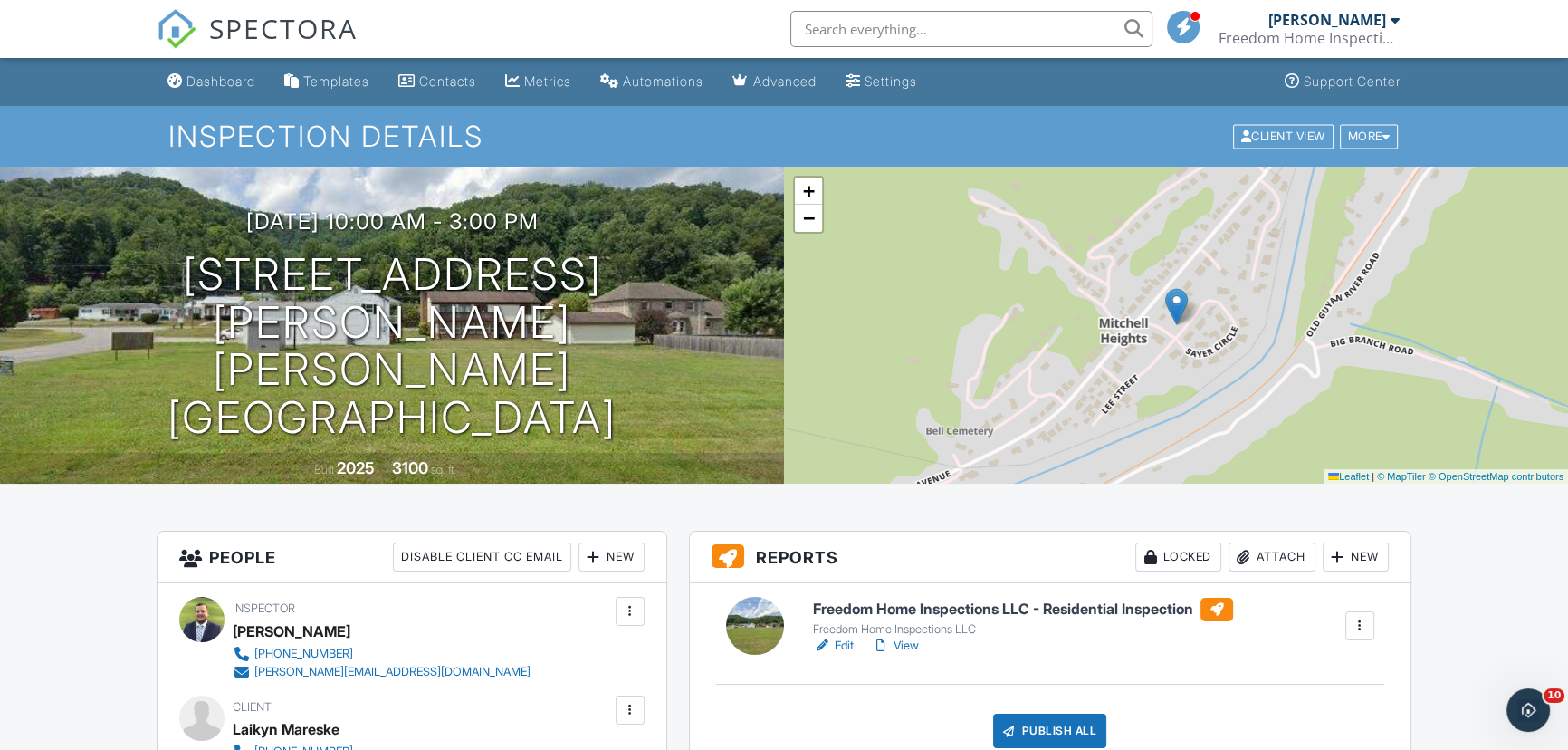
click at [857, 34] on input "text" at bounding box center [971, 28] width 362 height 36
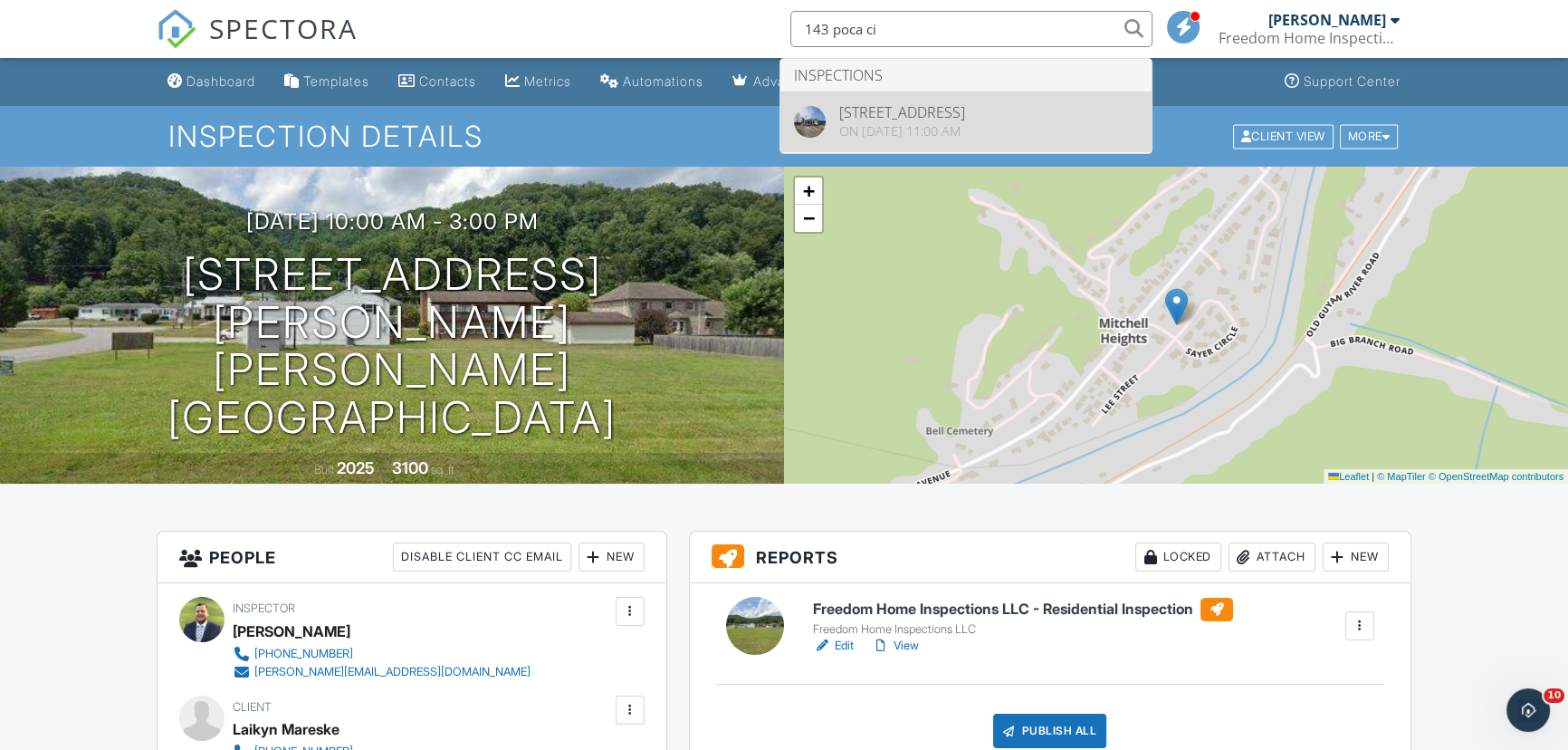
type input "143 poca ci"
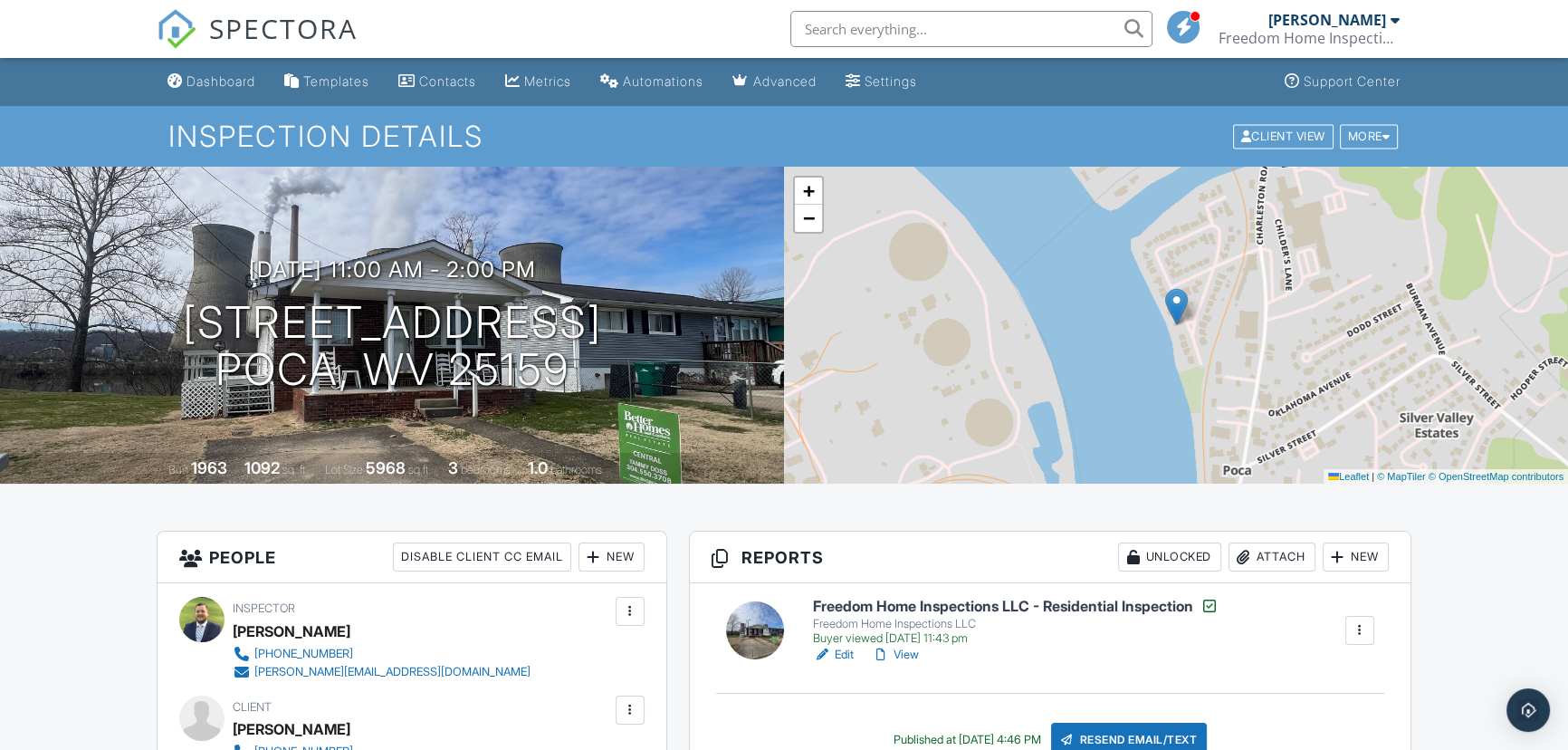
click at [857, 34] on input "text" at bounding box center [971, 28] width 362 height 36
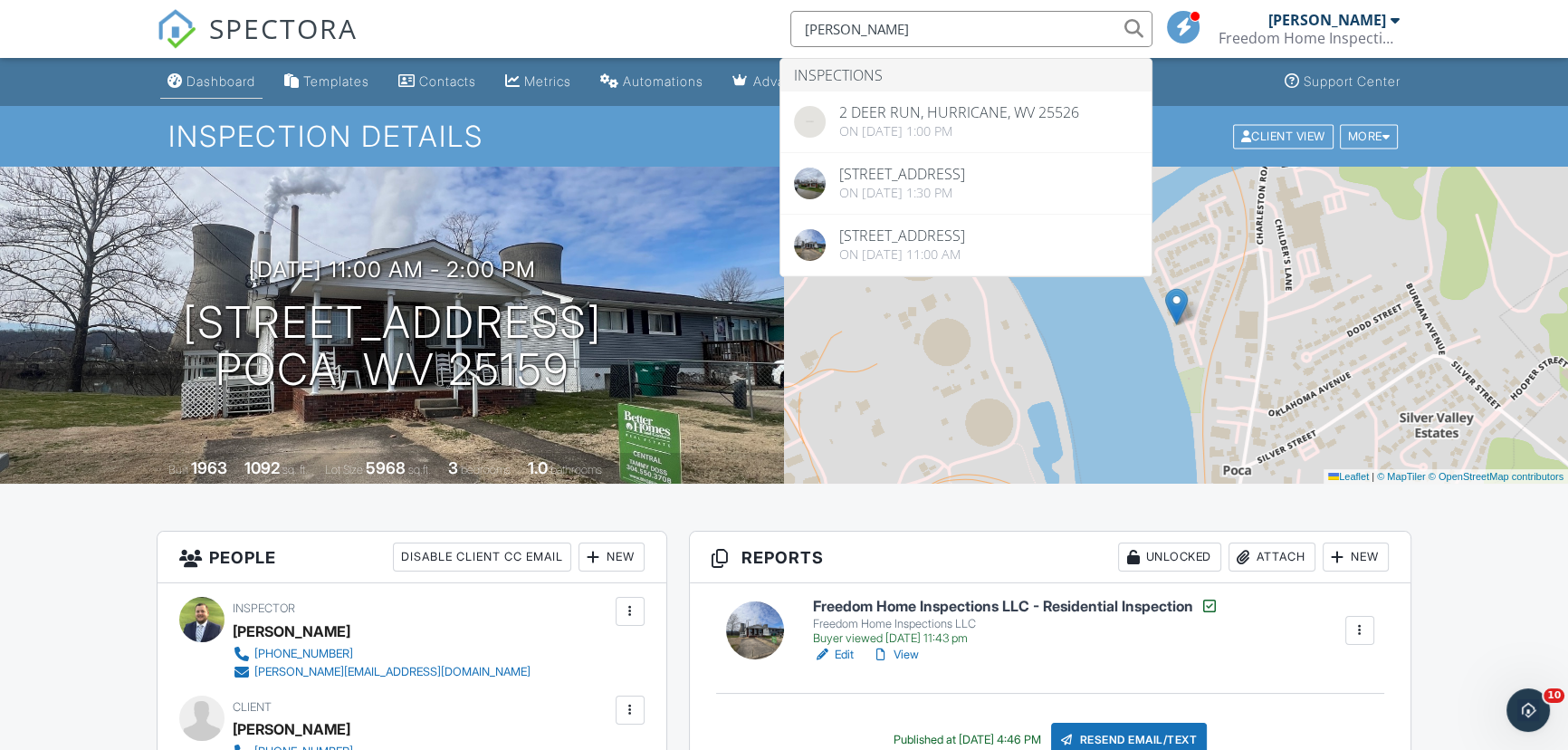
type input "[PERSON_NAME]"
click at [208, 68] on link "Dashboard" at bounding box center [211, 82] width 102 height 33
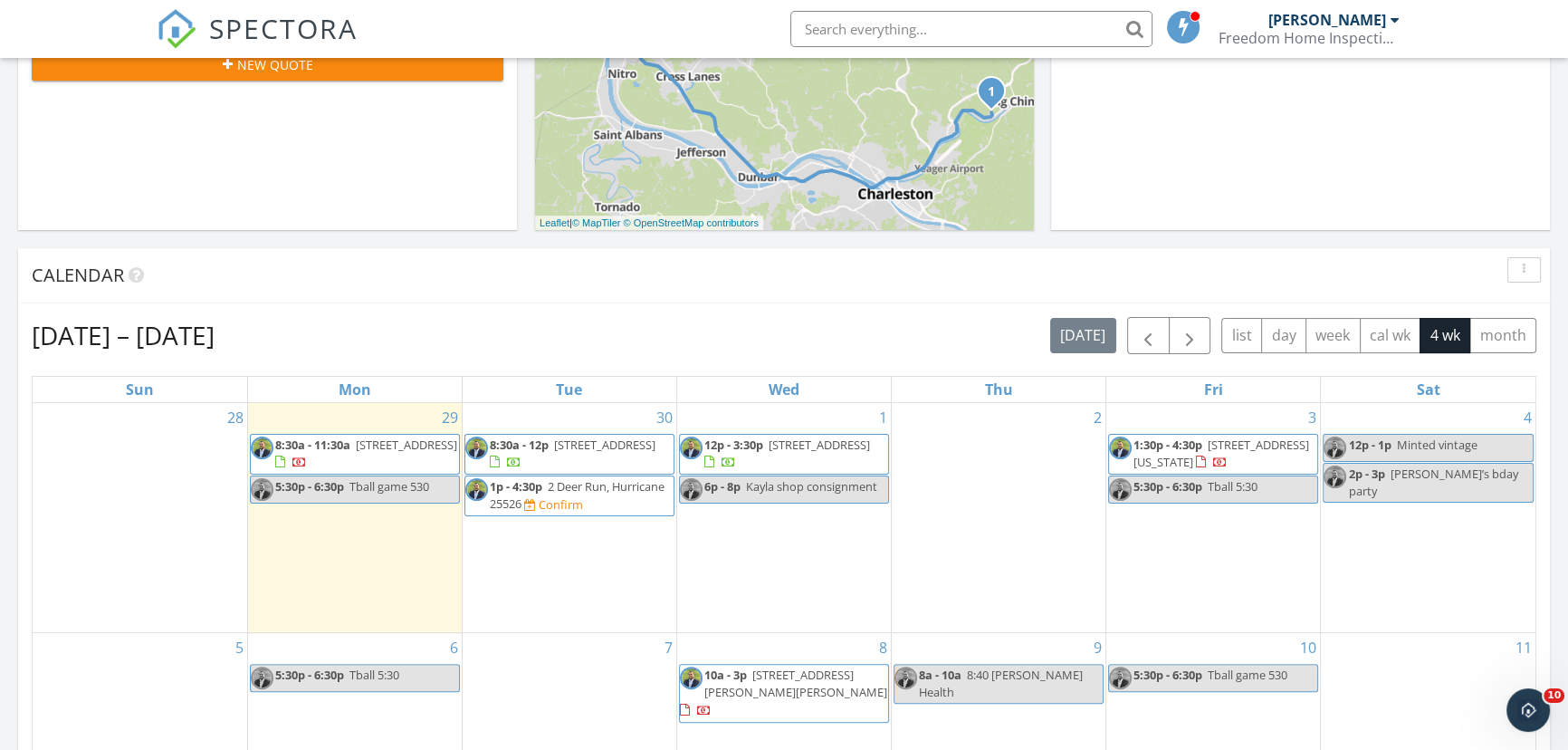
scroll to position [576, 0]
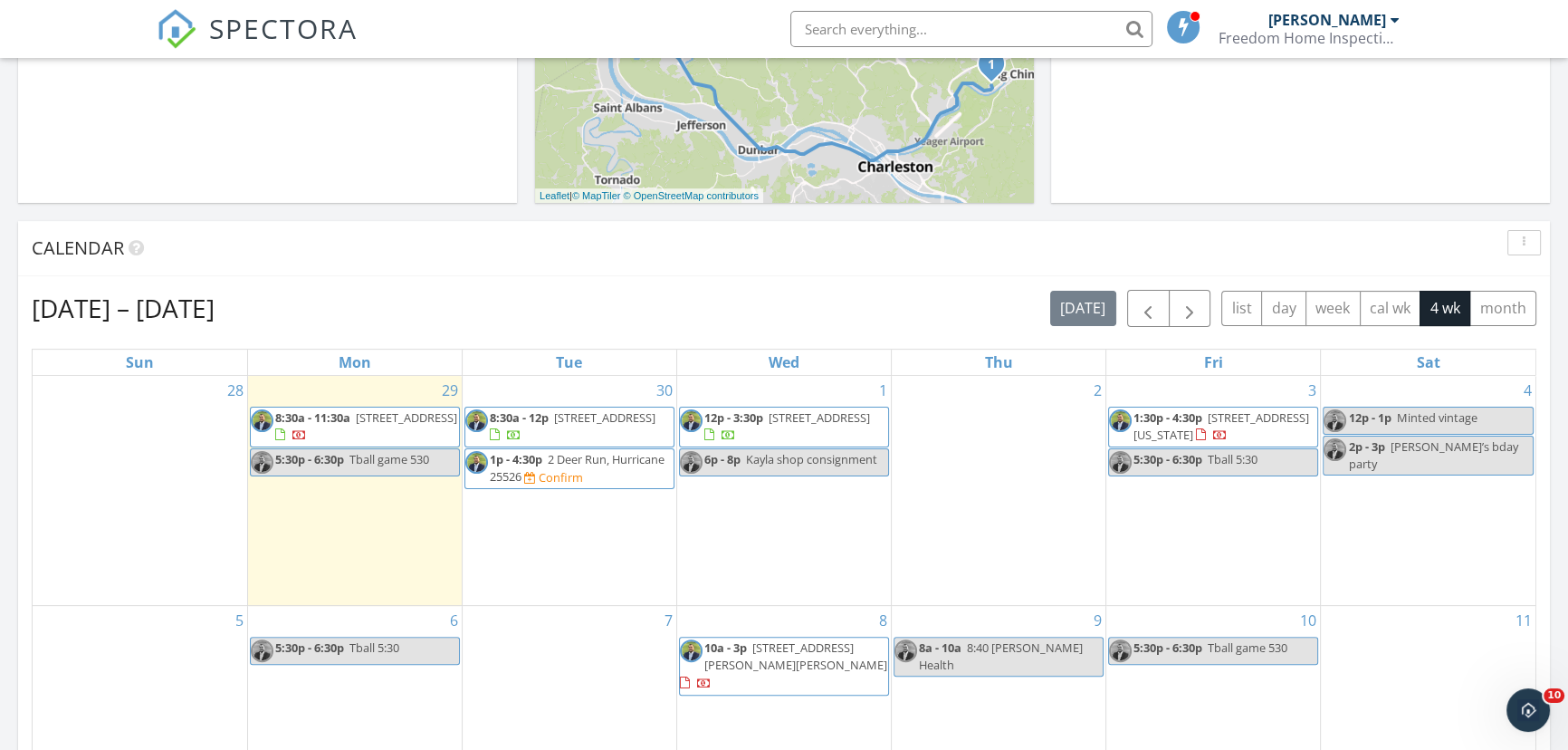
click at [571, 481] on div "Confirm" at bounding box center [561, 476] width 45 height 15
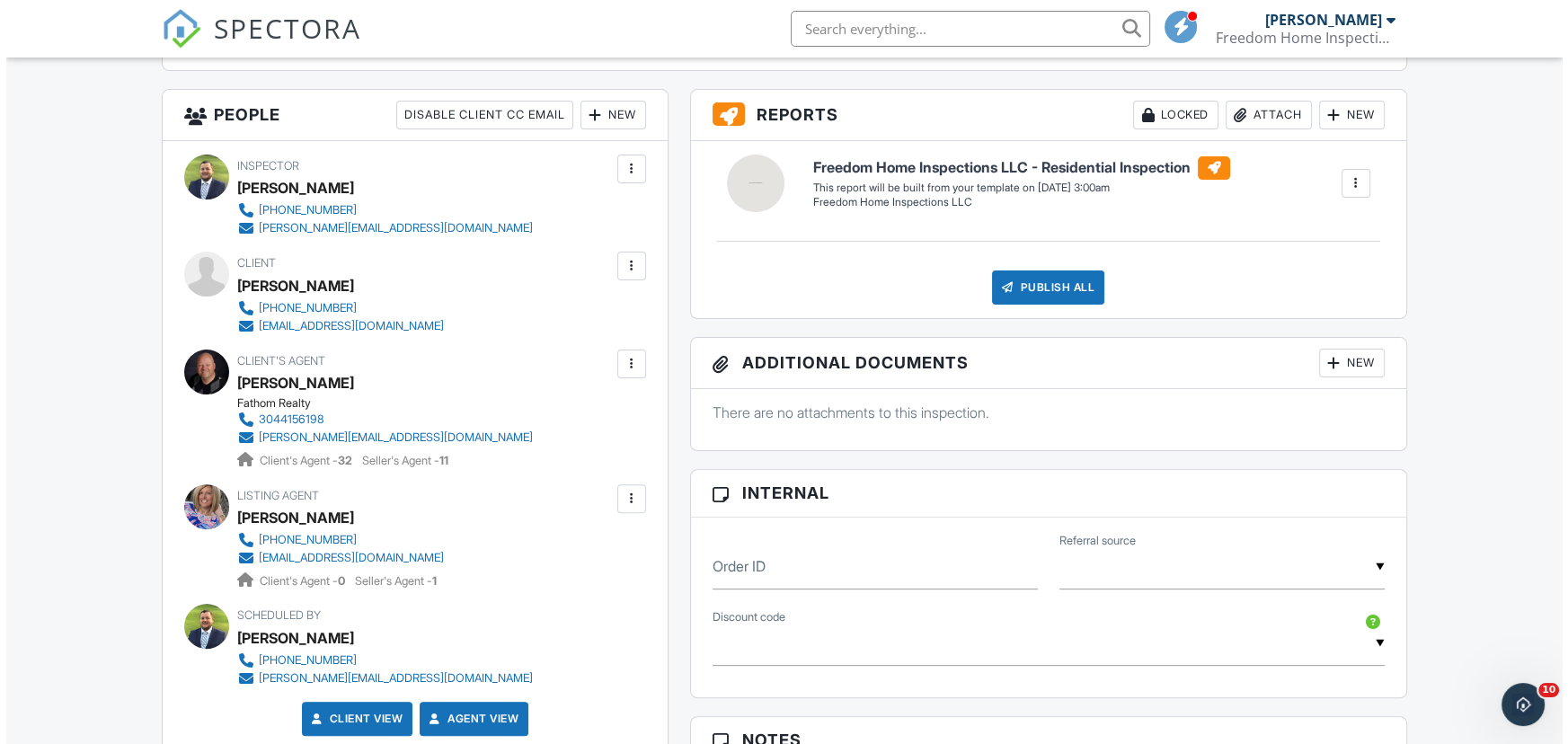
scroll to position [653, 0]
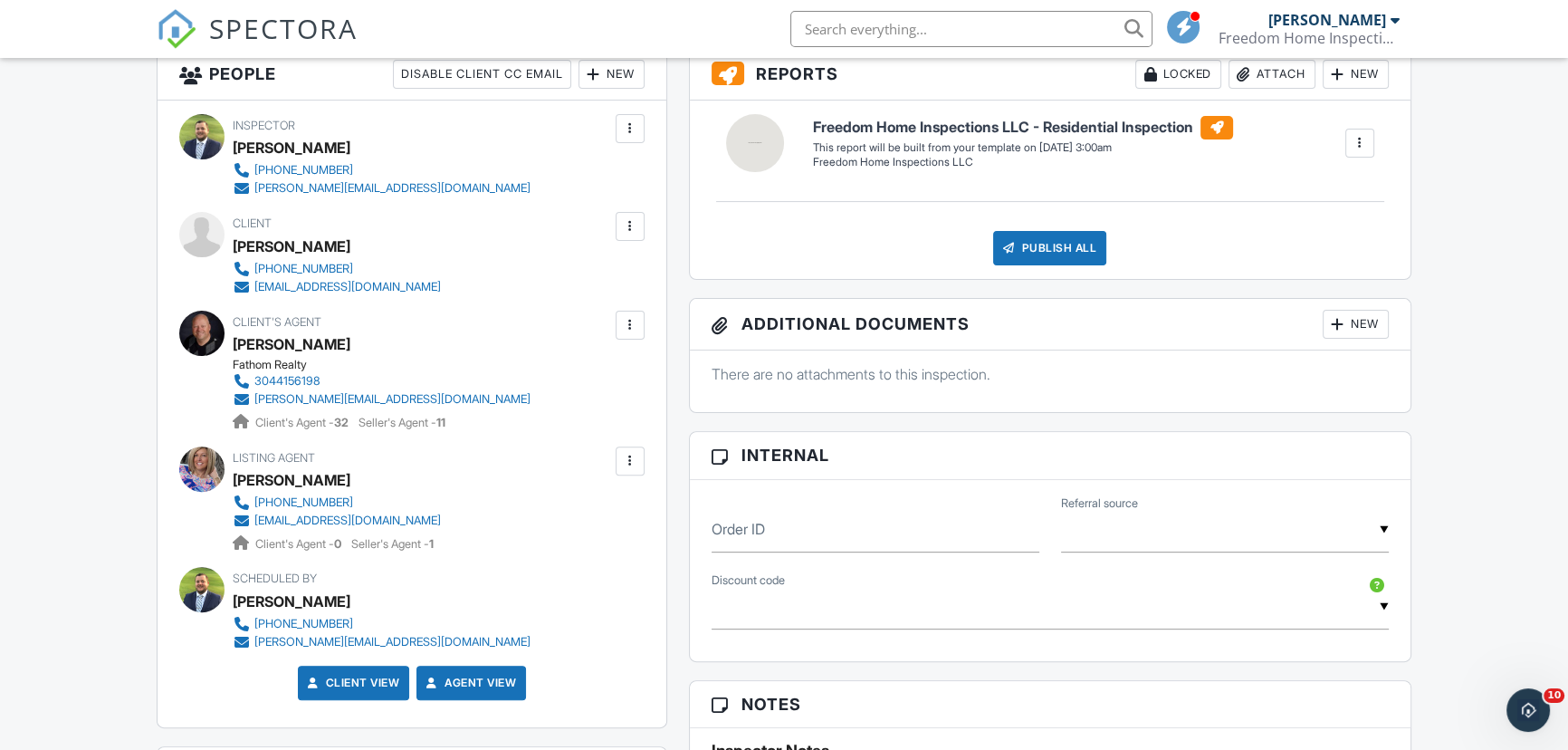
click at [621, 327] on div at bounding box center [630, 324] width 19 height 19
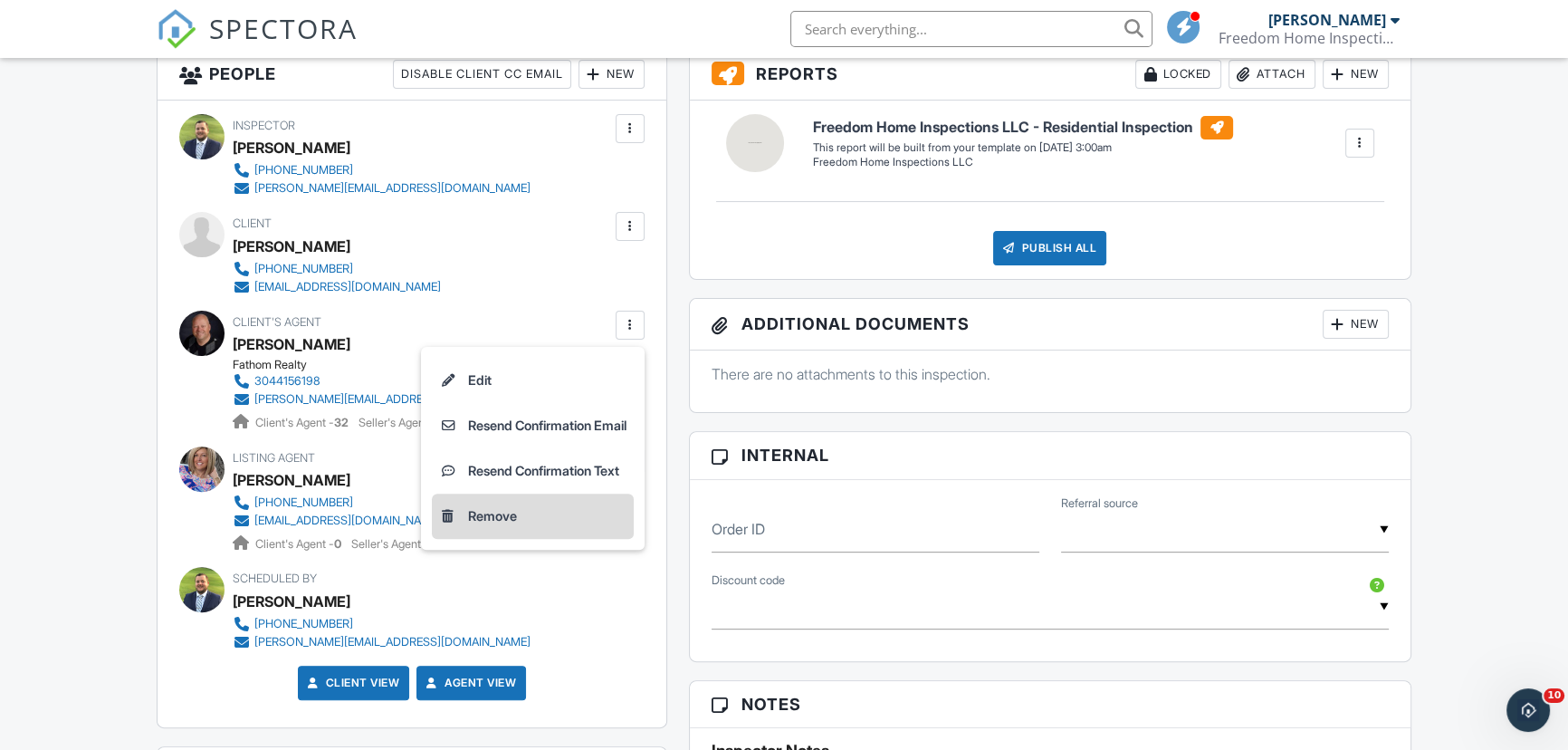
click at [503, 506] on li "Remove" at bounding box center [532, 516] width 202 height 45
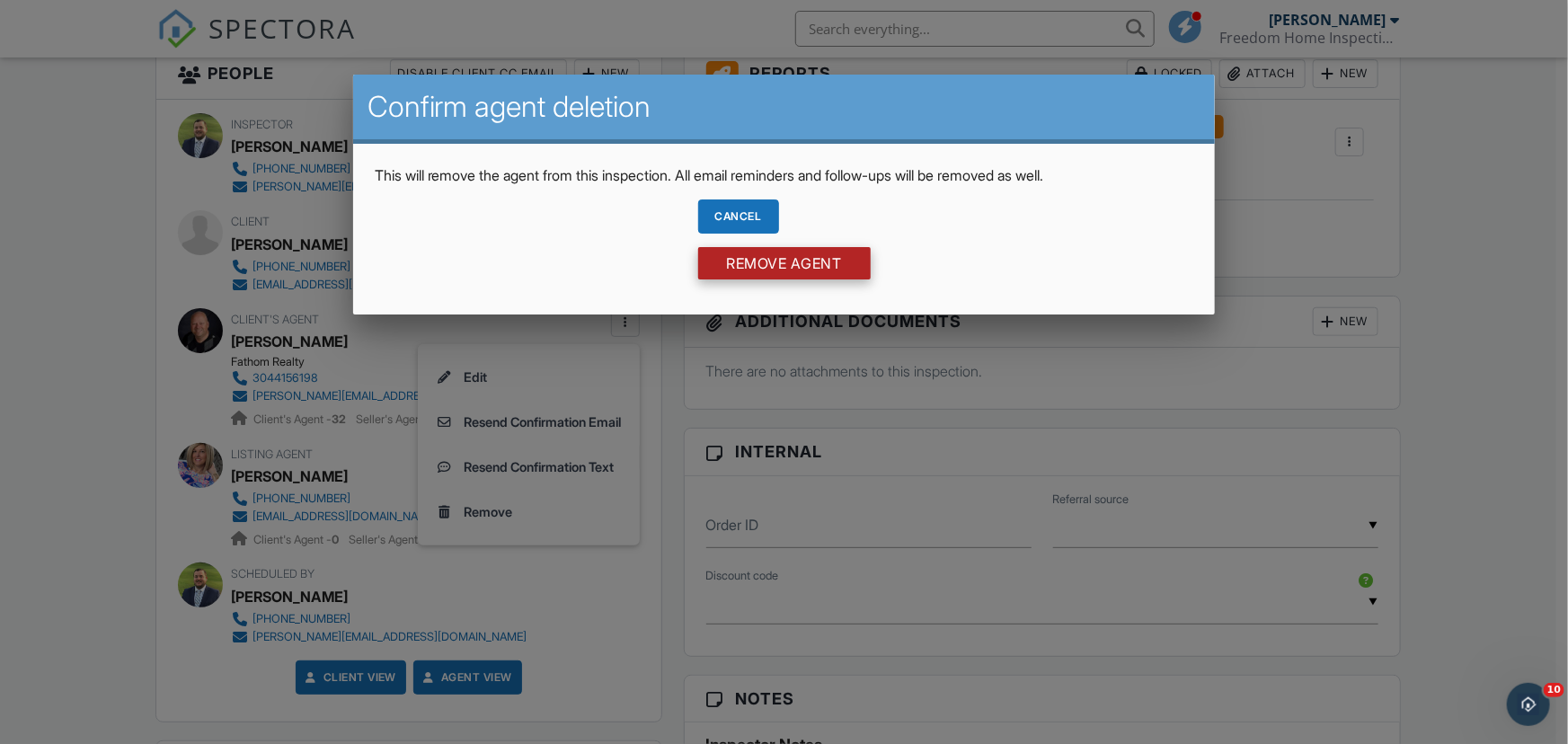
click at [790, 261] on input "Remove Agent" at bounding box center [784, 263] width 172 height 32
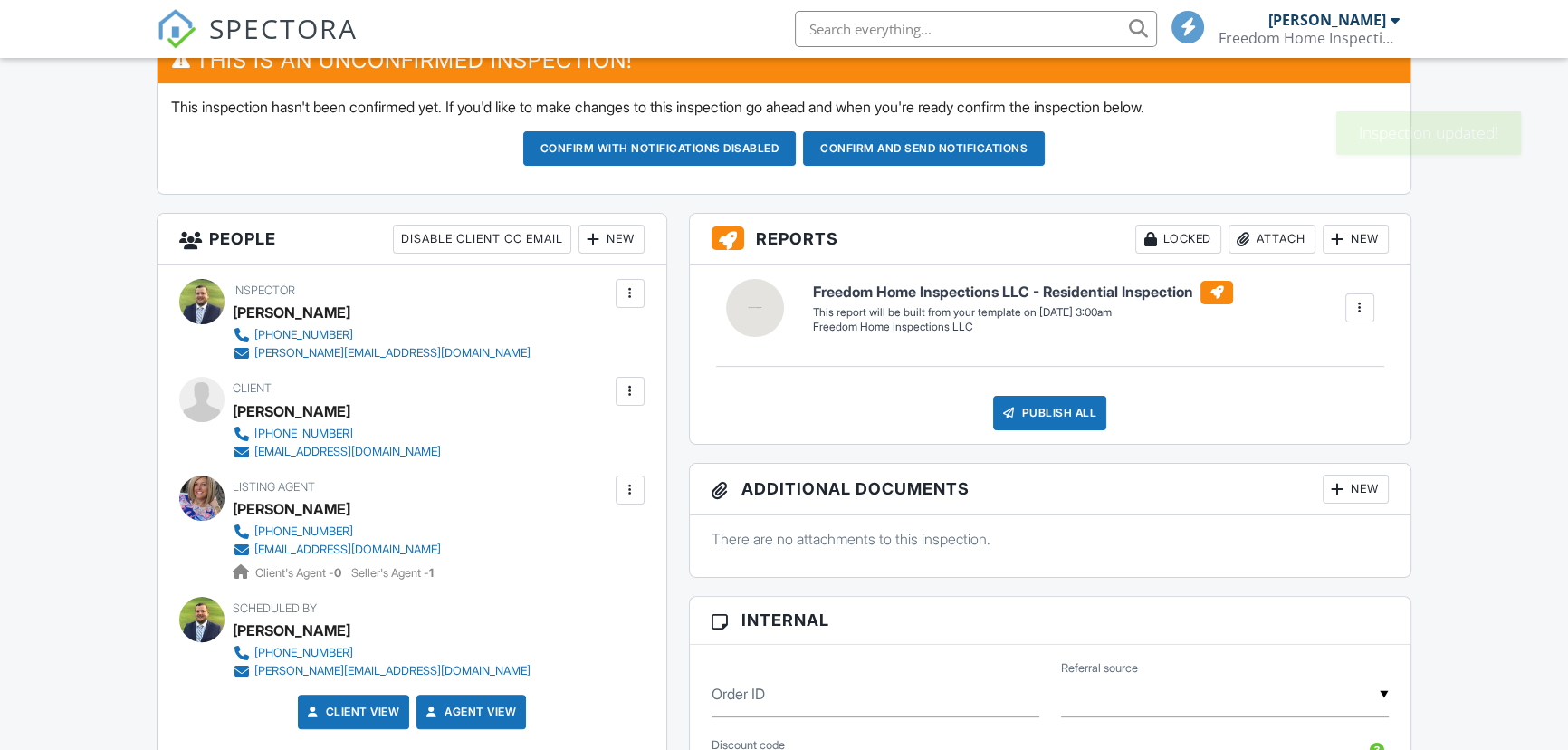
scroll to position [494, 0]
click at [621, 236] on div "New" at bounding box center [612, 239] width 66 height 29
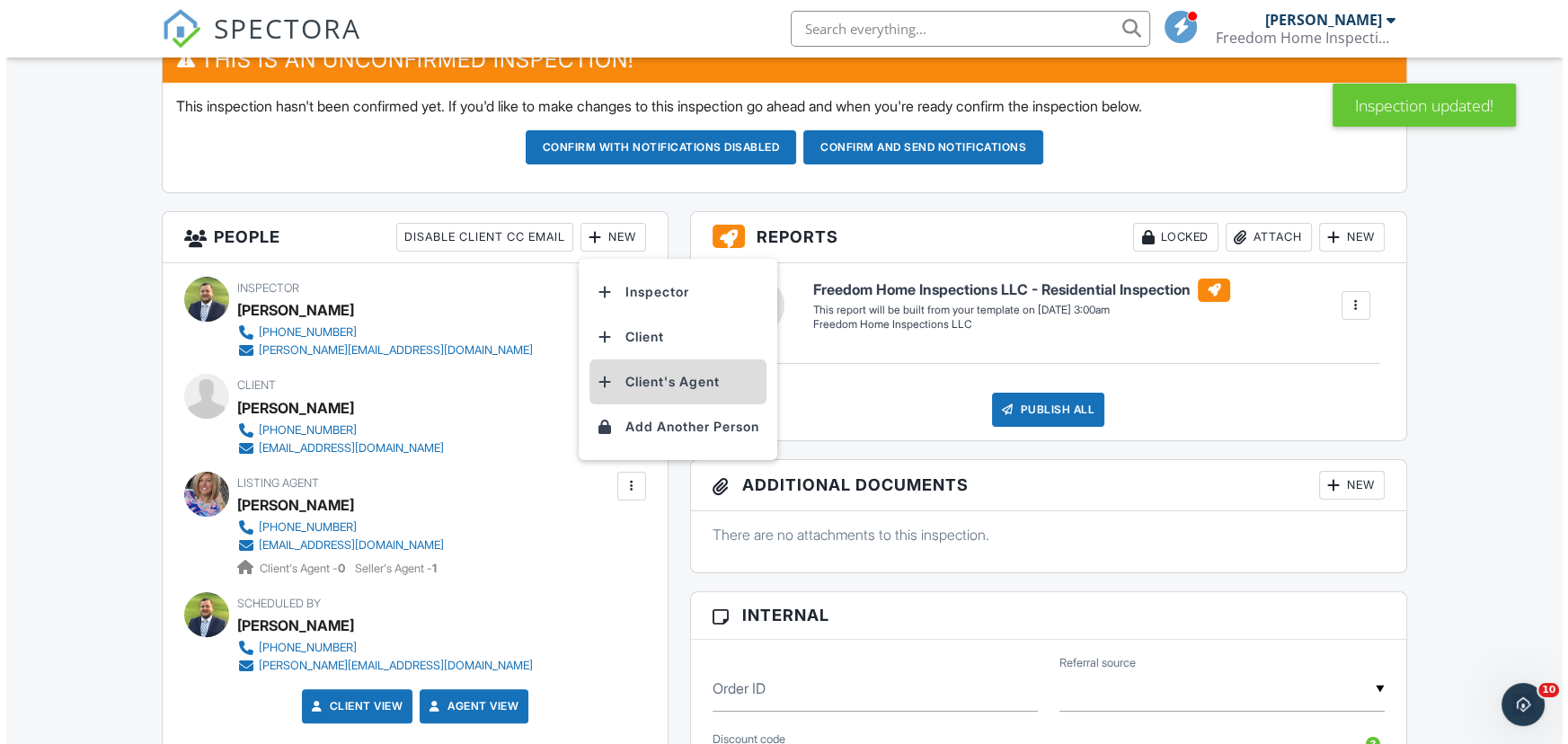
scroll to position [0, 0]
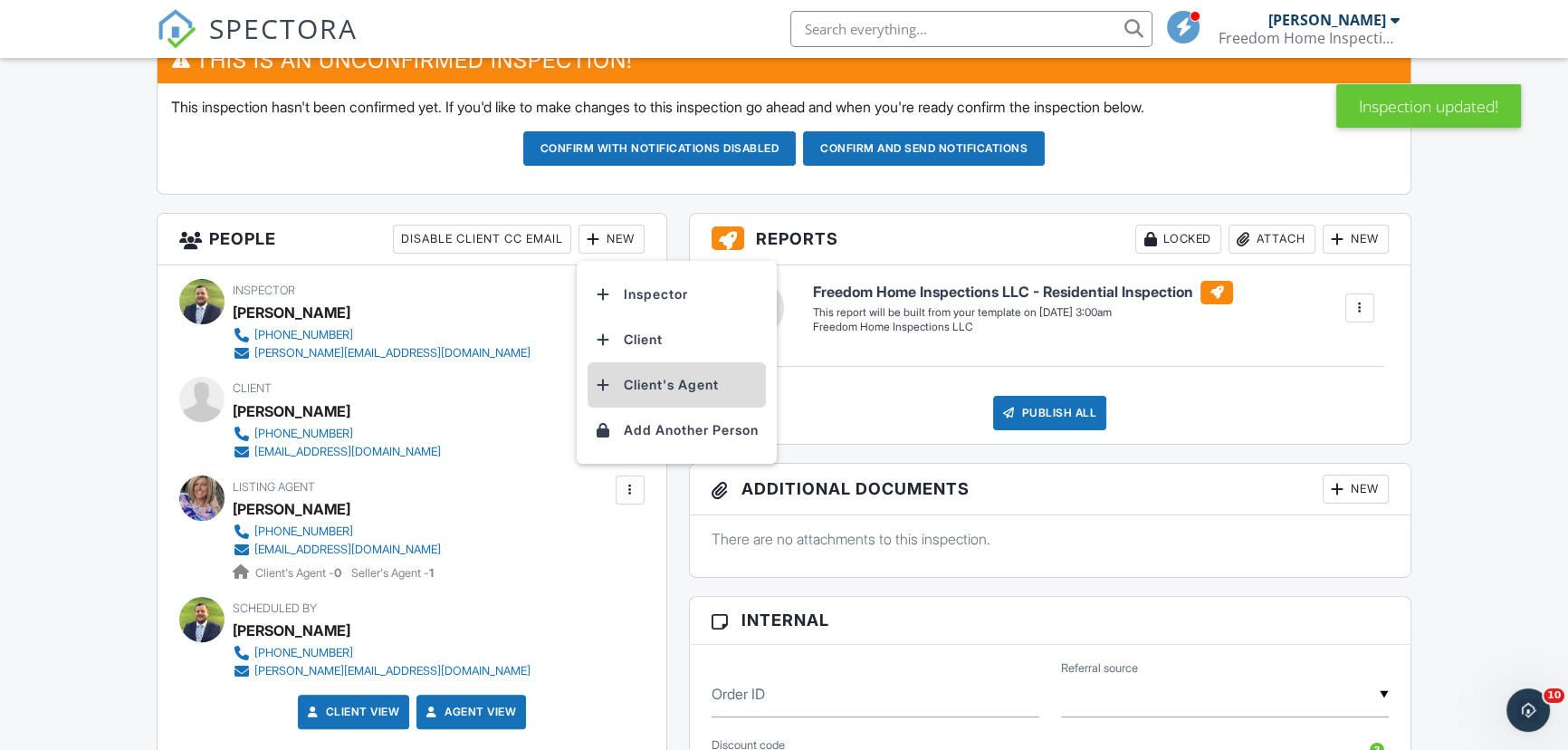
click at [652, 392] on li "Client's Agent" at bounding box center [676, 385] width 178 height 45
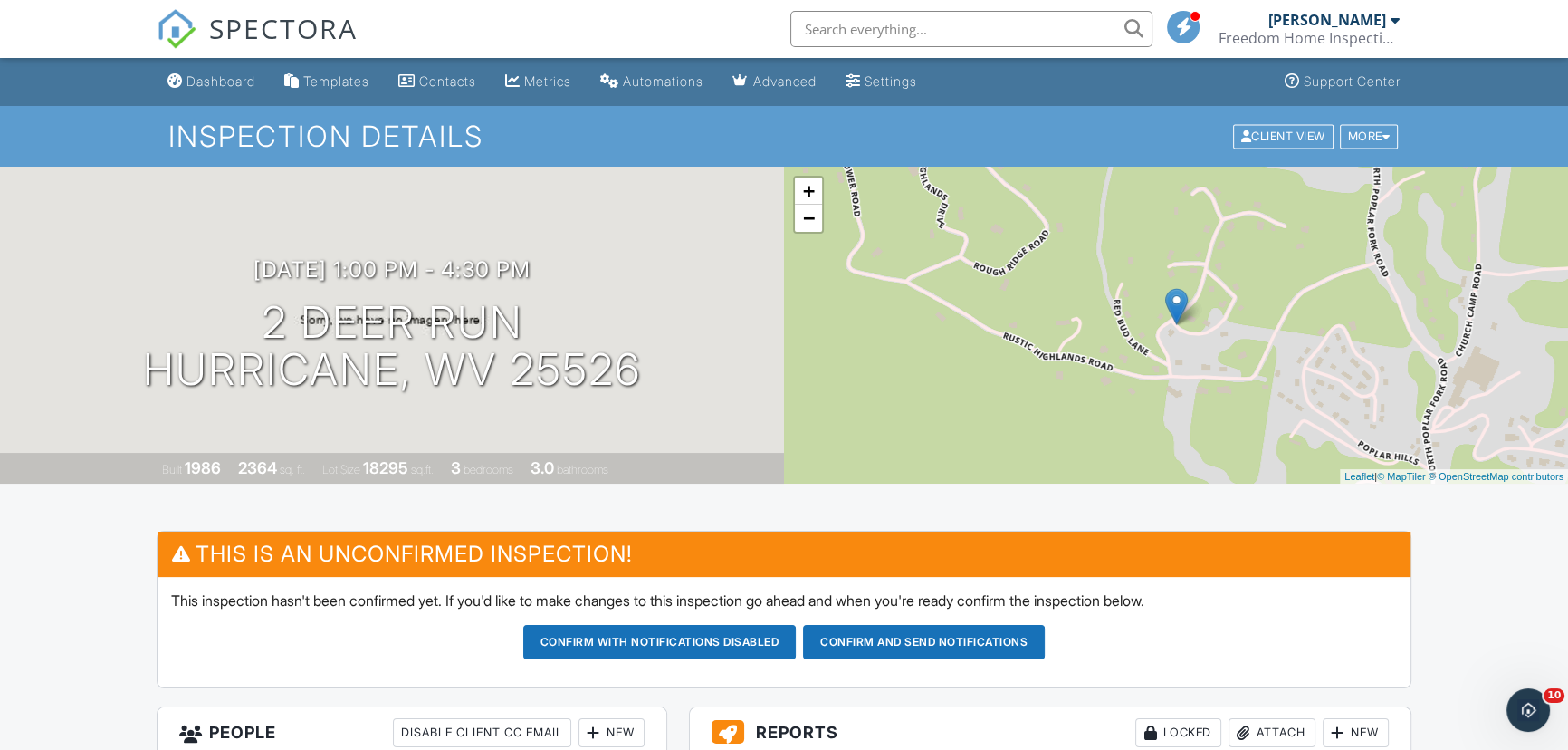
click at [183, 96] on link "Dashboard" at bounding box center [211, 82] width 102 height 33
